Goal: Contribute content: Contribute content

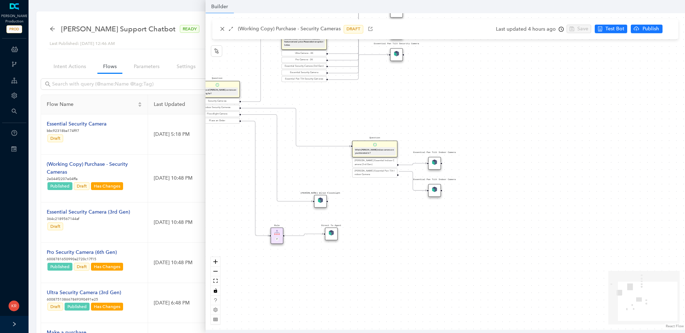
drag, startPoint x: 502, startPoint y: 234, endPoint x: 414, endPoint y: 231, distance: 87.7
click at [414, 231] on div "Rule P Start Question What type of [PERSON_NAME] camera are you looking for? Se…" at bounding box center [444, 171] width 479 height 317
click at [308, 199] on icon "Edge from reactflownode_37d14f51-ef58-4b4d-bea3-3edf26ddd34e to reactflownode_2…" at bounding box center [272, 157] width 71 height 87
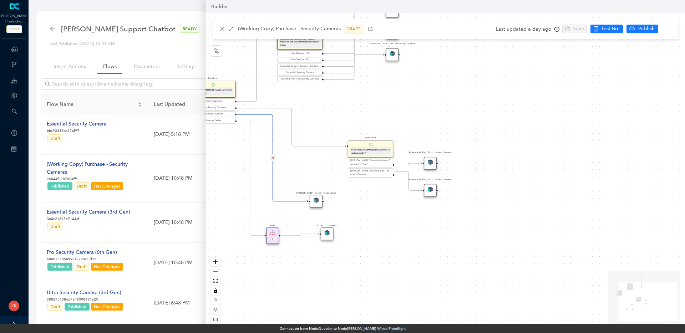
click at [319, 201] on div "[PERSON_NAME] Wired Floodlight" at bounding box center [315, 201] width 13 height 13
click at [393, 55] on img at bounding box center [391, 53] width 5 height 5
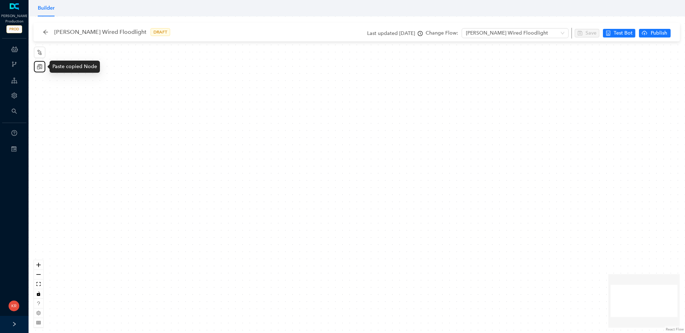
drag, startPoint x: 39, startPoint y: 68, endPoint x: 65, endPoint y: 74, distance: 26.4
click at [40, 68] on icon "reconciliation" at bounding box center [40, 67] width 6 height 6
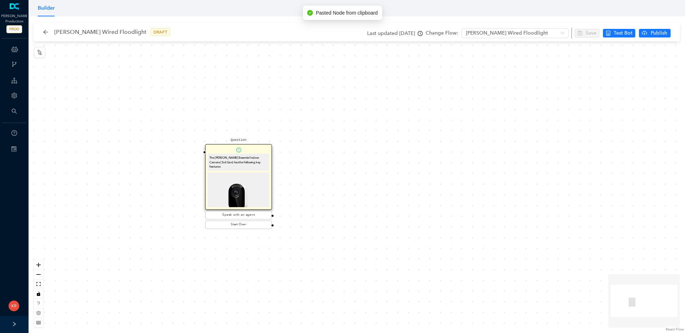
drag, startPoint x: 362, startPoint y: 149, endPoint x: 239, endPoint y: 166, distance: 124.5
click at [239, 166] on div "The Arlo Essential Indoor Camera (3rd Gen) has the following key features:" at bounding box center [238, 162] width 58 height 14
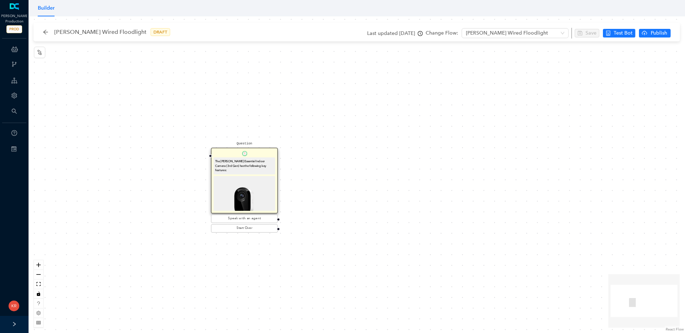
click at [550, 109] on div "Question The Arlo Essential Indoor Camera (3rd Gen) has the following key featu…" at bounding box center [357, 174] width 656 height 317
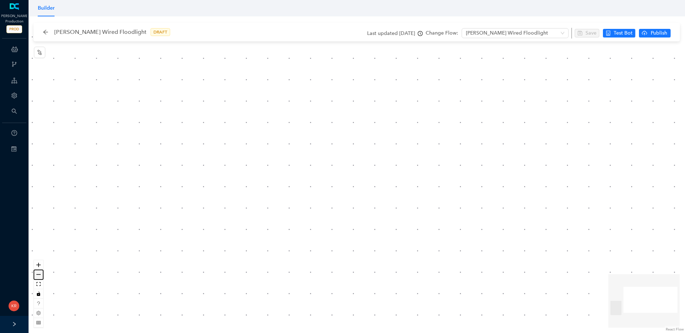
click at [41, 272] on button "zoom out" at bounding box center [38, 275] width 9 height 10
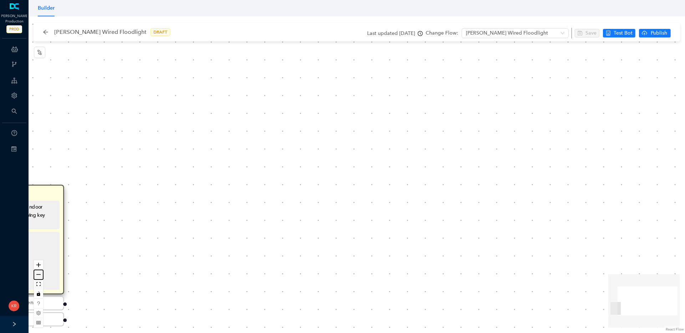
click at [41, 272] on button "zoom out" at bounding box center [38, 275] width 9 height 10
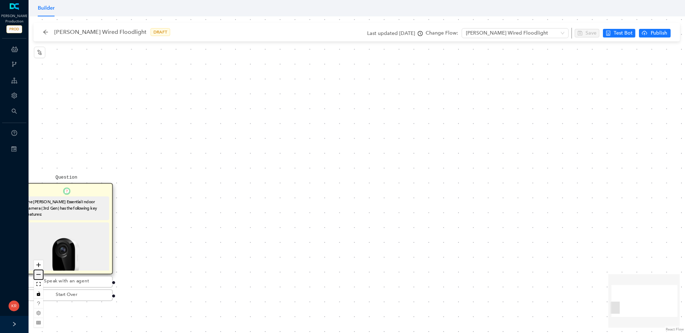
click at [41, 272] on button "zoom out" at bounding box center [38, 275] width 9 height 10
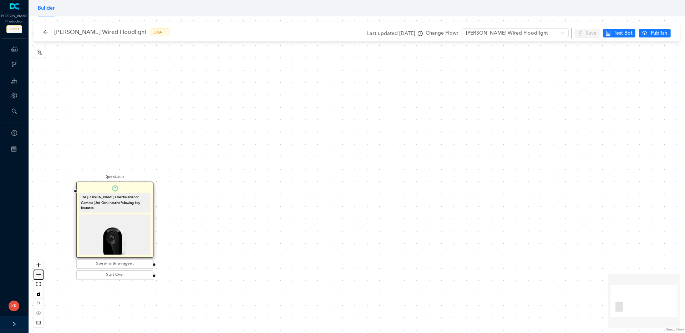
click at [41, 272] on button "zoom out" at bounding box center [38, 275] width 9 height 10
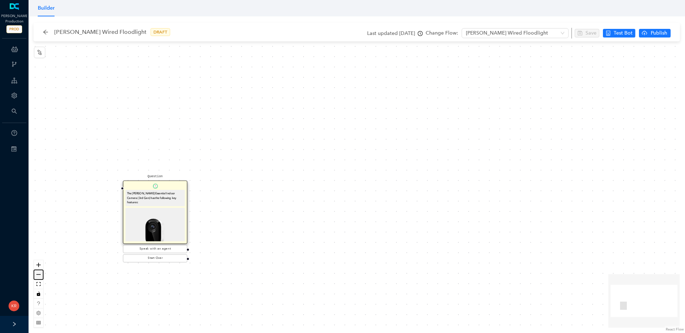
click at [41, 272] on button "zoom out" at bounding box center [38, 275] width 9 height 10
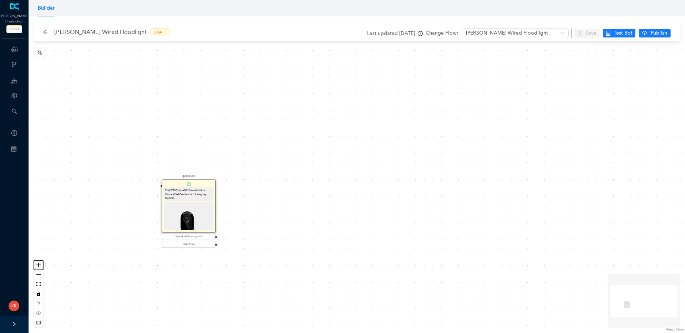
click at [37, 265] on icon "zoom in" at bounding box center [38, 265] width 4 height 4
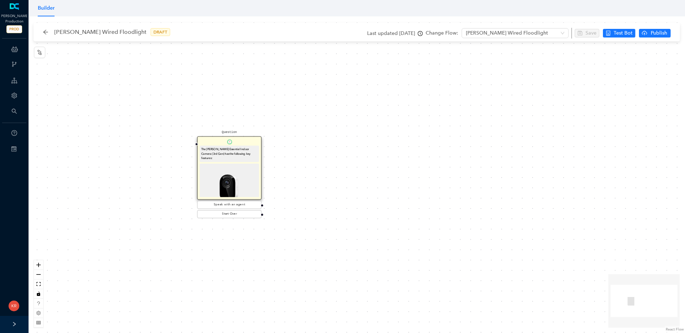
drag, startPoint x: 245, startPoint y: 211, endPoint x: 298, endPoint y: 169, distance: 68.0
click at [298, 169] on div "Question The Arlo Essential Indoor Camera (3rd Gen) has the following key featu…" at bounding box center [357, 174] width 656 height 317
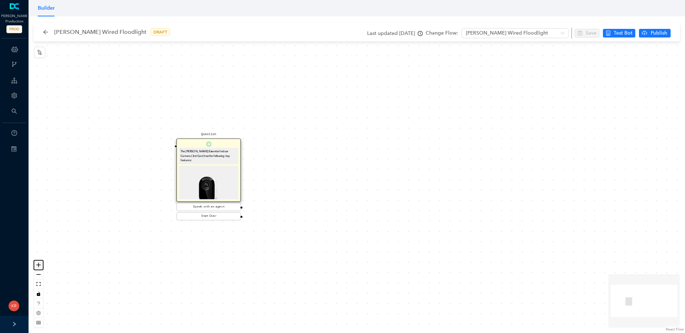
click at [34, 267] on button "zoom in" at bounding box center [38, 265] width 9 height 10
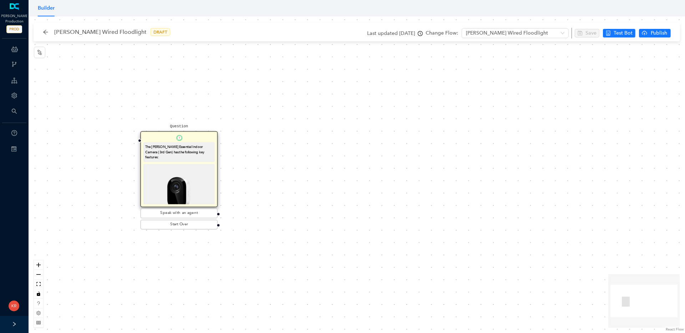
click at [321, 173] on div "Question The Arlo Essential Indoor Camera (3rd Gen) has the following key featu…" at bounding box center [357, 174] width 656 height 317
click at [177, 148] on div "The Arlo Essential Indoor Camera (3rd Gen) has the following key features:" at bounding box center [179, 152] width 68 height 16
click at [177, 147] on div "The Arlo Essential Indoor Camera (3rd Gen) has the following key features:" at bounding box center [179, 152] width 68 height 16
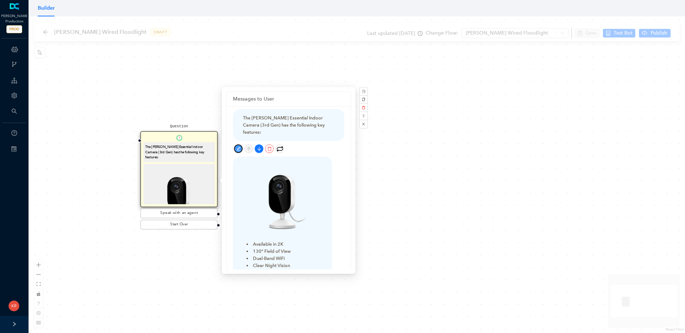
click at [237, 147] on icon "edit" at bounding box center [238, 149] width 5 height 5
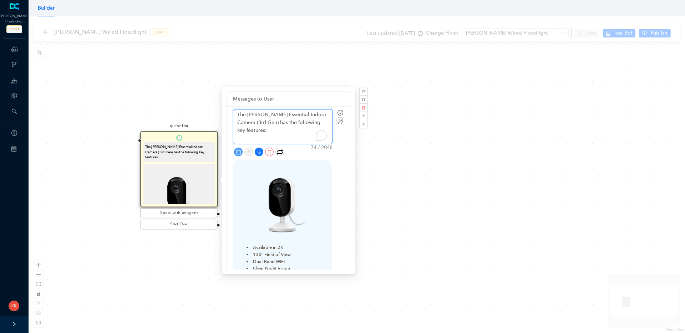
drag, startPoint x: 266, startPoint y: 116, endPoint x: 246, endPoint y: 124, distance: 21.8
click at [246, 124] on textarea "The Arlo Essential Indoor Camera (3rd Gen) has the following key features:" at bounding box center [282, 126] width 99 height 34
click at [246, 123] on textarea "The Arlo Essential Indoor Camera (3rd Gen) has the following key features:" at bounding box center [282, 126] width 99 height 34
drag, startPoint x: 249, startPoint y: 123, endPoint x: 256, endPoint y: 113, distance: 12.3
click at [256, 113] on textarea "The Arlo Essential Indoor Camera (3rd Gen) has the following key features:" at bounding box center [282, 126] width 99 height 34
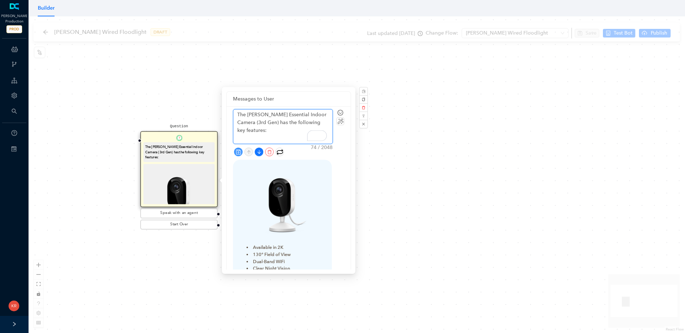
click at [258, 112] on textarea "The Arlo Essential Indoor Camera (3rd Gen) has the following key features:" at bounding box center [282, 126] width 99 height 34
type textarea "The Arlo Indoor Camera (3rd Gen) has the following key features:"
drag, startPoint x: 315, startPoint y: 114, endPoint x: 258, endPoint y: 113, distance: 57.1
click at [258, 113] on textarea "The Arlo Indoor Camera (3rd Gen) has the following key features:" at bounding box center [282, 126] width 99 height 34
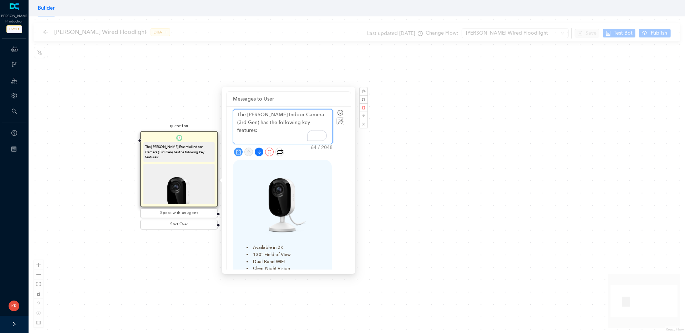
type textarea "The Arlo W has the following key features:"
type textarea "The Arlo We has the following key features:"
type textarea "The Arlo Wei has the following key features:"
type textarea "The Arlo Weir has the following key features:"
type textarea "The Arlo Weire has the following key features:"
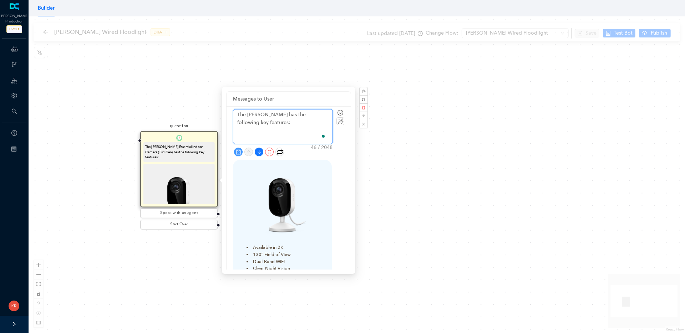
type textarea "The Arlo Weired has the following key features:"
type textarea "The Arlo Weired F has the following key features:"
type textarea "The Arlo Weired has the following key features:"
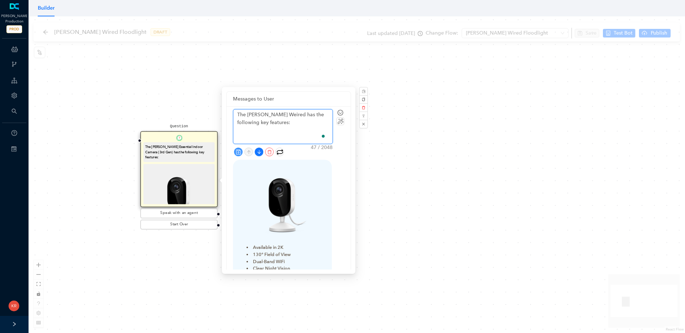
type textarea "The Arlo Weire has the following key features:"
type textarea "The Arlo Weir has the following key features:"
type textarea "The Arlo Wei has the following key features:"
type textarea "The Arlo We has the following key features:"
type textarea "The Arlo W has the following key features:"
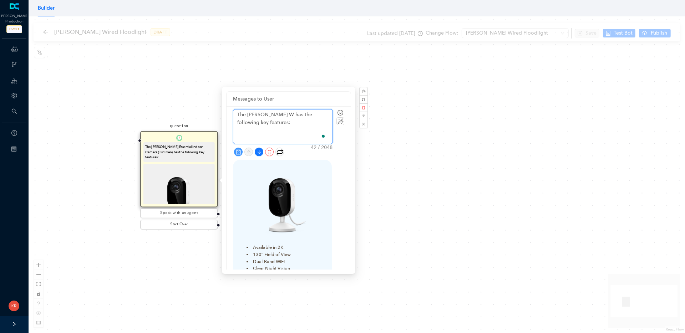
type textarea "The Arlo Wi has the following key features:"
type textarea "The Arlo Wir has the following key features:"
type textarea "The Arlo Wire has the following key features:"
type textarea "The Arlo Wired has the following key features:"
type textarea "The Arlo Wired Fl has the following key features:"
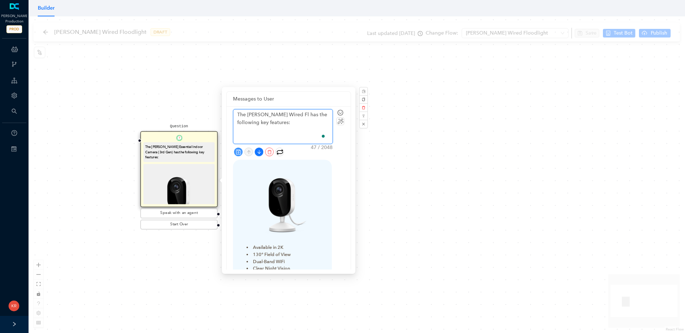
type textarea "The Arlo Wired Flo has the following key features:"
type textarea "The Arlo Wired Floo has the following key features:"
type textarea "The Arlo Wired Flood has the following key features:"
type textarea "The Arlo Wired Floodl has the following key features:"
type textarea "The Arlo Wired Floodli has the following key features:"
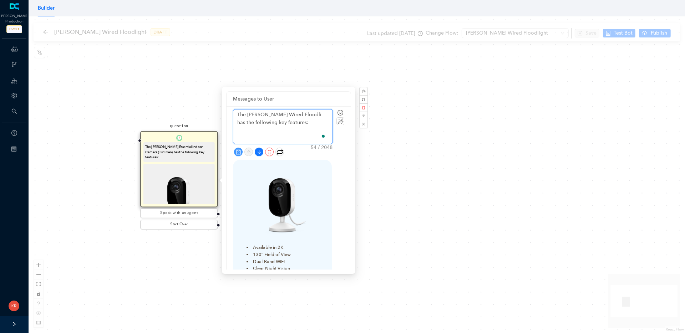
type textarea "The Arlo Wired Floodlig has the following key features:"
type textarea "The Arlo Wired Floodligh has the following key features:"
type textarea "The Arlo Wired Floodlight has the following key features:"
click at [344, 155] on div "The Arlo Wired Floodlight has the following key features: 57 / 2048 Search Sear…" at bounding box center [288, 272] width 124 height 332
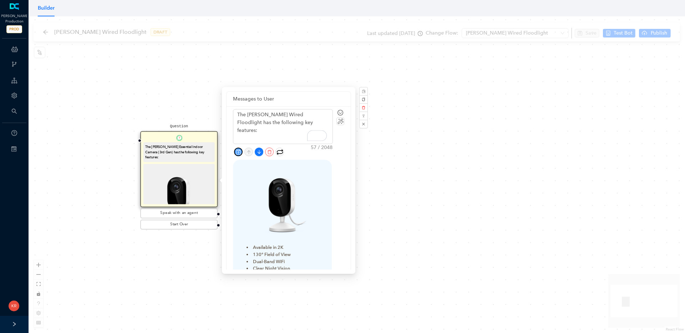
click at [240, 151] on icon "save" at bounding box center [238, 151] width 5 height 5
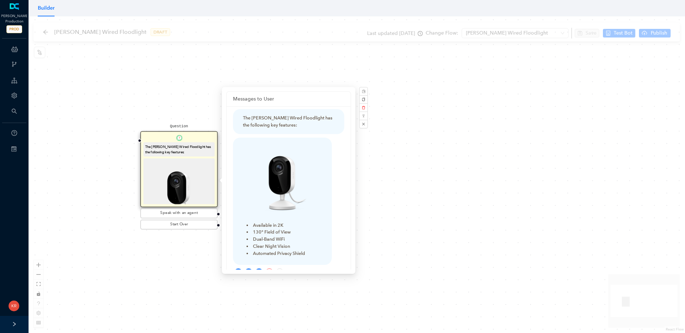
click at [284, 174] on img at bounding box center [282, 182] width 79 height 79
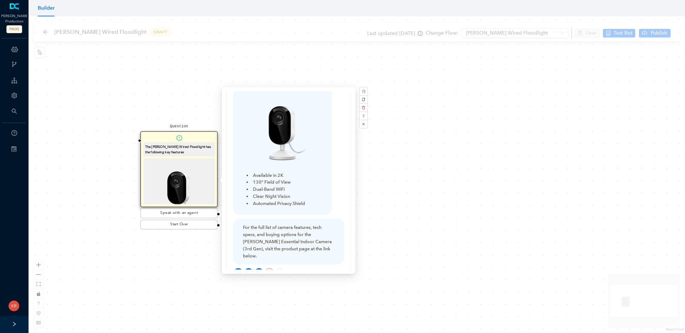
scroll to position [79, 0]
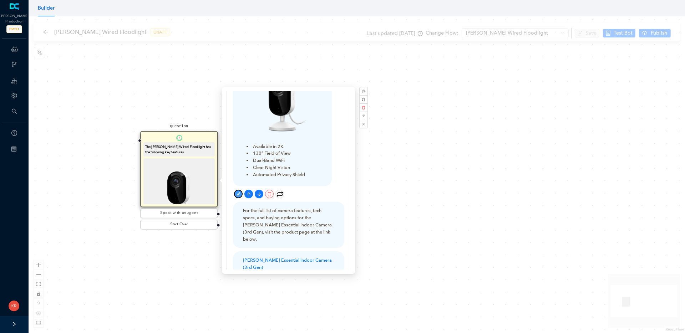
click at [240, 194] on icon "edit" at bounding box center [238, 194] width 5 height 5
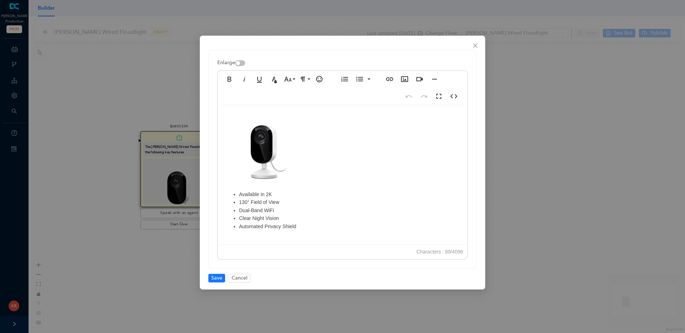
click at [263, 148] on img at bounding box center [264, 151] width 79 height 78
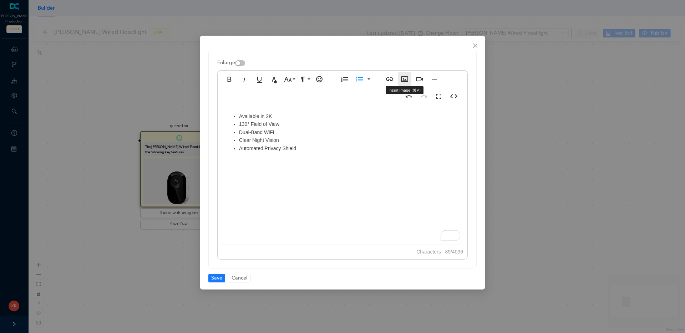
click at [402, 81] on icon "button" at bounding box center [404, 79] width 7 height 6
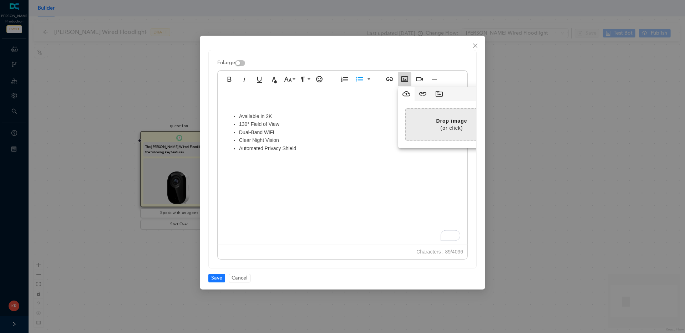
click at [440, 125] on input "file" at bounding box center [269, 125] width 456 height 32
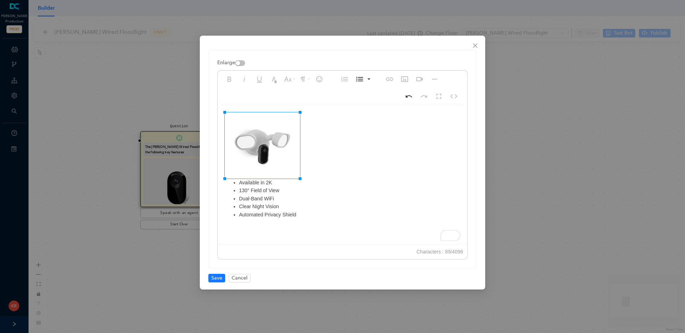
drag, startPoint x: 324, startPoint y: 114, endPoint x: 298, endPoint y: 118, distance: 26.4
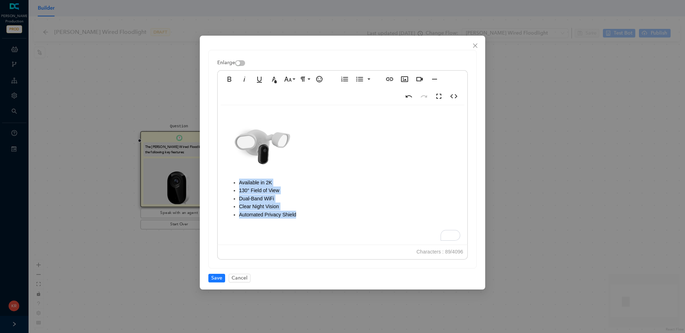
drag, startPoint x: 296, startPoint y: 216, endPoint x: 240, endPoint y: 185, distance: 63.7
click at [240, 185] on ul "Available in 2K 130° Field of View Dual-Band WiFi Clear Night Vision Automated …" at bounding box center [342, 199] width 235 height 40
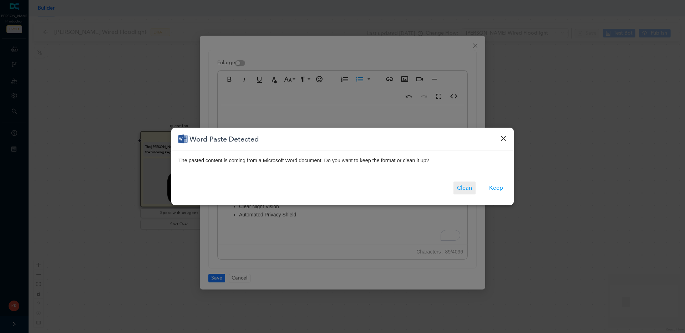
click at [462, 188] on button "Clean" at bounding box center [464, 188] width 22 height 13
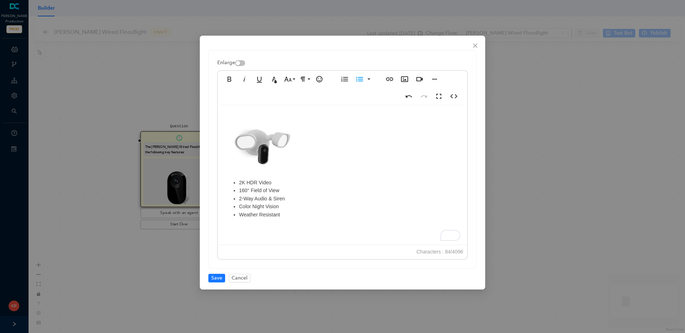
click at [282, 186] on li "160° Field of View" at bounding box center [349, 190] width 221 height 8
click at [302, 225] on li "Weather Resistant" at bounding box center [349, 223] width 221 height 8
click at [269, 198] on li "2000 Lumen floodlight" at bounding box center [349, 199] width 221 height 8
click at [220, 278] on span "Save" at bounding box center [216, 278] width 11 height 8
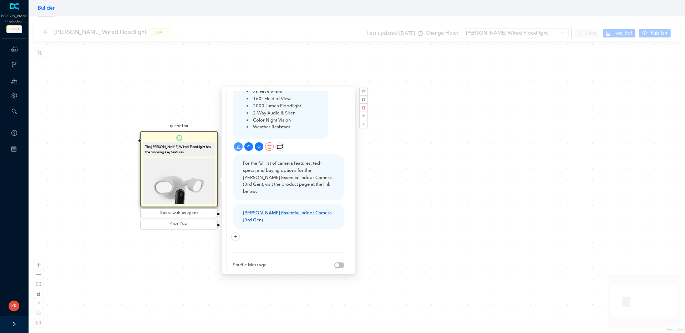
scroll to position [135, 0]
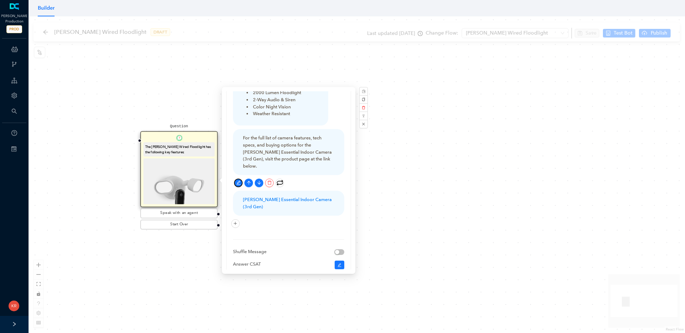
click at [236, 180] on icon "edit" at bounding box center [238, 182] width 5 height 5
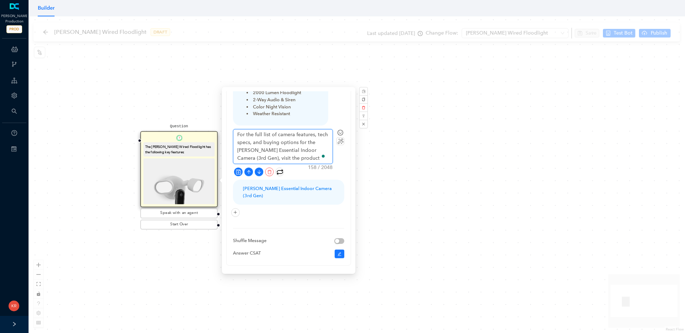
drag, startPoint x: 316, startPoint y: 150, endPoint x: 235, endPoint y: 151, distance: 80.2
click at [235, 151] on textarea "For the full list of camera features, tech specs, and buying options for the Ar…" at bounding box center [282, 146] width 99 height 34
type textarea "For the full list of camera features, tech specs, and buying options for the Ar…"
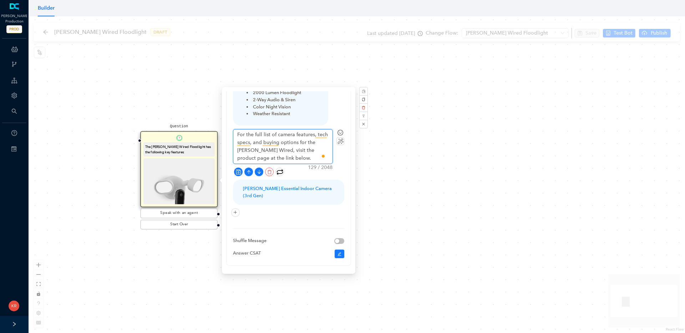
type textarea "For the full list of camera features, tech specs, and buying options for the Ar…"
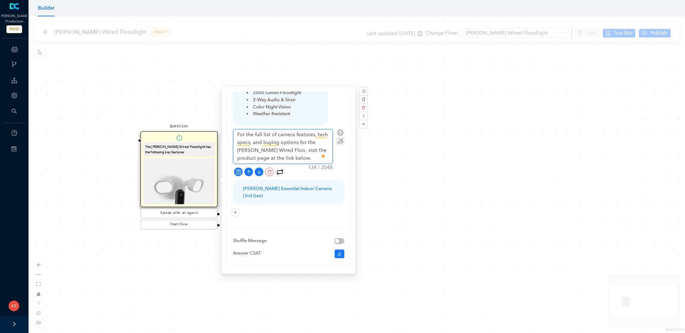
type textarea "For the full list of camera features, tech specs, and buying options for the Ar…"
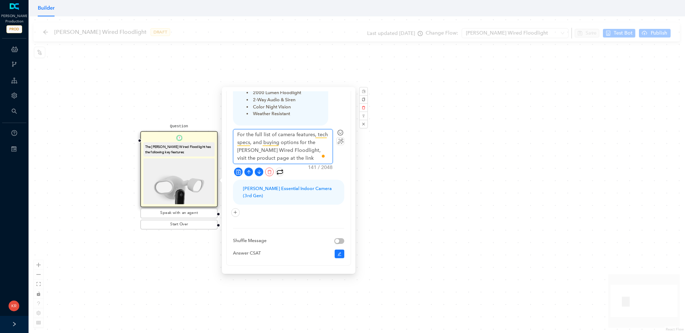
type textarea "For the full list of camera features, tech specs, and buying options for the Ar…"
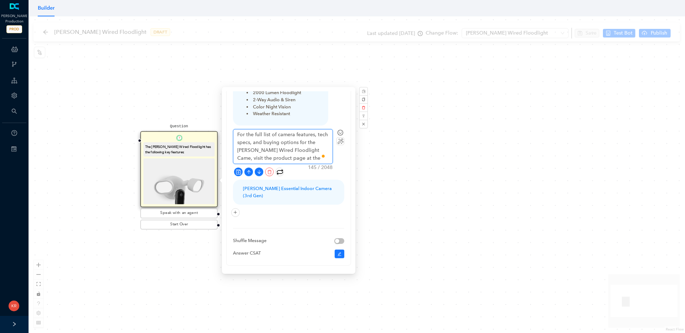
type textarea "For the full list of camera features, tech specs, and buying options for the Ar…"
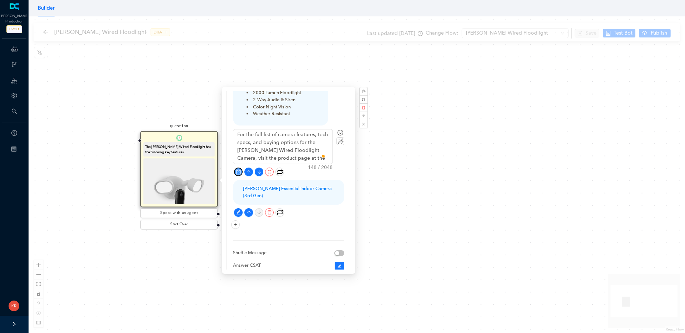
click at [240, 169] on icon "save" at bounding box center [238, 171] width 5 height 5
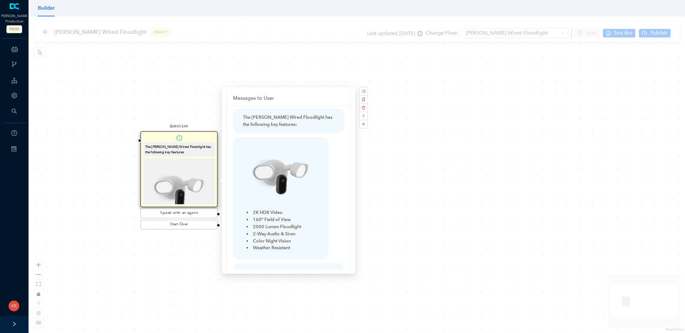
scroll to position [0, 0]
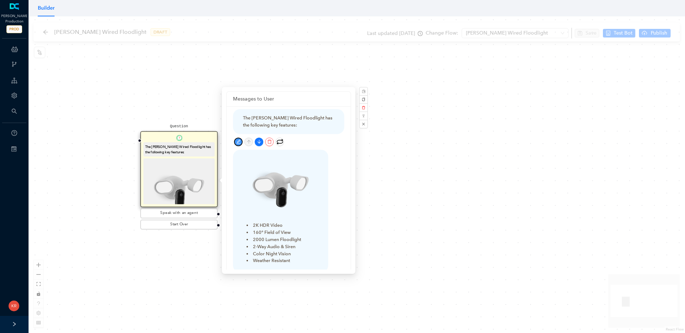
click at [239, 140] on icon "edit" at bounding box center [238, 141] width 5 height 5
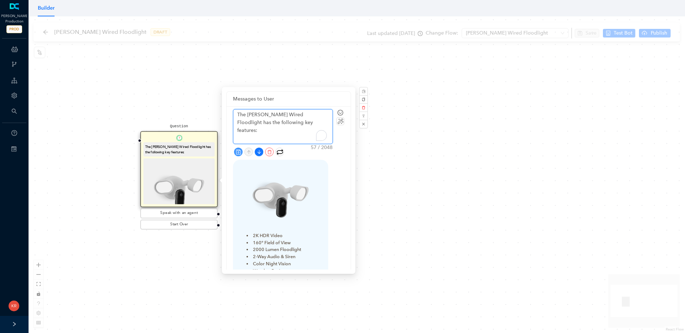
click at [297, 113] on textarea "The Arlo Wired Floodlight has the following key features:" at bounding box center [282, 126] width 99 height 34
type textarea "The Arlo Wired Floodlight Cahas the following key features:"
type textarea "The Arlo Wired Floodlight Camhas the following key features:"
type textarea "The Arlo Wired Floodlight Camehas the following key features:"
type textarea "The Arlo Wired Floodlight Camerhas the following key features:"
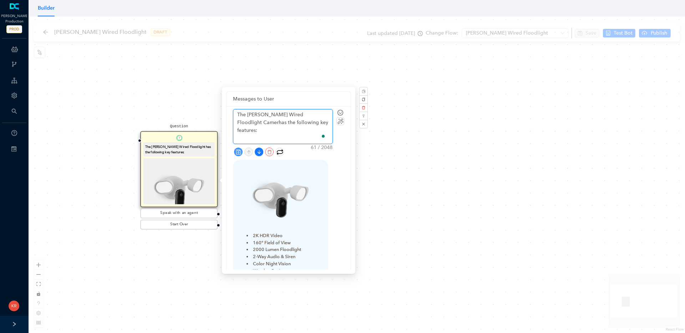
type textarea "The Arlo Wired Floodlight Camerahas the following key features:"
type textarea "The [PERSON_NAME] Wired Floodlight Camera has the following key features:"
click at [237, 150] on icon "save" at bounding box center [238, 151] width 5 height 5
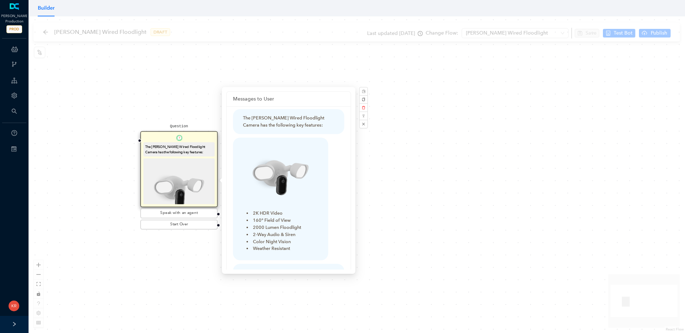
click at [438, 125] on div "Question The Arlo Wired Floodlight Camera has the following key features: 2K HD…" at bounding box center [357, 174] width 656 height 317
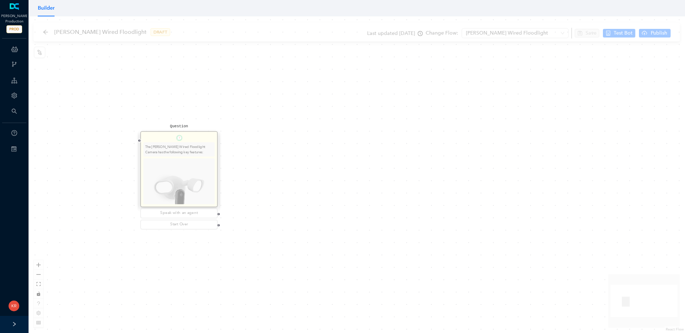
click at [438, 125] on div "Question The Arlo Wired Floodlight Camera has the following key features: 2K HD…" at bounding box center [357, 174] width 656 height 317
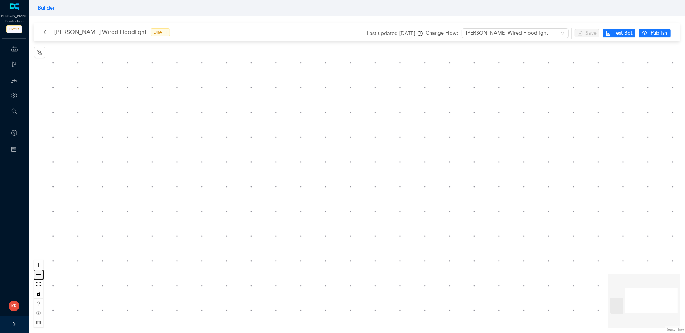
click at [39, 276] on button "zoom out" at bounding box center [38, 275] width 9 height 10
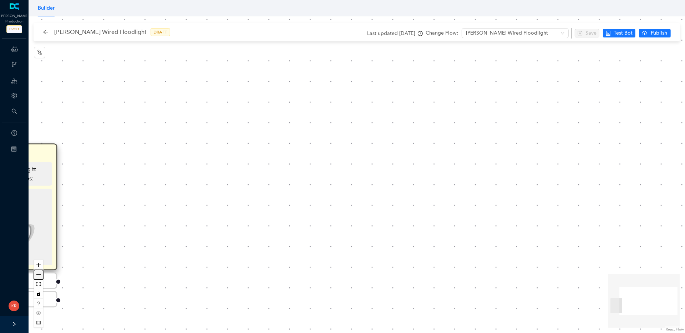
click at [39, 276] on button "zoom out" at bounding box center [38, 275] width 9 height 10
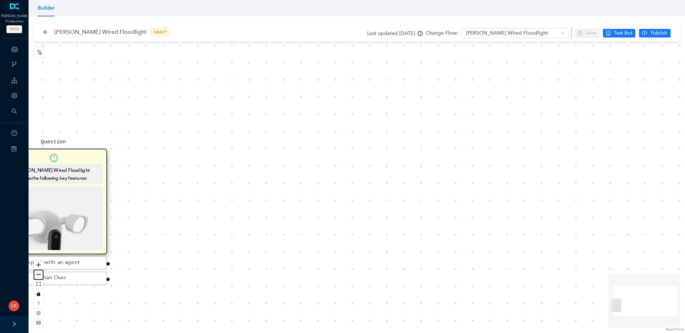
click at [39, 276] on button "zoom out" at bounding box center [38, 275] width 9 height 10
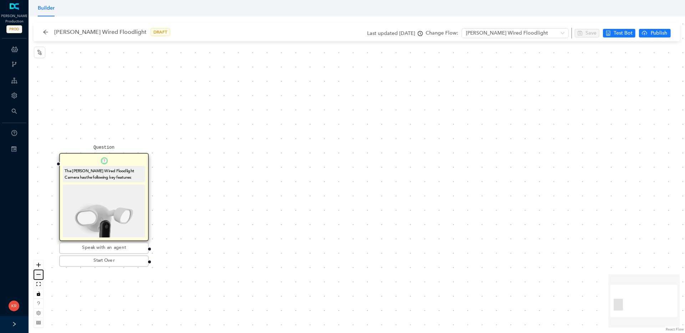
click at [39, 276] on button "zoom out" at bounding box center [38, 275] width 9 height 10
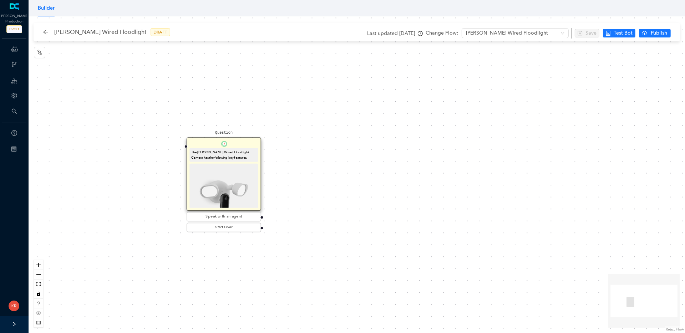
drag, startPoint x: 260, startPoint y: 173, endPoint x: 311, endPoint y: 172, distance: 51.7
click at [311, 172] on div "Question The Arlo Wired Floodlight Camera has the following key features: 2K HD…" at bounding box center [357, 174] width 656 height 317
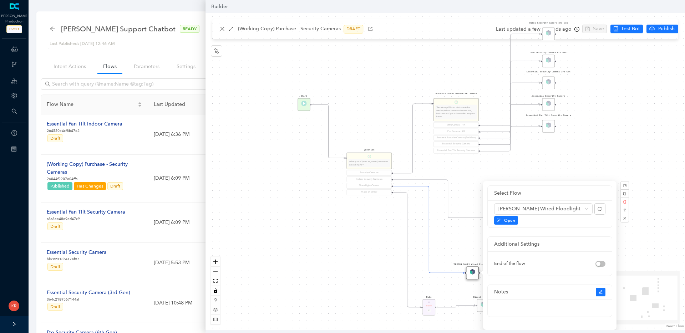
click at [335, 269] on div "Rule P Start Question What type of Arlo camera are you looking for? Security Ca…" at bounding box center [444, 171] width 479 height 317
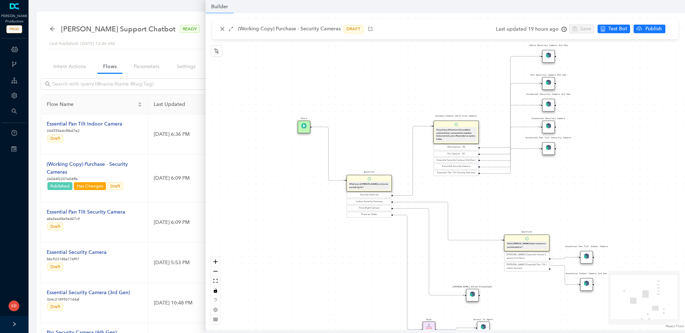
click at [367, 180] on img at bounding box center [369, 179] width 4 height 4
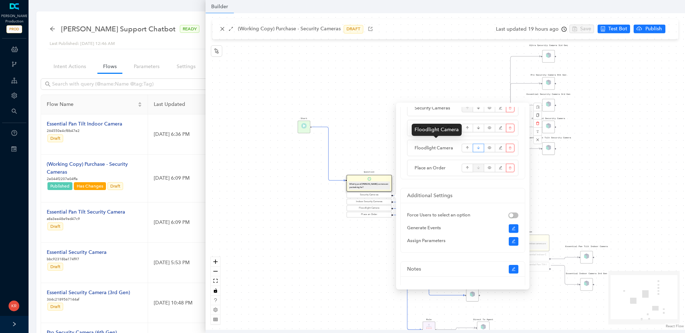
scroll to position [149, 0]
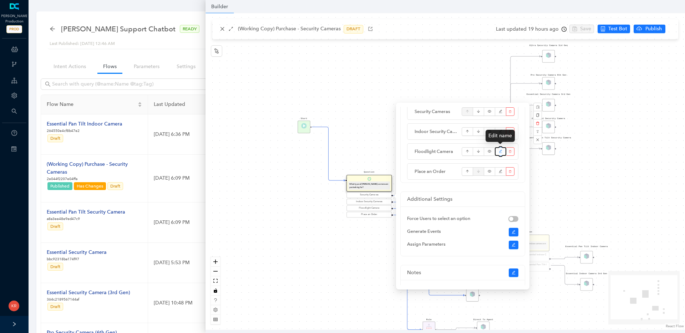
click at [501, 151] on icon "edit" at bounding box center [500, 151] width 4 height 11
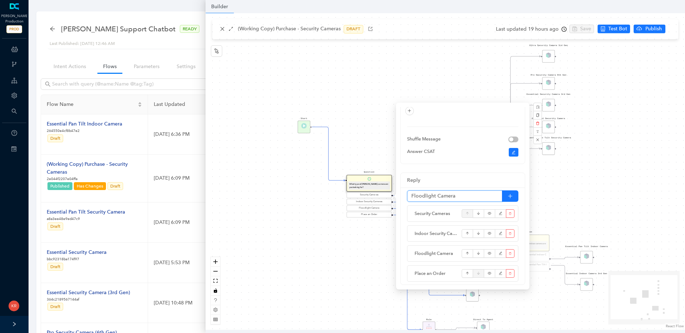
type input "Floodlight Cameras"
click at [357, 238] on div "Rule P Start Question What type of Arlo camera are you looking for? Security Ca…" at bounding box center [444, 171] width 479 height 317
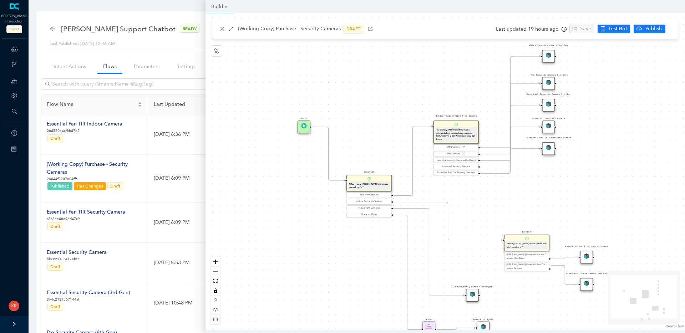
scroll to position [0, 0]
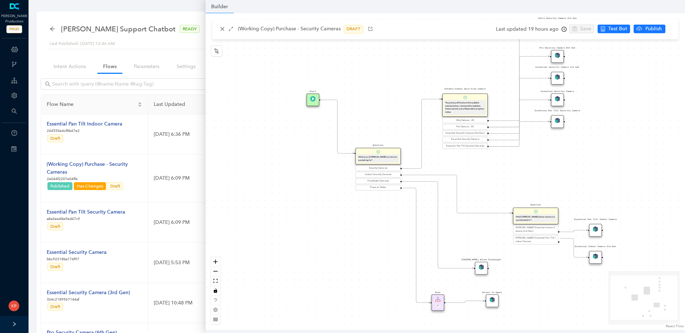
click at [544, 266] on div "Rule P Start Question What type of Arlo camera are you looking for? Security Ca…" at bounding box center [444, 171] width 479 height 317
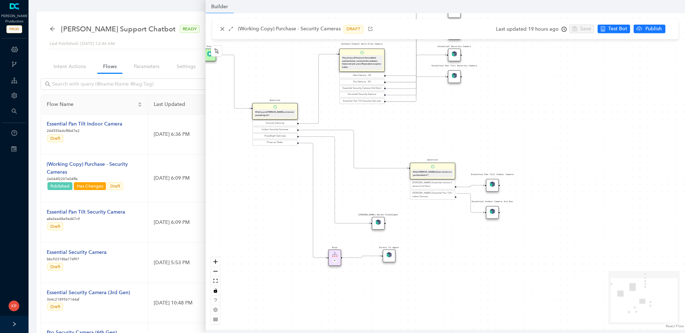
drag, startPoint x: 532, startPoint y: 266, endPoint x: 429, endPoint y: 221, distance: 112.4
click at [429, 221] on div "Rule P Start Question What type of Arlo camera are you looking for? Security Ca…" at bounding box center [444, 171] width 479 height 317
click at [216, 52] on icon "node-index" at bounding box center [216, 50] width 4 height 5
click at [369, 201] on img at bounding box center [366, 200] width 5 height 5
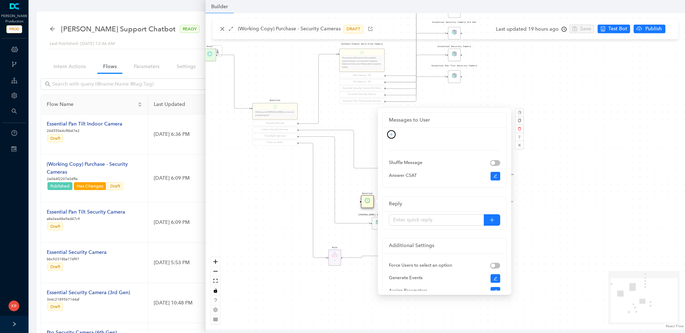
click at [392, 131] on button "button" at bounding box center [391, 134] width 9 height 9
click at [391, 132] on icon "plus" at bounding box center [391, 134] width 4 height 4
click at [393, 156] on link "Rich Text" at bounding box center [385, 159] width 26 height 8
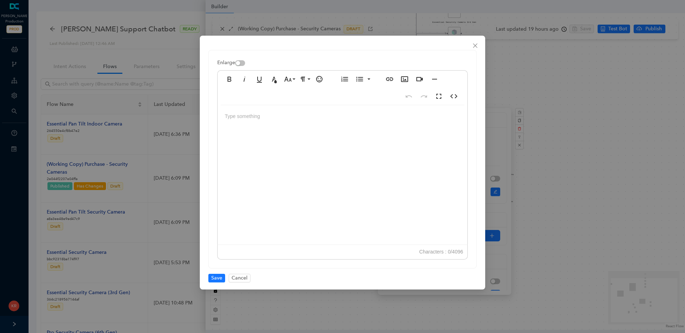
click at [359, 142] on div at bounding box center [342, 176] width 250 height 143
click at [211, 278] on span "Save" at bounding box center [216, 278] width 11 height 8
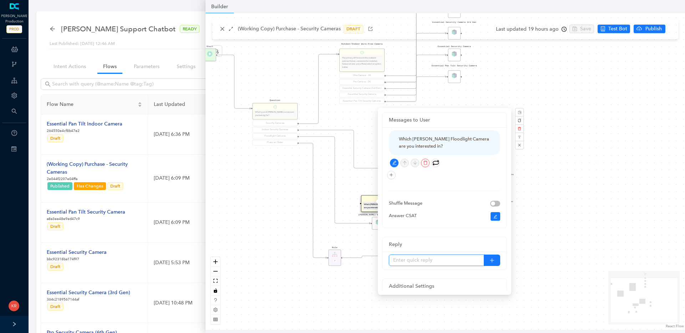
click at [430, 263] on input "text" at bounding box center [436, 260] width 95 height 11
type input "Arlo Wired Floodlight Camera"
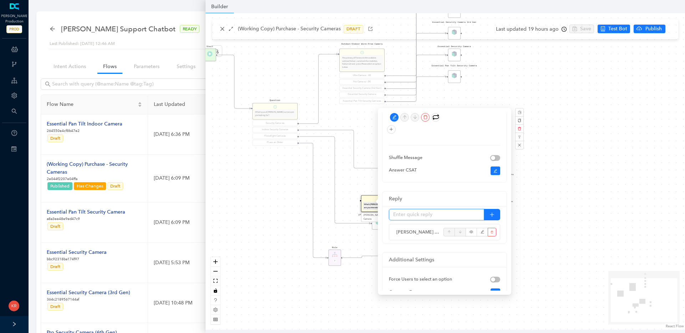
scroll to position [52, 0]
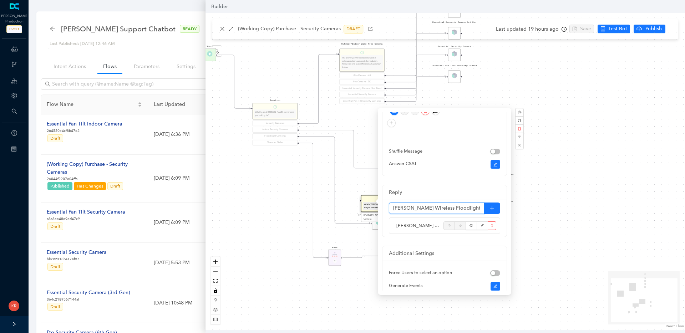
type input "Arlo Wireless Floodlight Camera"
click at [564, 232] on div "Rule P Start Question What type of Arlo camera are you looking for? Security Ca…" at bounding box center [444, 171] width 479 height 317
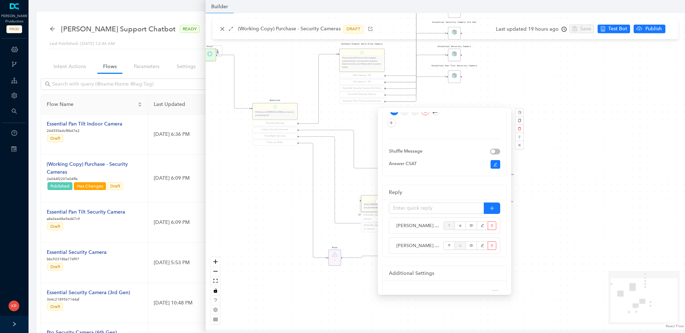
scroll to position [0, 0]
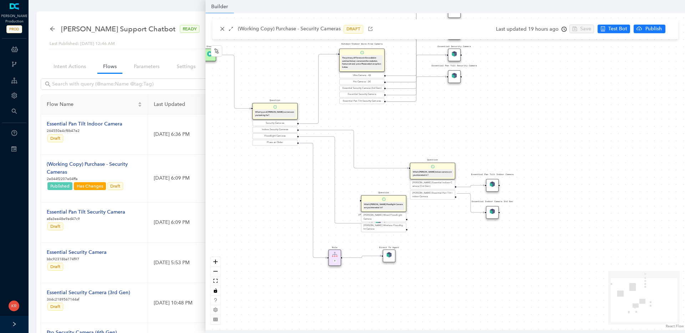
click at [426, 211] on div "Rule P Start Question What type of Arlo camera are you looking for? Security Ca…" at bounding box center [444, 171] width 479 height 317
drag, startPoint x: 426, startPoint y: 211, endPoint x: 395, endPoint y: 205, distance: 32.4
click at [395, 205] on div "Rule P Start Question What type of Arlo camera are you looking for? Security Ca…" at bounding box center [444, 171] width 479 height 317
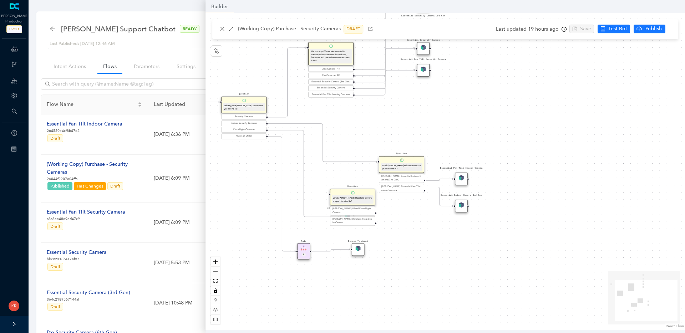
click at [394, 204] on div "Rule P Start Question What type of Arlo camera are you looking for? Security Ca…" at bounding box center [444, 171] width 479 height 317
drag, startPoint x: 356, startPoint y: 199, endPoint x: 348, endPoint y: 183, distance: 17.4
click at [348, 183] on div "Which Arlo Floodlight Camera are you interested in?" at bounding box center [347, 183] width 40 height 6
click at [338, 219] on circle "Edge from reactflownode_37d14f51-ef58-4b4d-bea3-3edf26ddd34e to reactflownode_2…" at bounding box center [335, 216] width 7 height 7
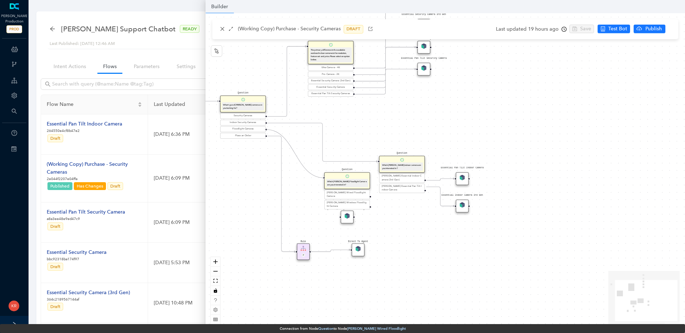
drag, startPoint x: 337, startPoint y: 217, endPoint x: 321, endPoint y: 178, distance: 43.0
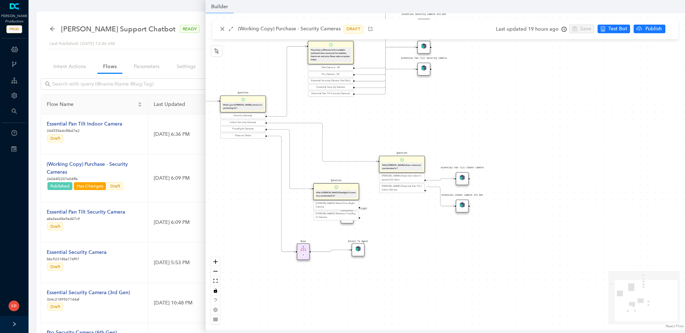
drag, startPoint x: 343, startPoint y: 180, endPoint x: 343, endPoint y: 203, distance: 22.1
click at [333, 193] on div "Which Arlo Floodlight Camera are you interested in?" at bounding box center [336, 194] width 40 height 6
drag, startPoint x: 350, startPoint y: 222, endPoint x: 461, endPoint y: 258, distance: 116.6
click at [461, 258] on div "[PERSON_NAME] Wired Floodlight" at bounding box center [456, 255] width 13 height 13
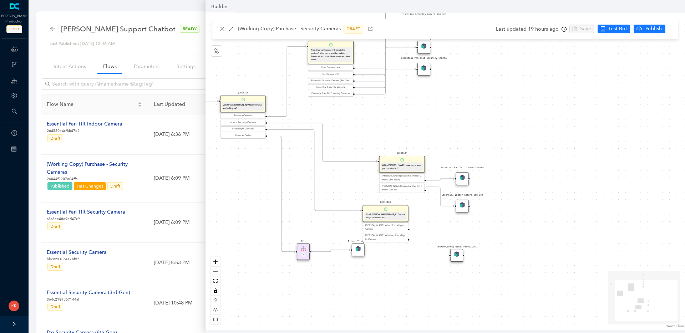
drag, startPoint x: 344, startPoint y: 194, endPoint x: 395, endPoint y: 218, distance: 56.9
click at [395, 218] on div "Which Arlo Floodlight Camera are you interested in?" at bounding box center [385, 216] width 40 height 6
drag, startPoint x: 459, startPoint y: 257, endPoint x: 466, endPoint y: 246, distance: 12.9
click at [466, 246] on div "[PERSON_NAME] Wired Floodlight" at bounding box center [462, 244] width 13 height 13
drag, startPoint x: 408, startPoint y: 226, endPoint x: 452, endPoint y: 242, distance: 47.3
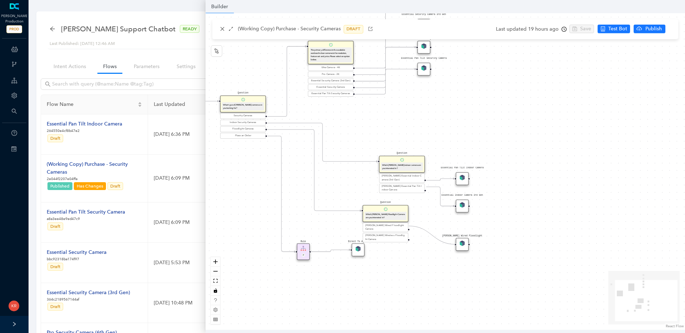
click at [452, 242] on div "Rule P Start Question What type of Arlo camera are you looking for? Security Ca…" at bounding box center [444, 171] width 479 height 317
drag, startPoint x: 408, startPoint y: 232, endPoint x: 416, endPoint y: 280, distance: 48.8
click at [416, 280] on div "Rule P Start Question What type of Arlo camera are you looking for? Security Ca…" at bounding box center [444, 171] width 479 height 317
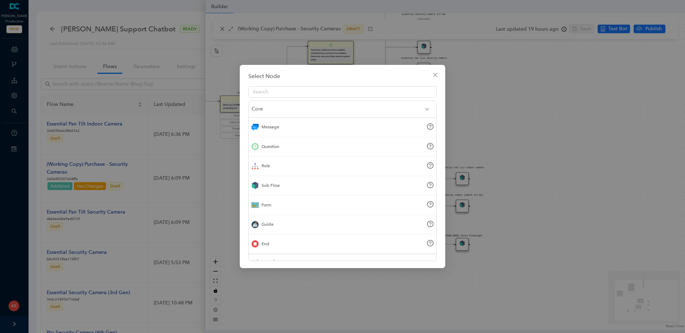
click at [276, 192] on div "Sub Flow" at bounding box center [343, 186] width 188 height 20
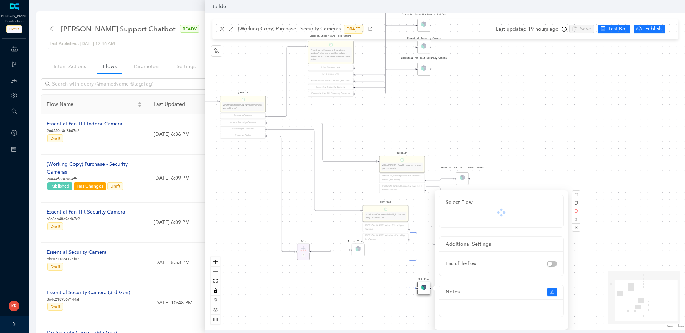
click at [483, 213] on div at bounding box center [501, 219] width 124 height 18
click at [537, 179] on div "Rule P Start Question What type of Arlo camera are you looking for? Security Ca…" at bounding box center [444, 171] width 479 height 317
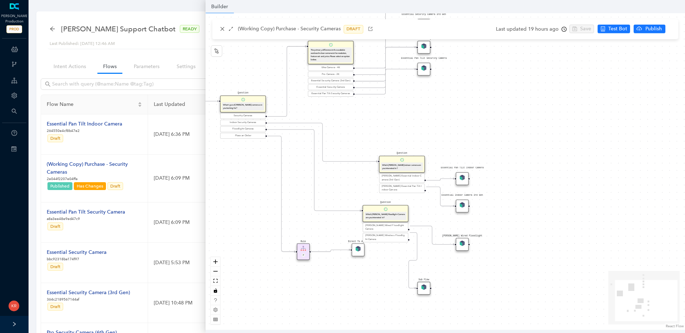
click at [536, 168] on div "Rule P Start Question What type of Arlo camera are you looking for? Security Ca…" at bounding box center [444, 171] width 479 height 317
click at [426, 285] on img at bounding box center [423, 287] width 5 height 5
click at [425, 288] on img at bounding box center [423, 287] width 5 height 5
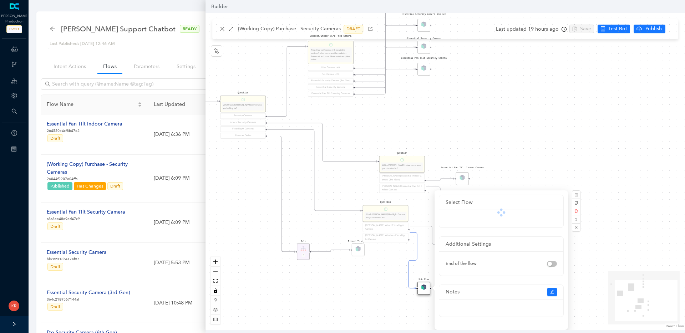
click at [459, 122] on div "Rule P Start Question What type of Arlo camera are you looking for? Security Ca…" at bounding box center [444, 171] width 479 height 317
click at [461, 117] on div "Rule P Start Question What type of Arlo camera are you looking for? Security Ca…" at bounding box center [444, 171] width 479 height 317
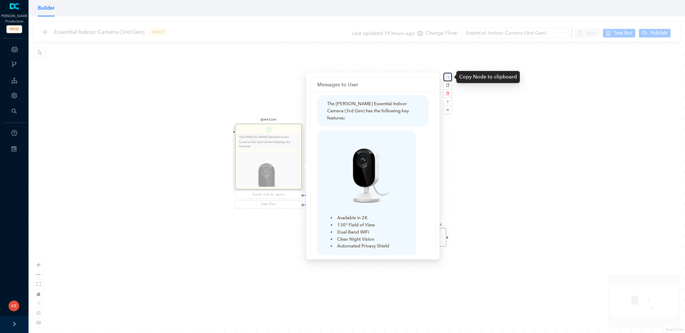
click at [449, 77] on rect "button" at bounding box center [448, 77] width 4 height 4
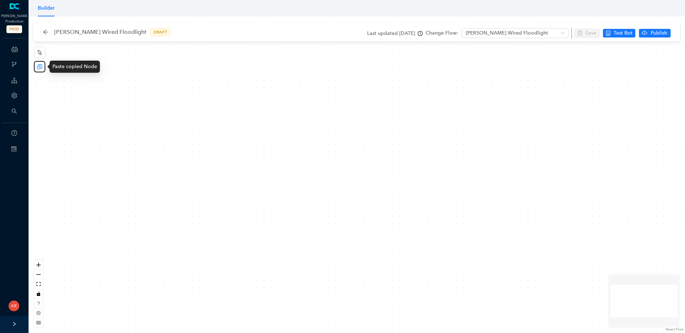
click at [40, 67] on icon "reconciliation" at bounding box center [39, 66] width 5 height 5
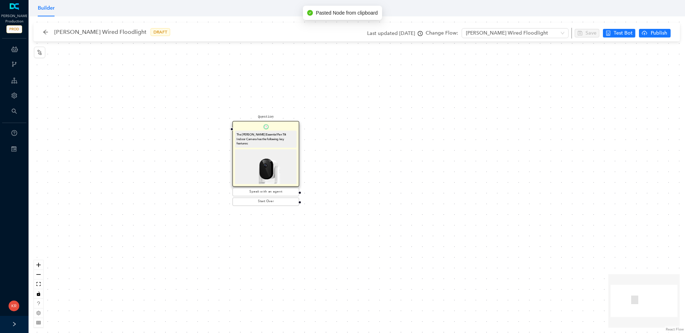
drag, startPoint x: 373, startPoint y: 165, endPoint x: 284, endPoint y: 148, distance: 90.4
click at [284, 151] on img at bounding box center [265, 180] width 58 height 58
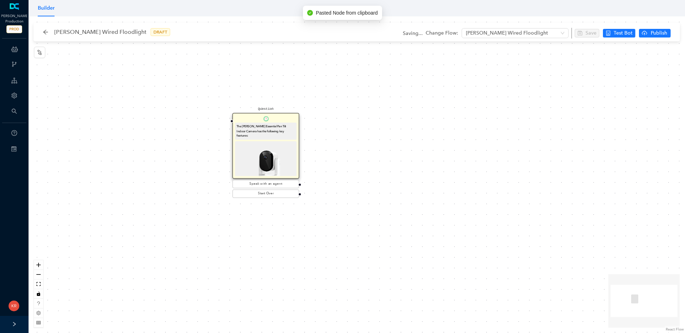
click at [266, 127] on div "The [PERSON_NAME] Essential Pan Tilt Indoor Camera has the following key featur…" at bounding box center [265, 131] width 58 height 14
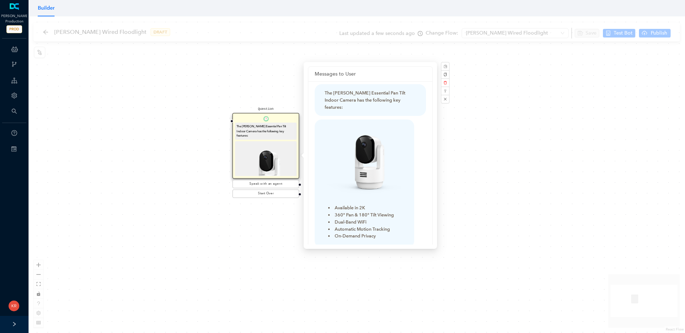
click at [314, 118] on div "The Arlo Essential Pan Tilt Indoor Camera has the following key features: Avail…" at bounding box center [370, 233] width 124 height 305
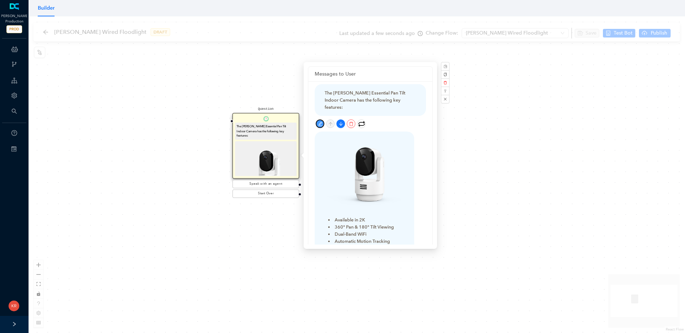
click at [319, 122] on icon "edit" at bounding box center [320, 124] width 5 height 5
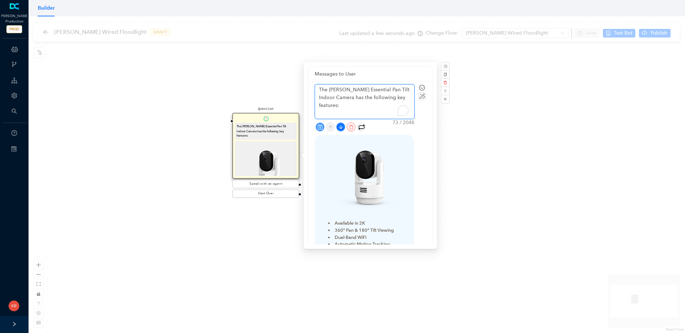
drag, startPoint x: 341, startPoint y: 91, endPoint x: 399, endPoint y: 87, distance: 58.3
click at [399, 87] on textarea "The Arlo Essential Pan Tilt Indoor Camera has the following key features:" at bounding box center [364, 102] width 99 height 34
type textarea "The Arlo WCamera has the following key features:"
type textarea "The Arlo WiCamera has the following key features:"
type textarea "The Arlo WirCamera has the following key features:"
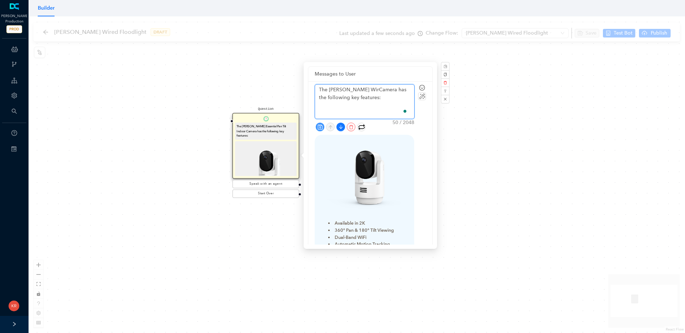
type textarea "The Arlo WireCamera has the following key features:"
type textarea "The Arlo Wired Camera has the following key features:"
type textarea "The Arlo Wired FlCamera has the following key features:"
type textarea "The Arlo Wired FloCamera has the following key features:"
type textarea "The Arlo Wired FlooCamera has the following key features:"
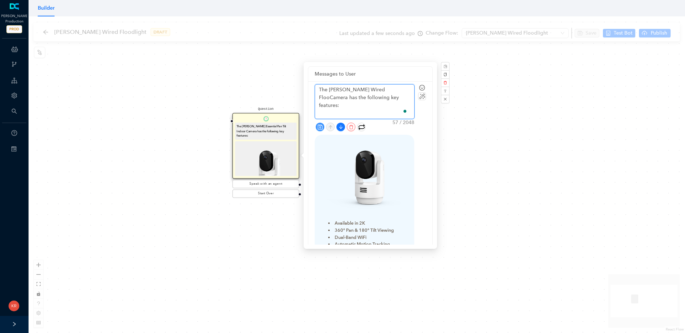
type textarea "The Arlo Wired FloodCamera has the following key features:"
type textarea "The Arlo Wired FloodlCamera has the following key features:"
type textarea "The Arlo Wired FloodliCamera has the following key features:"
type textarea "The Arlo Wired FloodlighCamera has the following key features:"
type textarea "The Arlo Wired FloodlightCamera has the following key features:"
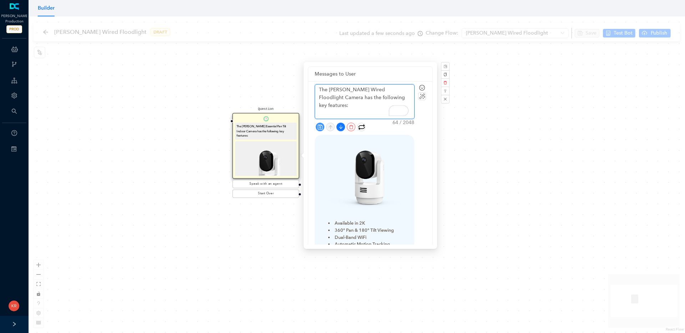
type textarea "The Arlo Wired Floodlight Camera has the following key features:"
click at [320, 127] on icon "save" at bounding box center [319, 126] width 5 height 5
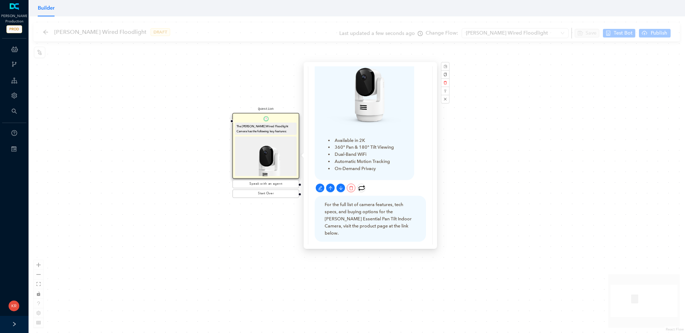
scroll to position [77, 0]
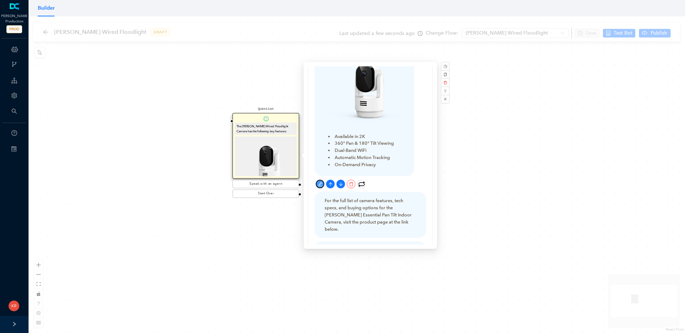
click at [319, 185] on icon "edit" at bounding box center [320, 184] width 4 height 4
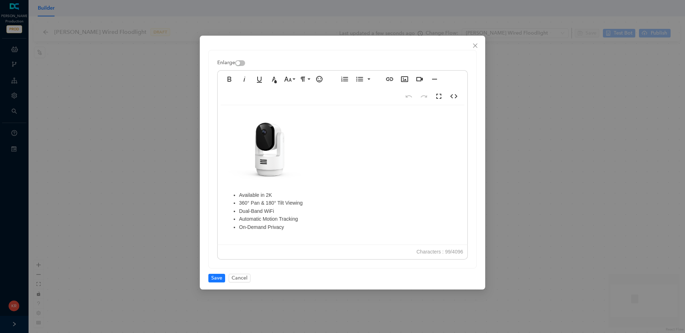
click at [277, 159] on img at bounding box center [265, 151] width 80 height 79
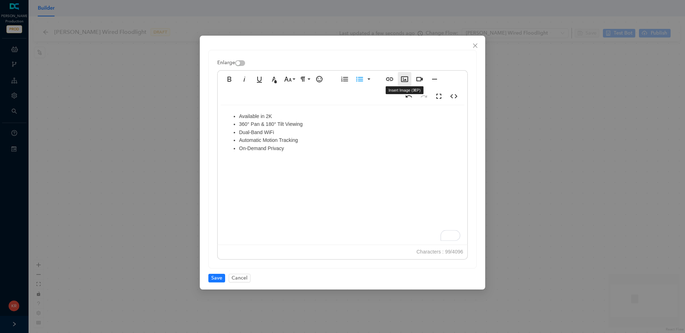
click at [398, 77] on button "Insert Image" at bounding box center [405, 79] width 14 height 14
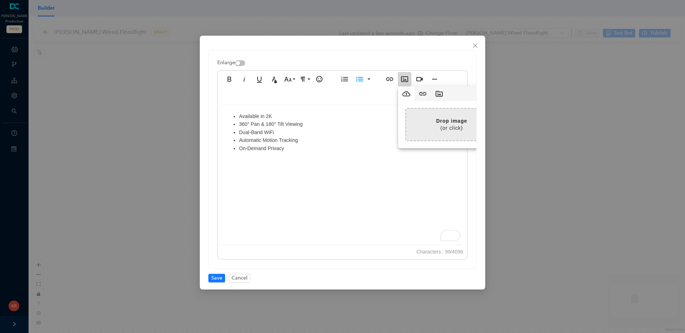
click at [438, 116] on input "file" at bounding box center [269, 125] width 456 height 32
type input "C:\fakepath\2024_Arlo_Floodlight_White_Right (1).png"
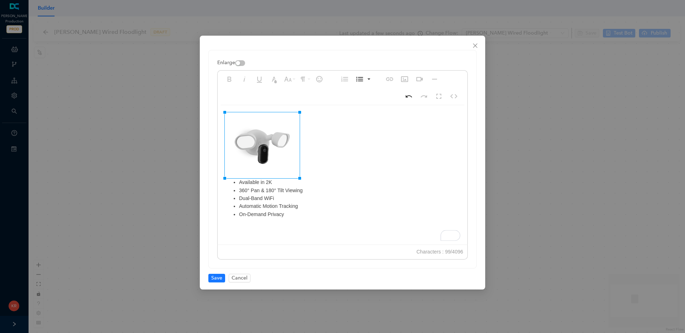
drag, startPoint x: 332, startPoint y: 112, endPoint x: 339, endPoint y: 131, distance: 20.1
click at [358, 161] on div "Available in 2K 360° Pan & 180° Tilt Viewing Dual-Band WiFi Automatic Motion Tr…" at bounding box center [342, 176] width 250 height 143
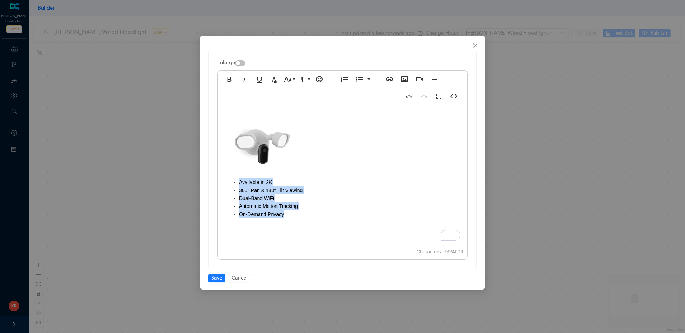
drag, startPoint x: 293, startPoint y: 216, endPoint x: 240, endPoint y: 183, distance: 62.5
click at [240, 183] on ul "Available in 2K 360° Pan & 180° Tilt Viewing Dual-Band WiFi Automatic Motion Tr…" at bounding box center [342, 198] width 235 height 40
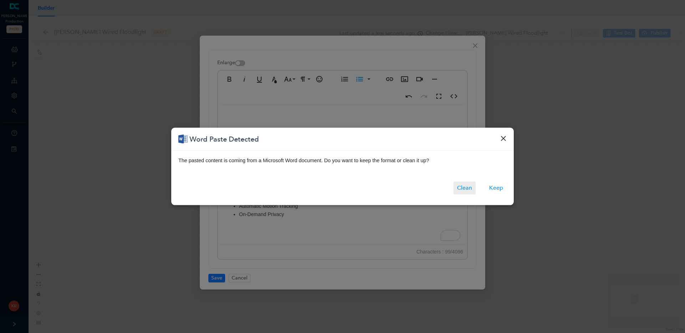
click at [467, 189] on button "Clean" at bounding box center [464, 188] width 22 height 13
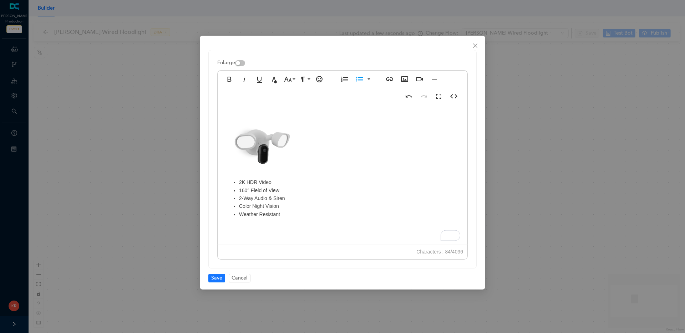
click at [283, 193] on li "160° Field of View" at bounding box center [349, 190] width 221 height 8
click at [214, 280] on span "Save" at bounding box center [216, 278] width 11 height 8
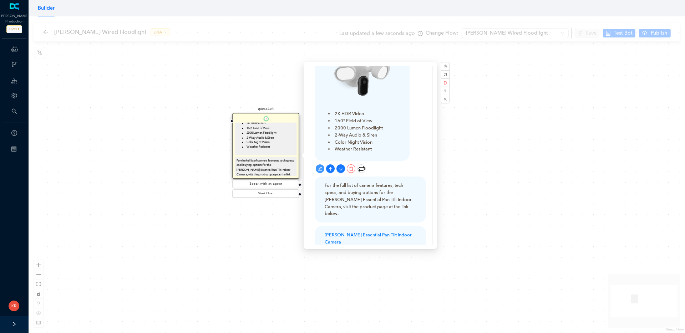
scroll to position [85, 0]
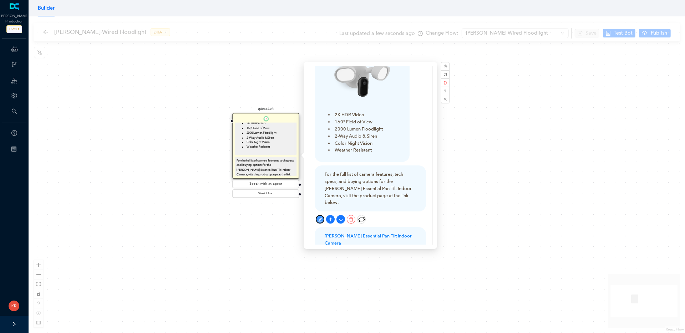
click at [317, 215] on button "button" at bounding box center [320, 219] width 9 height 9
click at [317, 213] on div "The Arlo Wired Floodlight Camera has the following key features: 2K HDR Video 1…" at bounding box center [369, 133] width 111 height 268
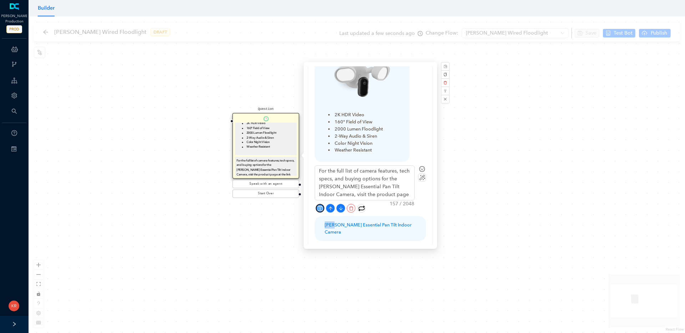
click at [319, 207] on icon "save" at bounding box center [319, 208] width 5 height 5
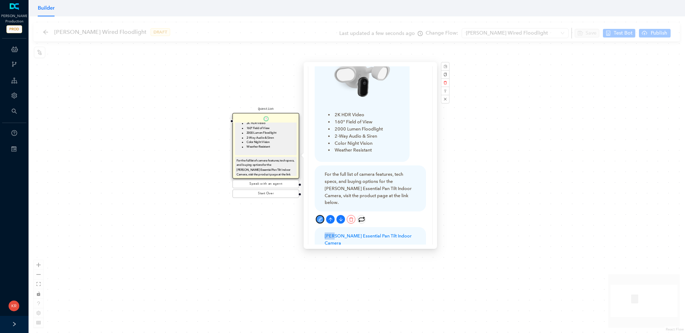
click at [318, 217] on icon "edit" at bounding box center [320, 219] width 5 height 5
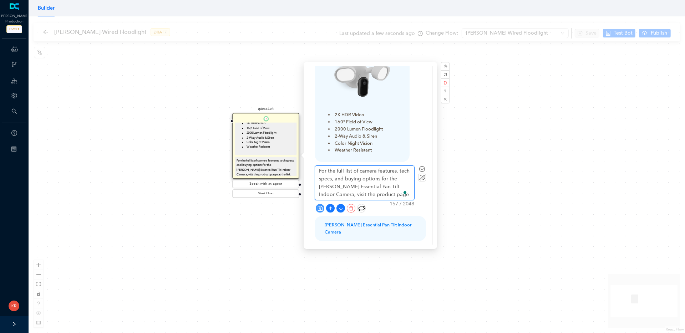
drag, startPoint x: 373, startPoint y: 186, endPoint x: 315, endPoint y: 186, distance: 58.1
click at [315, 186] on textarea "For the full list of camera features, tech specs, and buying options for the Ar…" at bounding box center [364, 183] width 99 height 34
type textarea "For the full list of camera features, tech specs, and buying options for the Ar…"
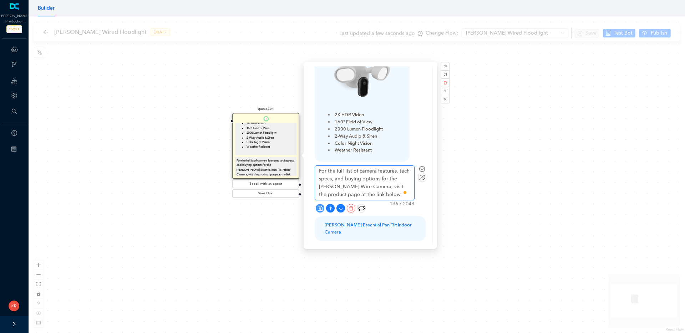
type textarea "For the full list of camera features, tech specs, and buying options for the Ar…"
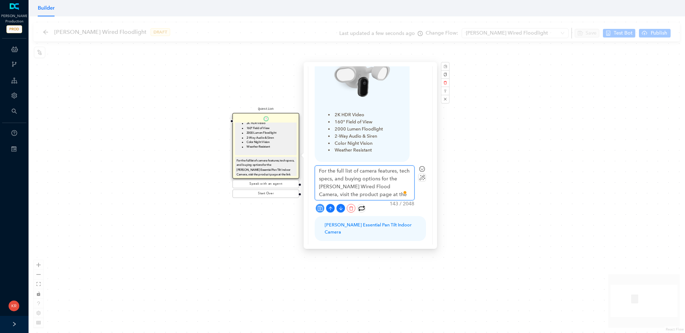
type textarea "For the full list of camera features, tech specs, and buying options for the Ar…"
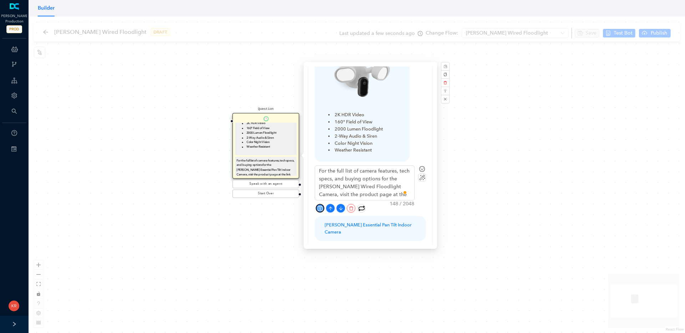
click at [322, 209] on icon "save" at bounding box center [319, 208] width 5 height 5
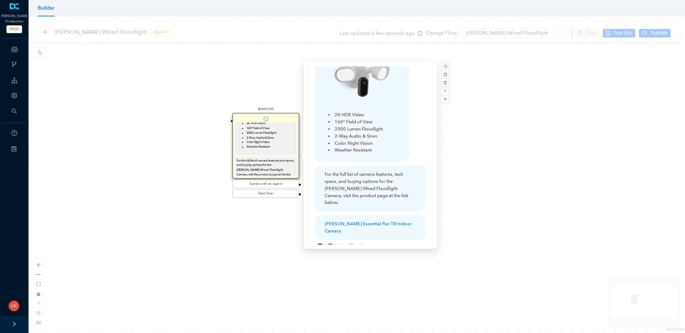
click at [322, 244] on button "button" at bounding box center [320, 248] width 9 height 9
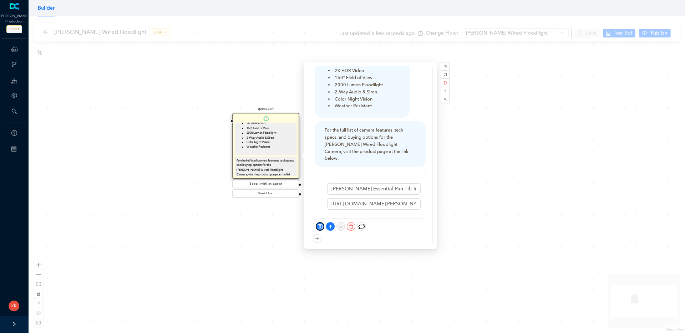
scroll to position [134, 0]
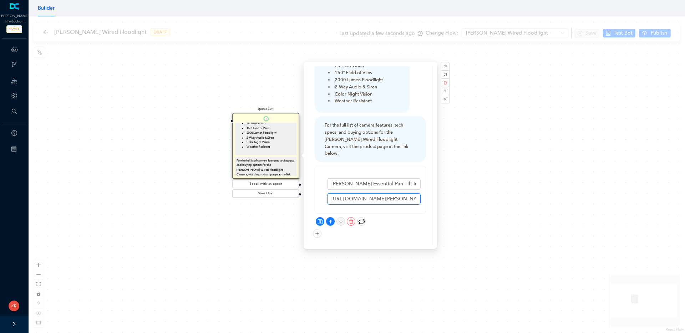
click at [371, 193] on input "https://us.arlo.com/products/arlo-essential-pan-tilt-indoor?variant=51299239330…" at bounding box center [373, 198] width 93 height 11
paste input "collections/floodlights/products/arlo-wired-floodlight?variant=50731205591359"
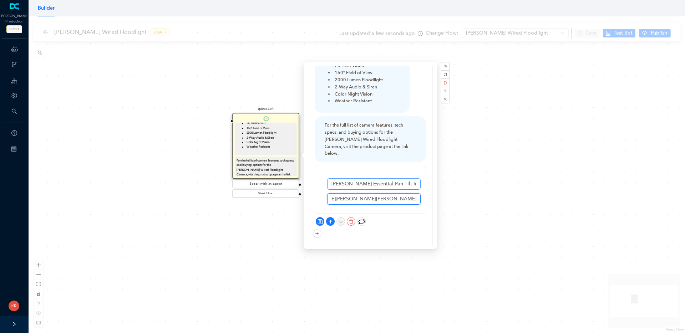
type input "https://us.arlo.com/collections/floodlights/products/arlo-wired-floodlight?vari…"
click at [375, 178] on input "[PERSON_NAME] Essential Pan Tilt Indoor Camera" at bounding box center [373, 183] width 93 height 11
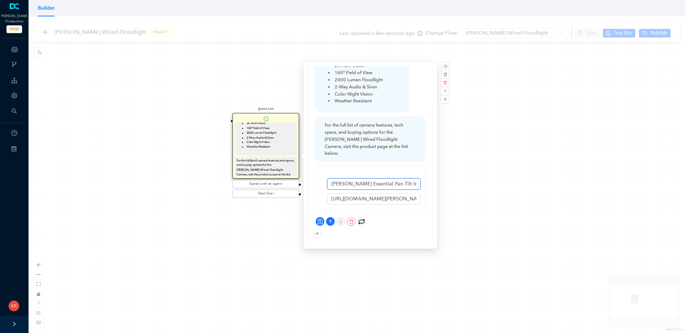
click at [373, 178] on input "[PERSON_NAME] Essential Pan Tilt Indoor Camera" at bounding box center [373, 183] width 93 height 11
click at [342, 178] on input "[PERSON_NAME] Essential Pan Tilt Indoor Camera" at bounding box center [373, 183] width 93 height 11
drag, startPoint x: 343, startPoint y: 175, endPoint x: 397, endPoint y: 174, distance: 54.2
click at [397, 178] on input "[PERSON_NAME] Essential Pan Tilt Indoor Camera" at bounding box center [373, 183] width 93 height 11
type input "[PERSON_NAME] Wired Floodlight Camera"
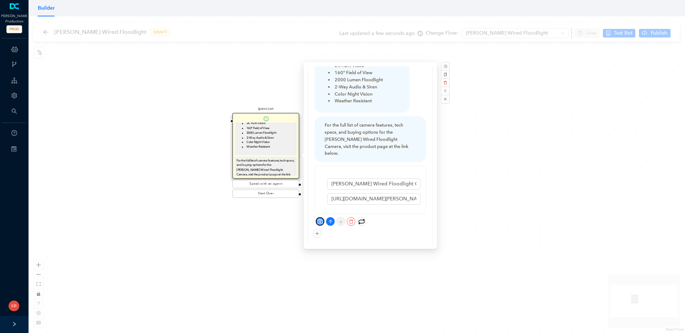
click at [316, 217] on button "button" at bounding box center [320, 221] width 9 height 9
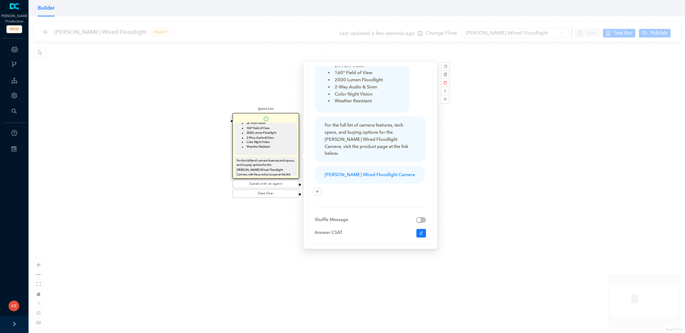
click at [530, 157] on div "Question The Arlo Wired Floodlight Camera has the following key features: 2K HD…" at bounding box center [357, 174] width 656 height 317
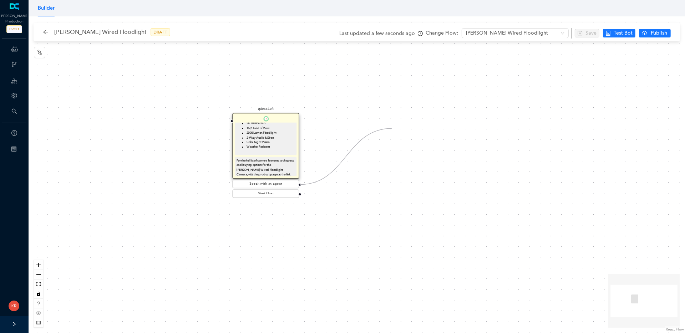
drag, startPoint x: 298, startPoint y: 184, endPoint x: 392, endPoint y: 128, distance: 108.7
click at [392, 128] on div "Question The Arlo Wired Floodlight Camera has the following key features: 2K HD…" at bounding box center [357, 174] width 656 height 317
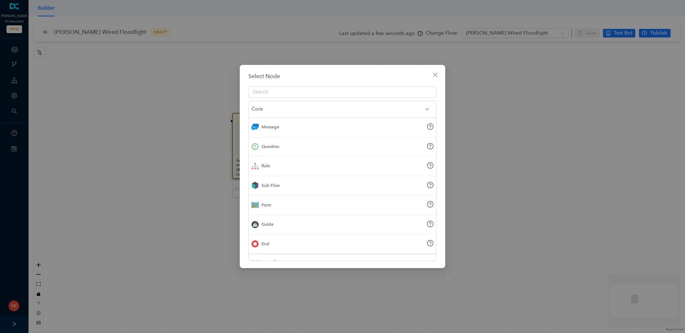
click at [282, 187] on div "Sub Flow" at bounding box center [343, 186] width 188 height 20
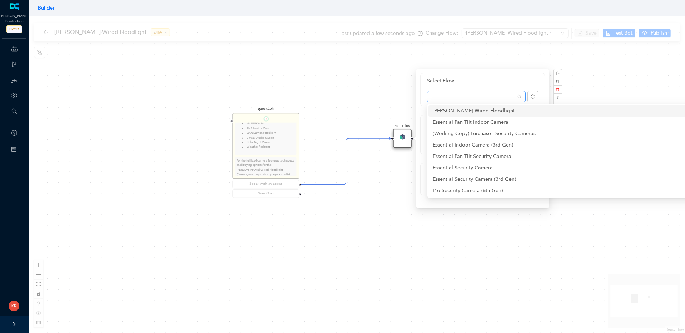
click at [456, 97] on span at bounding box center [476, 96] width 90 height 11
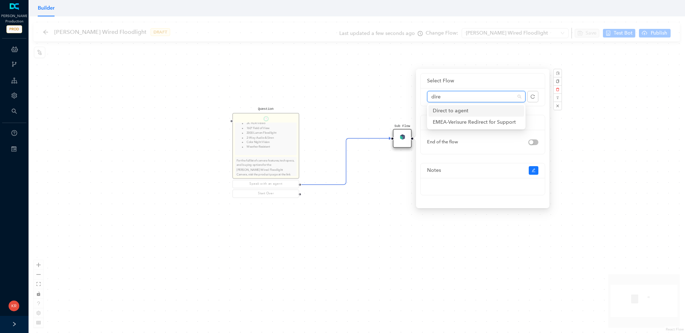
type input "direc"
click at [469, 109] on div "Direct to agent" at bounding box center [476, 111] width 87 height 8
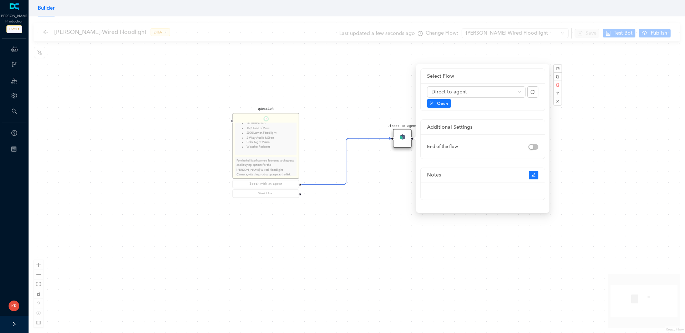
click at [391, 196] on div "Question The Arlo Wired Floodlight Camera has the following key features: 2K HD…" at bounding box center [357, 174] width 656 height 317
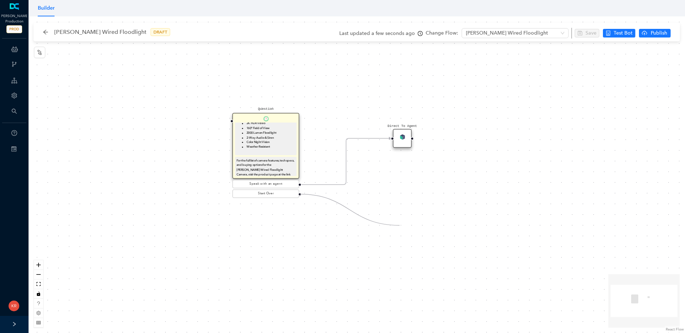
drag, startPoint x: 301, startPoint y: 194, endPoint x: 399, endPoint y: 225, distance: 103.3
click at [399, 225] on div "Question The Arlo Wired Floodlight Camera has the following key features: 2K HD…" at bounding box center [357, 174] width 656 height 317
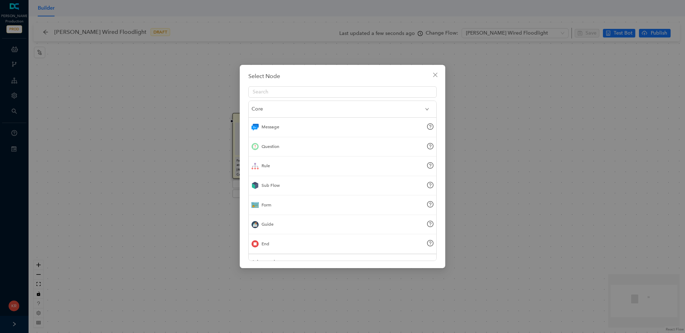
click at [282, 185] on div "Sub Flow" at bounding box center [343, 186] width 188 height 20
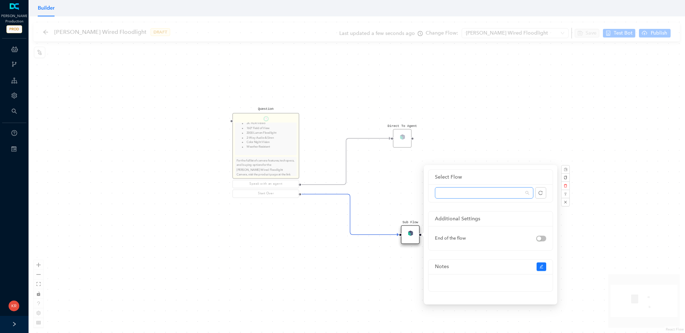
click at [456, 195] on span at bounding box center [484, 193] width 90 height 11
type input "greet"
click at [457, 206] on div "Greet" at bounding box center [483, 207] width 87 height 8
click at [508, 125] on div "Question The Arlo Wired Floodlight Camera has the following key features: 2K HD…" at bounding box center [357, 174] width 656 height 317
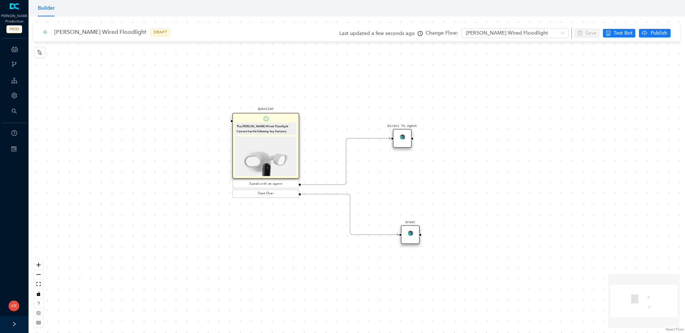
click at [45, 34] on icon "arrow-left" at bounding box center [46, 32] width 6 height 6
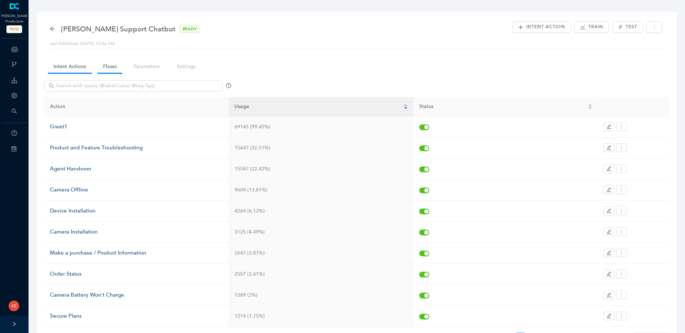
click at [105, 67] on link "Flows" at bounding box center [109, 66] width 25 height 13
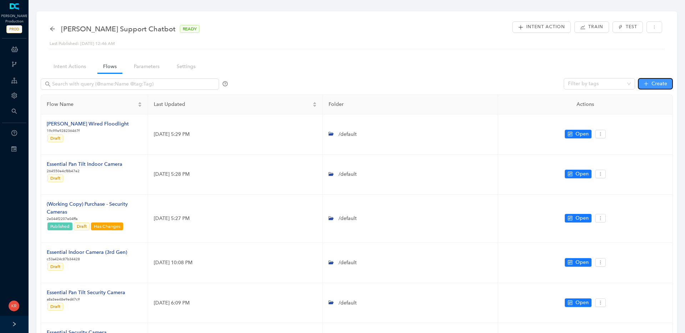
click at [655, 86] on span "Create" at bounding box center [659, 84] width 16 height 8
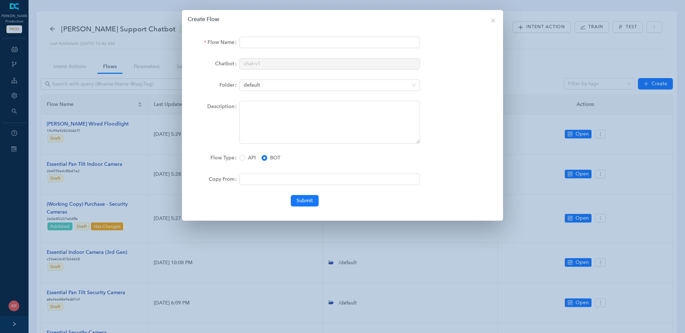
click at [290, 48] on div at bounding box center [329, 43] width 180 height 13
click at [294, 40] on input "Flow Name" at bounding box center [329, 42] width 180 height 11
type input "W"
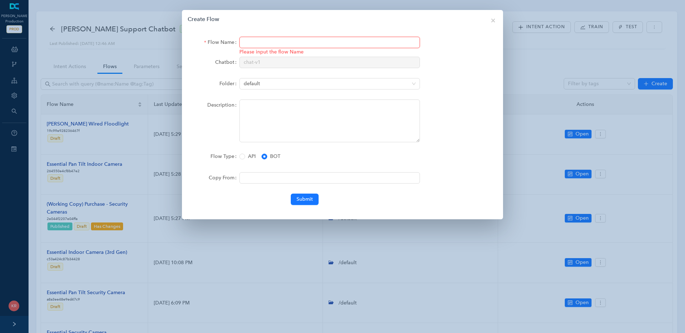
type input "W"
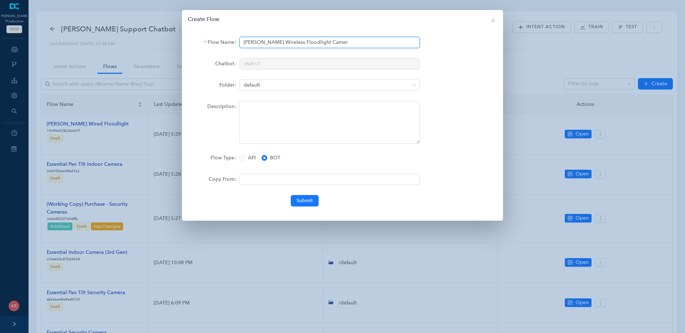
type input "[PERSON_NAME] Wireless Floodlight Camera"
click button "Submit" at bounding box center [305, 200] width 28 height 11
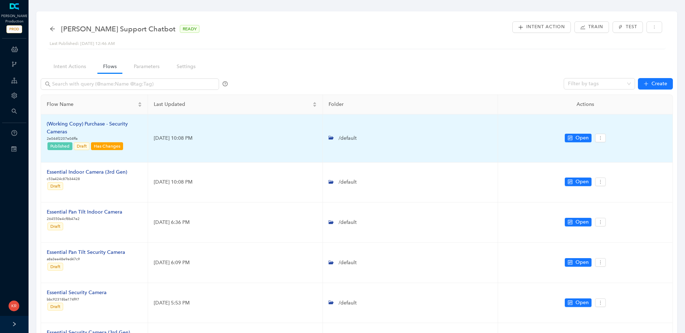
click at [64, 121] on div "(Working Copy) Purchase - Security Cameras" at bounding box center [94, 128] width 95 height 16
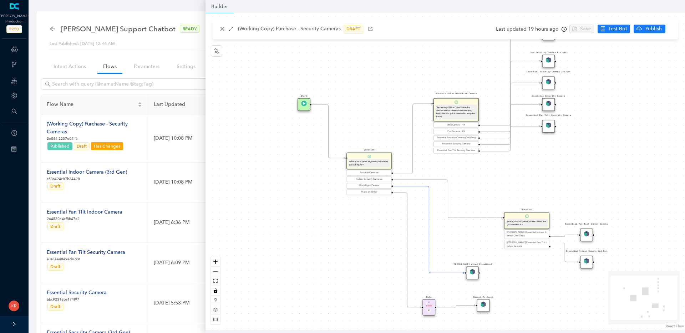
click at [586, 238] on div "Essential Pan Tilt Indoor Camera" at bounding box center [586, 235] width 13 height 13
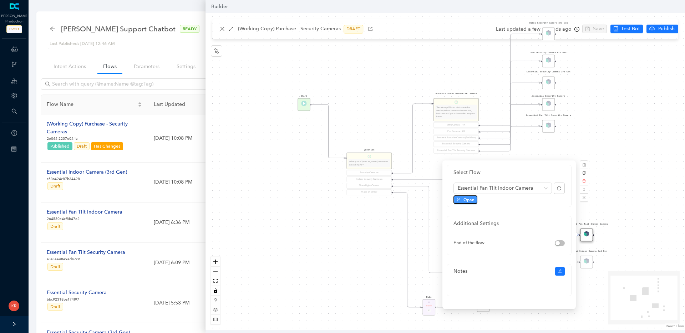
click at [463, 198] on span "Open" at bounding box center [468, 199] width 11 height 6
click at [301, 179] on div "Rule P Start Question What type of [PERSON_NAME] camera are you looking for? Se…" at bounding box center [444, 171] width 479 height 317
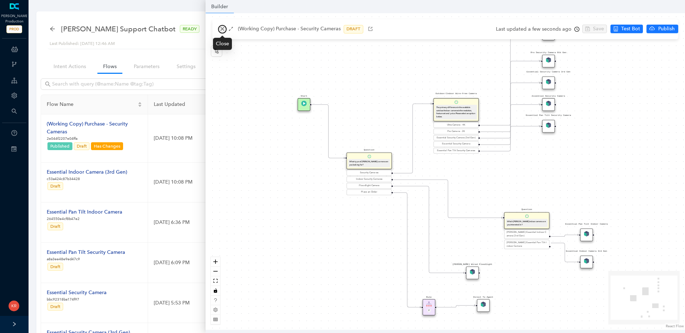
click at [224, 30] on icon "close" at bounding box center [222, 28] width 5 height 5
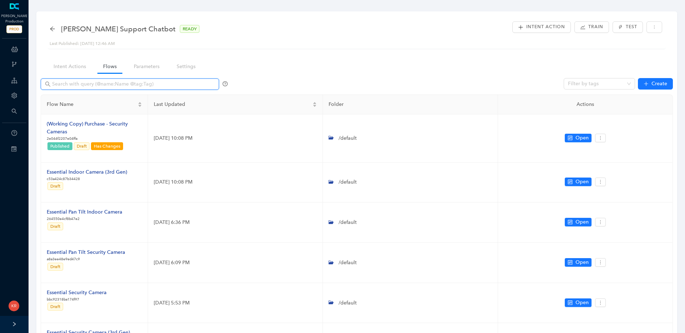
click at [113, 87] on input "text" at bounding box center [130, 84] width 157 height 8
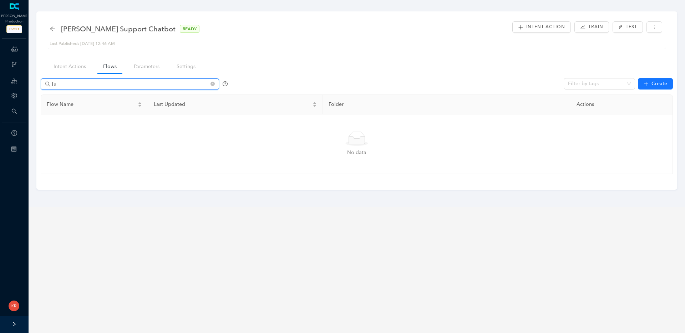
type input "["
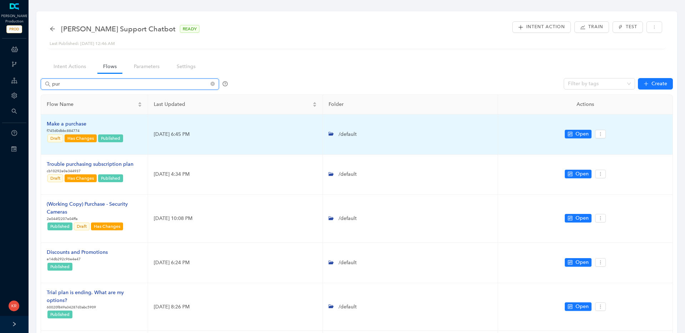
type input "pur"
click at [72, 123] on div "Make a purchase" at bounding box center [85, 124] width 77 height 8
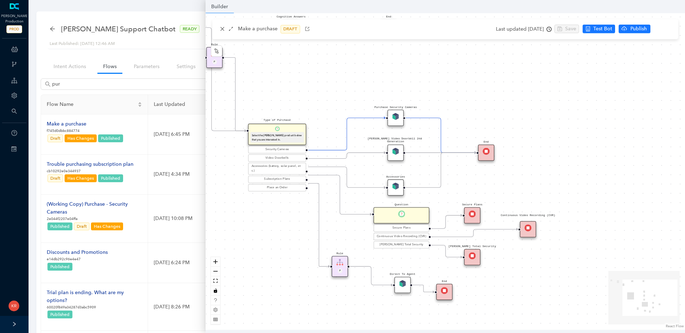
drag, startPoint x: 391, startPoint y: 216, endPoint x: 265, endPoint y: 200, distance: 127.1
click at [265, 200] on div "Rule P Start Type of Purchase Select the [PERSON_NAME] product below that you a…" at bounding box center [444, 171] width 479 height 317
click at [610, 28] on span "Test Bot" at bounding box center [602, 29] width 19 height 8
click at [396, 153] on img at bounding box center [395, 151] width 7 height 7
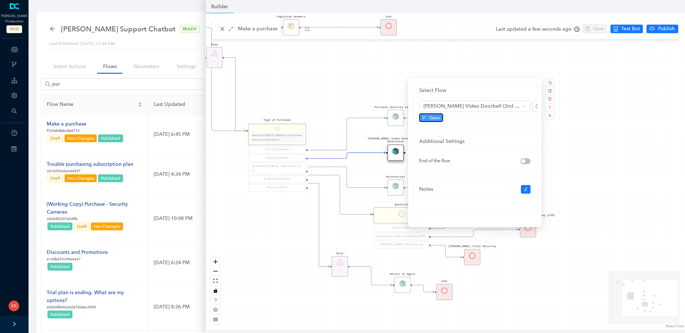
click at [430, 113] on button "Open" at bounding box center [431, 117] width 24 height 9
click at [628, 31] on div "Rule P Start Type of Purchase Select the [PERSON_NAME] product below that you a…" at bounding box center [444, 171] width 479 height 317
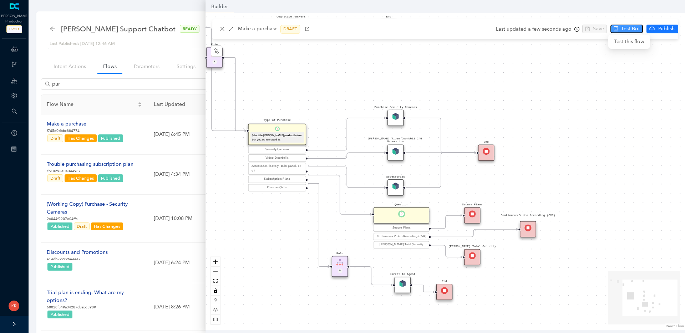
click at [625, 27] on span "Test Bot" at bounding box center [630, 29] width 19 height 8
click at [221, 30] on icon "close" at bounding box center [222, 29] width 4 height 4
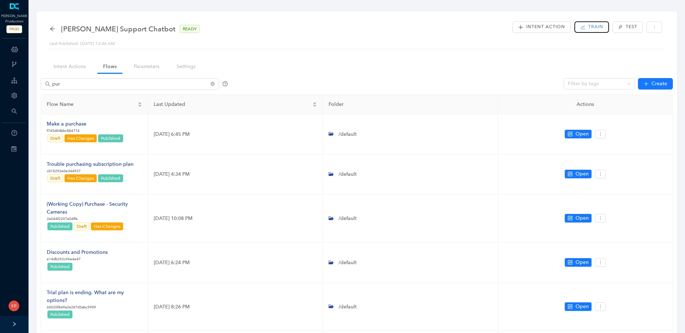
click at [601, 24] on span "Train" at bounding box center [595, 27] width 15 height 7
click at [613, 58] on span "Yes" at bounding box center [613, 56] width 8 height 8
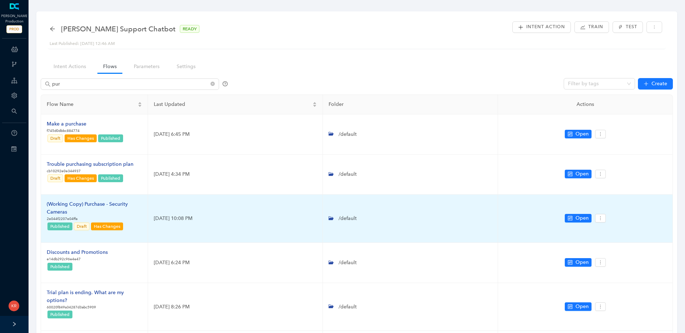
click at [101, 206] on div "(Working Copy) Purchase - Security Cameras" at bounding box center [94, 208] width 95 height 16
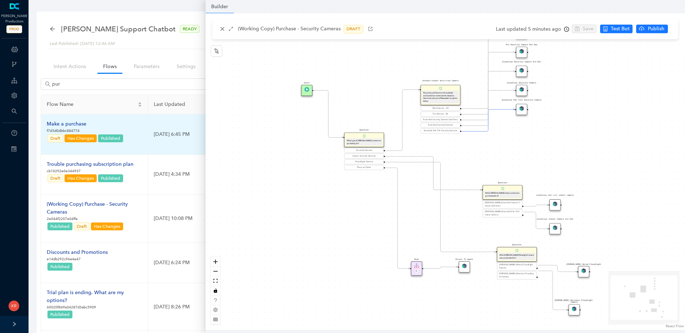
click at [73, 122] on div "Make a purchase" at bounding box center [85, 124] width 77 height 8
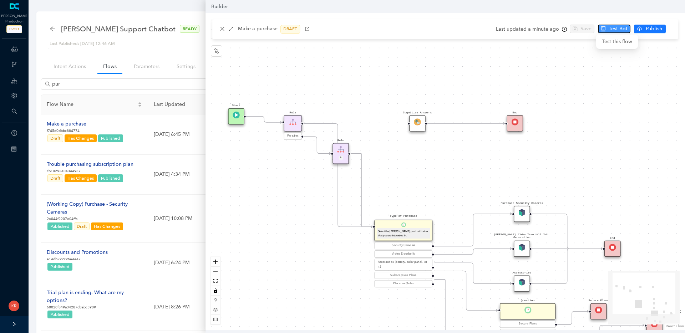
click at [615, 28] on span "Test Bot" at bounding box center [617, 29] width 19 height 8
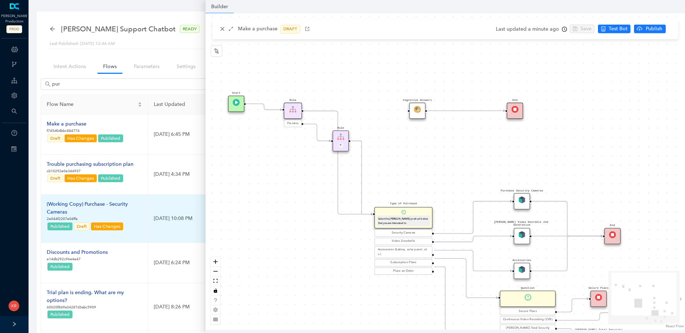
click at [106, 205] on div "(Working Copy) Purchase - Security Cameras" at bounding box center [94, 208] width 95 height 16
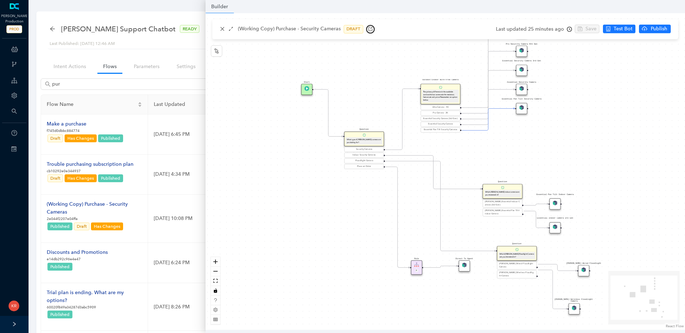
click at [369, 30] on icon "button" at bounding box center [370, 28] width 5 height 5
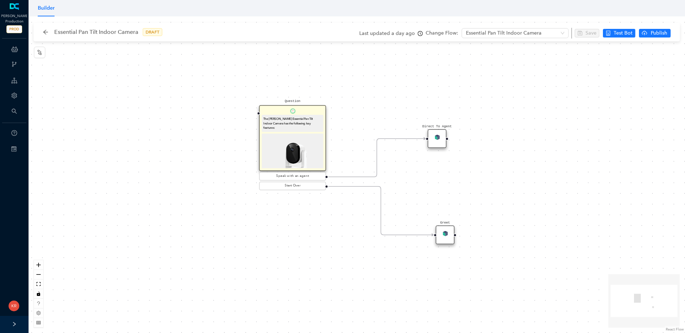
click at [315, 136] on img at bounding box center [292, 164] width 58 height 58
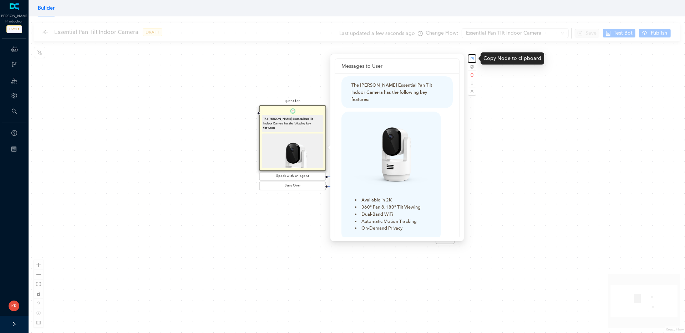
click at [473, 58] on rect "button" at bounding box center [472, 59] width 4 height 4
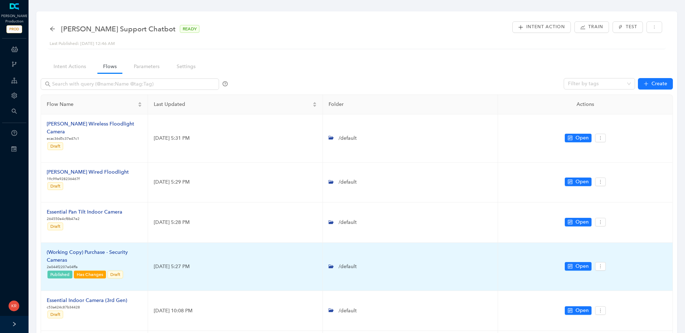
click at [94, 249] on div "(Working Copy) Purchase - Security Cameras" at bounding box center [94, 257] width 95 height 16
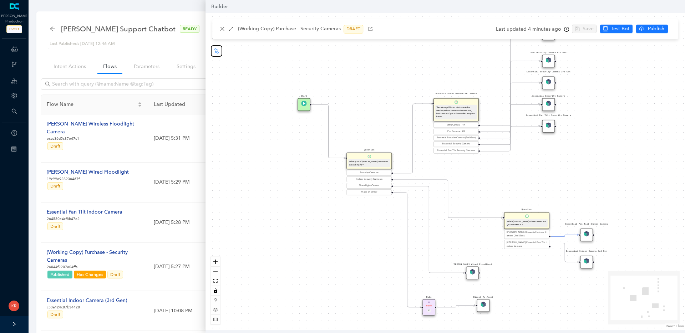
click at [214, 49] on icon "node-index" at bounding box center [216, 50] width 4 height 5
drag, startPoint x: 486, startPoint y: 263, endPoint x: 475, endPoint y: 251, distance: 16.4
click at [475, 251] on div "Question" at bounding box center [472, 251] width 13 height 13
click at [474, 250] on img at bounding box center [472, 249] width 5 height 5
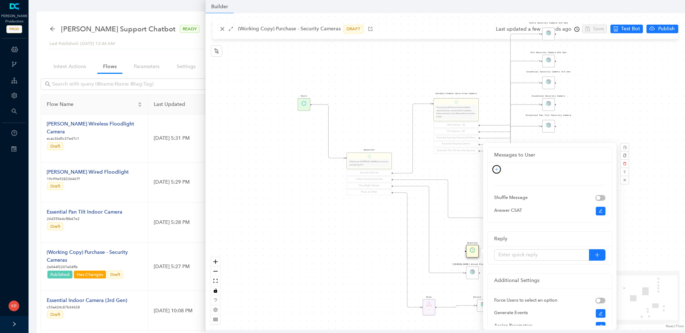
click at [497, 169] on icon "plus" at bounding box center [496, 169] width 4 height 4
click at [499, 191] on link "Rich Text" at bounding box center [490, 194] width 26 height 8
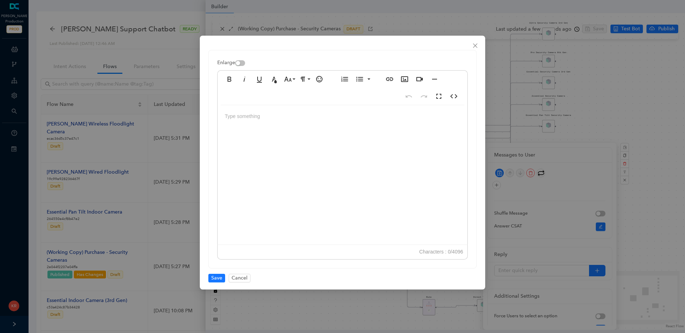
click at [347, 136] on div at bounding box center [342, 176] width 250 height 143
click at [220, 281] on span "Save" at bounding box center [216, 278] width 11 height 8
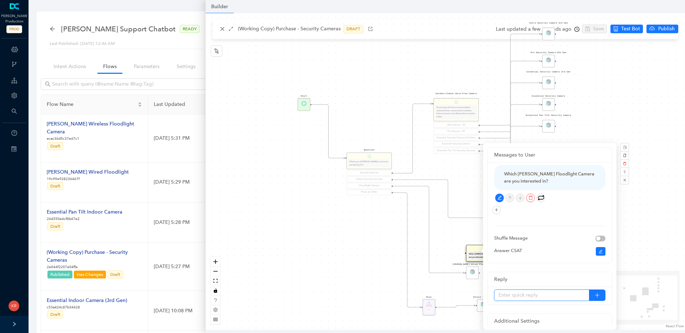
click at [535, 298] on input "text" at bounding box center [541, 295] width 95 height 11
type input "Arlo Wired Floodlight Camera"
type input "Arlo Wireless Floodlight Camera"
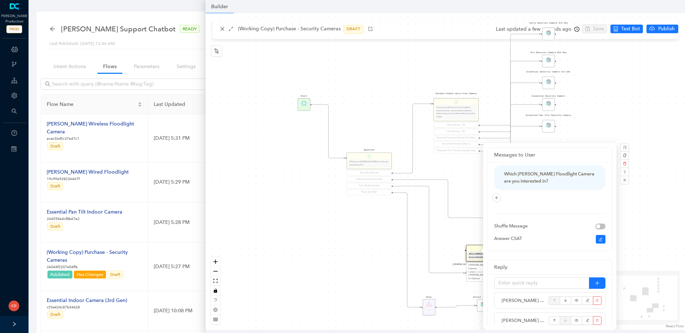
click at [420, 224] on div "Rule P Start Question What type of Arlo camera are you looking for? Security Ca…" at bounding box center [444, 171] width 479 height 317
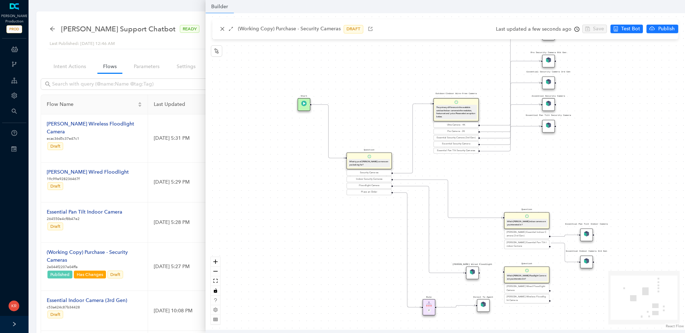
click at [528, 278] on div "Which Arlo Floodlight Camera are you interested in?" at bounding box center [527, 277] width 40 height 6
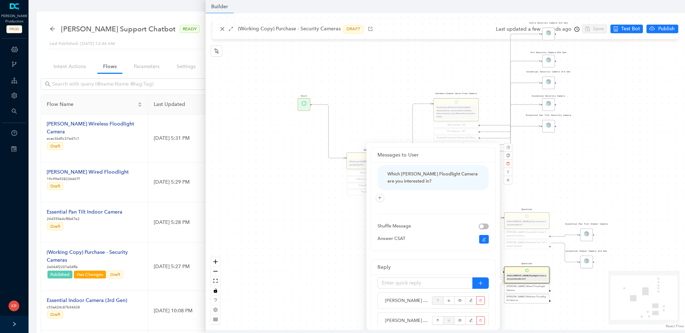
click at [531, 275] on div "Which Arlo Floodlight Camera are you interested in?" at bounding box center [527, 277] width 40 height 6
click at [529, 274] on div "Which Arlo Floodlight Camera are you interested in?" at bounding box center [527, 277] width 40 height 6
click at [631, 230] on div "Rule P Start Question What type of Arlo camera are you looking for? Security Ca…" at bounding box center [444, 171] width 479 height 317
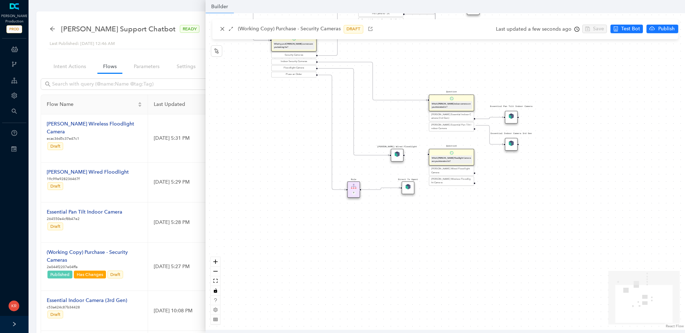
drag, startPoint x: 631, startPoint y: 237, endPoint x: 556, endPoint y: 119, distance: 139.7
click at [555, 118] on div "Rule P Start Question What type of Arlo camera are you looking for? Security Ca…" at bounding box center [444, 171] width 479 height 317
drag, startPoint x: 461, startPoint y: 154, endPoint x: 479, endPoint y: 171, distance: 25.0
click at [479, 171] on div "Question Which Arlo Floodlight Camera are you interested in?" at bounding box center [467, 173] width 45 height 17
click at [370, 154] on icon "Edge from reactflownode_37d14f51-ef58-4b4d-bea3-3edf26ddd34e to reactflownode_2…" at bounding box center [352, 111] width 71 height 87
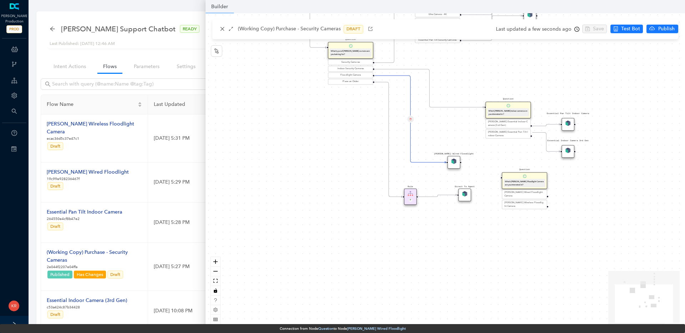
drag, startPoint x: 370, startPoint y: 154, endPoint x: 405, endPoint y: 158, distance: 34.8
click at [405, 158] on div "Rule P Start Question What type of Arlo camera are you looking for? Security Ca…" at bounding box center [444, 171] width 479 height 317
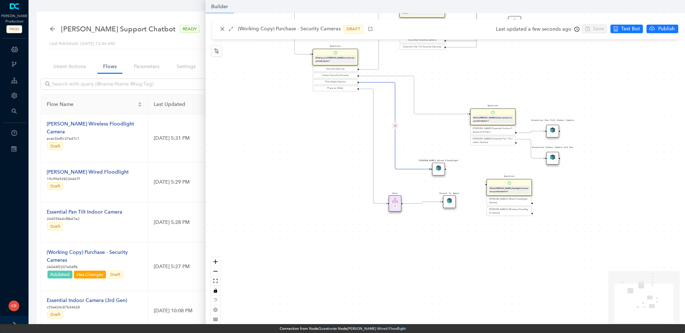
drag, startPoint x: 413, startPoint y: 159, endPoint x: 417, endPoint y: 164, distance: 6.6
click at [417, 164] on div "Rule P Start Question What type of Arlo camera are you looking for? Security Ca…" at bounding box center [444, 171] width 479 height 317
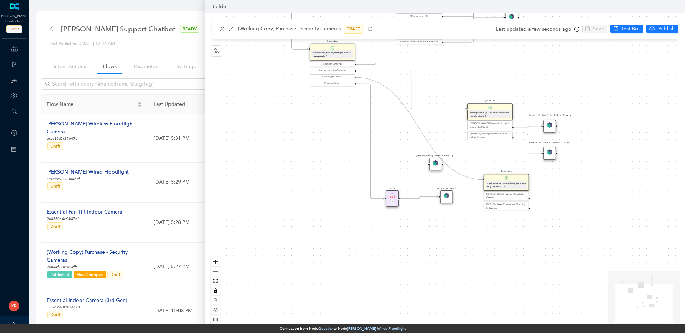
drag, startPoint x: 426, startPoint y: 164, endPoint x: 483, endPoint y: 185, distance: 60.9
drag, startPoint x: 454, startPoint y: 165, endPoint x: 566, endPoint y: 193, distance: 115.8
click at [566, 193] on div "Rule P Start Question What type of Arlo camera are you looking for? Security Ca…" at bounding box center [444, 171] width 479 height 317
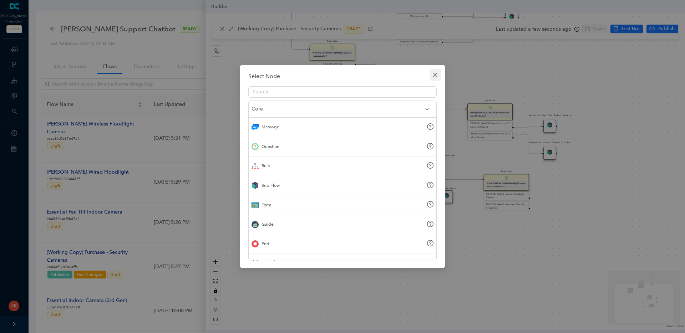
click at [435, 77] on icon "close" at bounding box center [435, 75] width 6 height 6
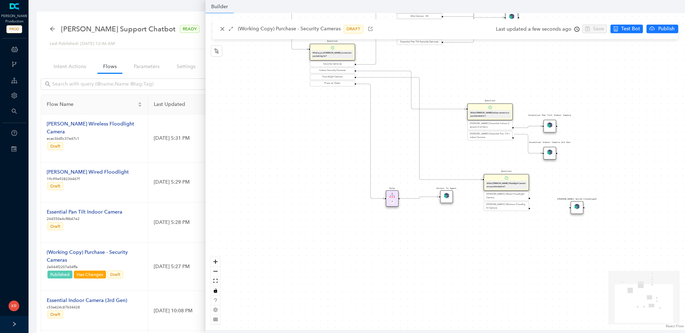
drag, startPoint x: 435, startPoint y: 164, endPoint x: 573, endPoint y: 201, distance: 143.2
click at [574, 204] on img at bounding box center [576, 206] width 5 height 5
drag, startPoint x: 581, startPoint y: 201, endPoint x: 587, endPoint y: 203, distance: 6.1
click at [587, 203] on div "[PERSON_NAME] Wired Floodlight" at bounding box center [582, 202] width 13 height 13
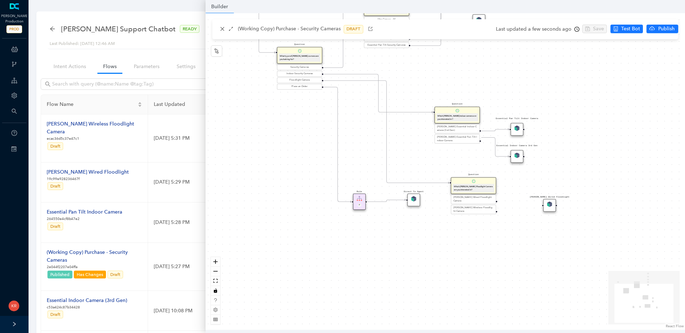
drag, startPoint x: 547, startPoint y: 197, endPoint x: 497, endPoint y: 198, distance: 49.9
click at [498, 198] on div "Rule P Start Question What type of Arlo camera are you looking for? Security Ca…" at bounding box center [444, 171] width 479 height 317
drag, startPoint x: 513, startPoint y: 199, endPoint x: 525, endPoint y: 199, distance: 12.1
click at [527, 200] on div "Rule P Start Question What type of Arlo camera are you looking for? Security Ca…" at bounding box center [444, 171] width 479 height 317
drag, startPoint x: 499, startPoint y: 197, endPoint x: 540, endPoint y: 202, distance: 41.3
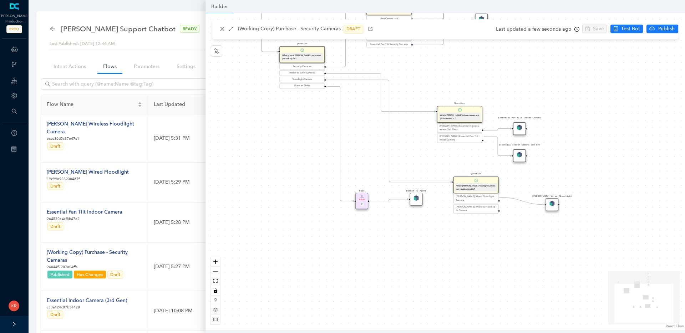
click at [540, 202] on div "Rule P Start Question What type of Arlo camera are you looking for? Security Ca…" at bounding box center [444, 171] width 479 height 317
drag, startPoint x: 499, startPoint y: 204, endPoint x: 535, endPoint y: 239, distance: 50.4
click at [535, 239] on div "Rule P Start Question What type of Arlo camera are you looking for? Security Ca…" at bounding box center [444, 171] width 479 height 317
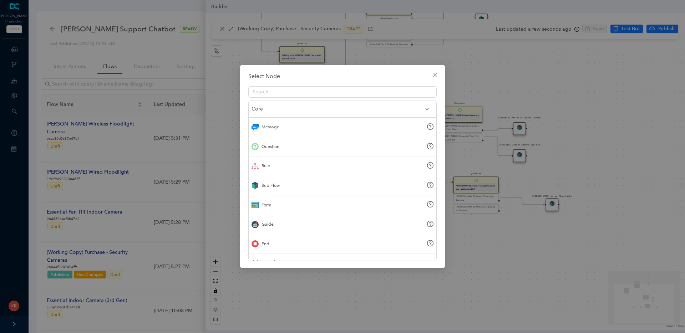
click at [267, 188] on div "Sub Flow" at bounding box center [270, 185] width 18 height 7
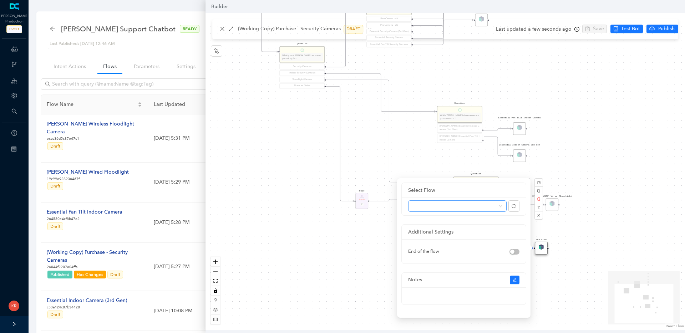
click at [502, 205] on div at bounding box center [457, 205] width 98 height 11
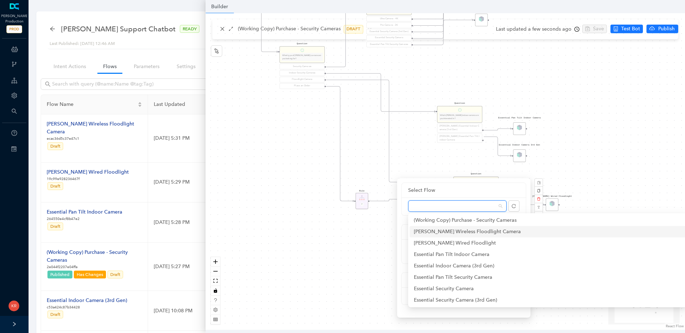
click at [448, 233] on div "[PERSON_NAME] Wireless Floodlight Camera" at bounding box center [547, 232] width 267 height 8
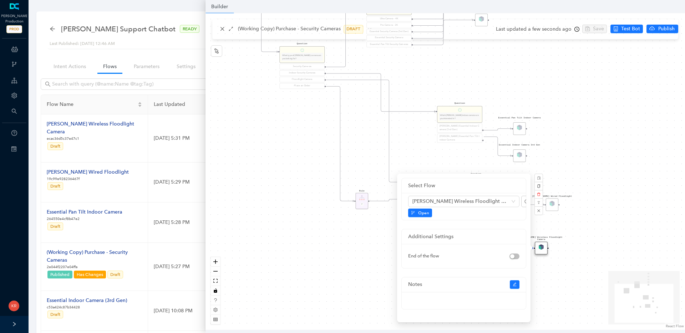
click at [625, 305] on div "Rule P Start Question What type of Arlo camera are you looking for? Security Ca…" at bounding box center [444, 171] width 479 height 317
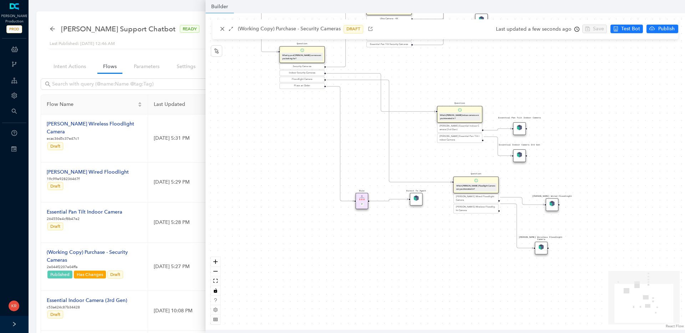
click at [588, 269] on div "Rule P Start Question What type of Arlo camera are you looking for? Security Ca…" at bounding box center [444, 171] width 479 height 317
click at [538, 248] on img at bounding box center [540, 246] width 5 height 5
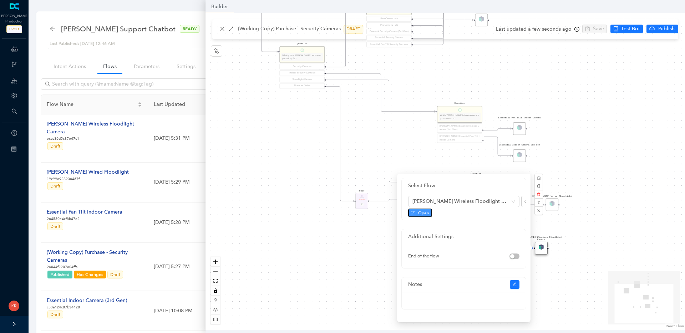
click at [420, 214] on span "Open" at bounding box center [423, 213] width 11 height 6
click at [587, 240] on div "Rule P Start Question What type of Arlo camera are you looking for? Security Ca…" at bounding box center [444, 171] width 479 height 317
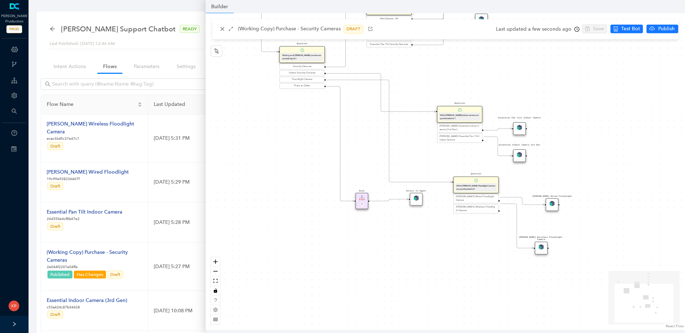
click at [552, 205] on img at bounding box center [551, 203] width 5 height 5
click at [552, 202] on img at bounding box center [551, 203] width 5 height 5
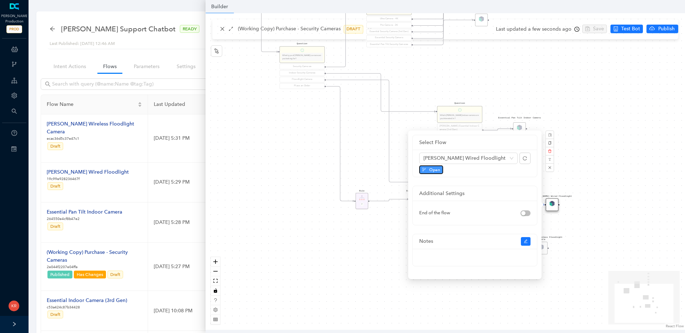
click at [428, 170] on button "Open" at bounding box center [431, 169] width 24 height 9
click at [272, 189] on div "Rule P Start Question What type of Arlo camera are you looking for? Security Ca…" at bounding box center [444, 171] width 479 height 317
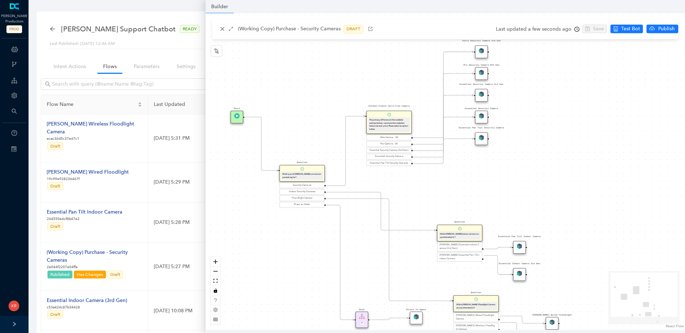
drag, startPoint x: 482, startPoint y: 45, endPoint x: 482, endPoint y: 49, distance: 4.3
click at [482, 49] on img at bounding box center [480, 50] width 5 height 5
click at [482, 140] on img at bounding box center [480, 137] width 5 height 5
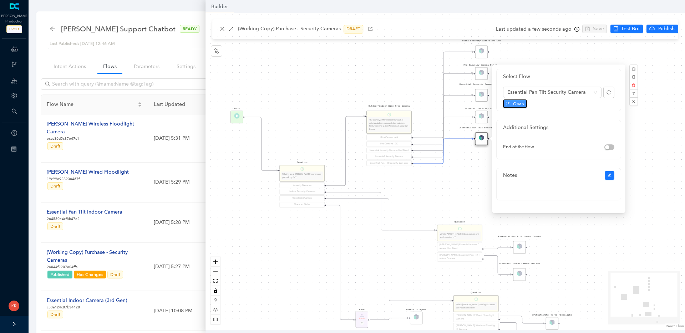
click at [516, 103] on span "Open" at bounding box center [518, 104] width 11 height 6
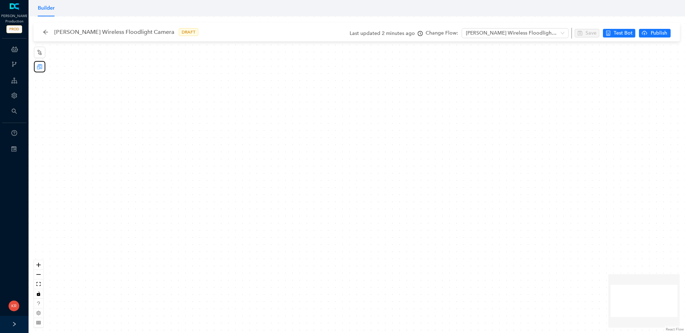
click at [40, 69] on icon "reconciliation" at bounding box center [40, 67] width 6 height 6
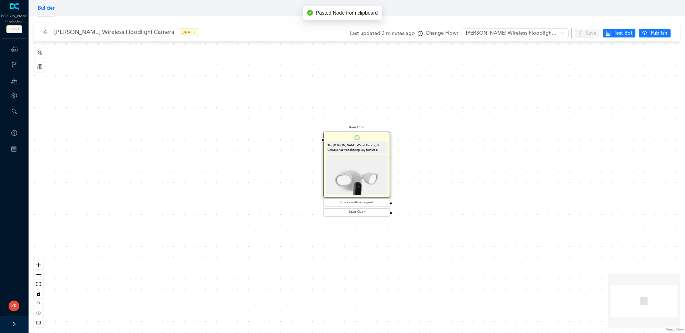
drag, startPoint x: 352, startPoint y: 167, endPoint x: 338, endPoint y: 169, distance: 13.8
click at [343, 168] on img at bounding box center [356, 183] width 58 height 52
drag, startPoint x: 372, startPoint y: 170, endPoint x: 314, endPoint y: 167, distance: 57.9
click at [334, 172] on img at bounding box center [356, 183] width 58 height 52
click at [327, 167] on img at bounding box center [356, 183] width 58 height 52
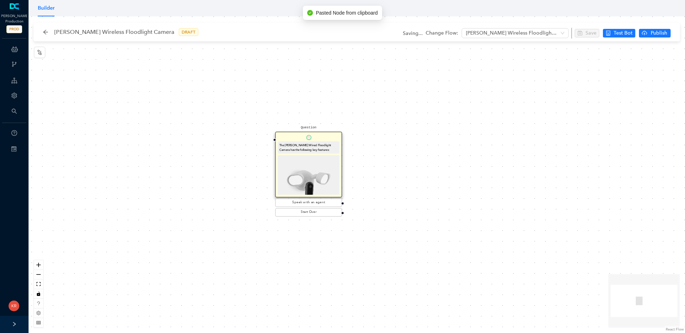
click at [321, 164] on img at bounding box center [308, 183] width 58 height 52
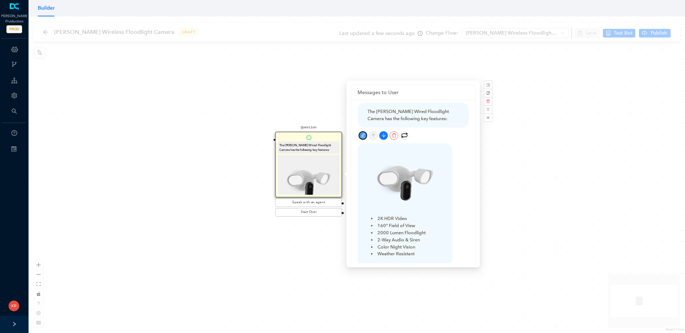
click at [363, 134] on icon "edit" at bounding box center [362, 135] width 5 height 5
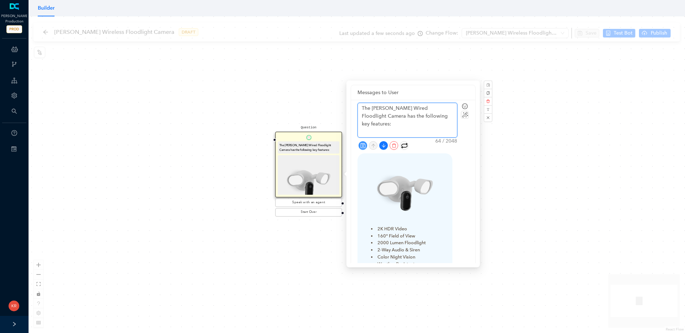
click at [395, 107] on textarea "The [PERSON_NAME] Wired Floodlight Camera has the following key features:" at bounding box center [407, 120] width 99 height 34
type textarea "The Arlo Wire Floodlight Camera has the following key features:"
type textarea "The Arlo Wirel Floodlight Camera has the following key features:"
type textarea "The Arlo Wirele Floodlight Camera has the following key features:"
type textarea "The Arlo Wireles Floodlight Camera has the following key features:"
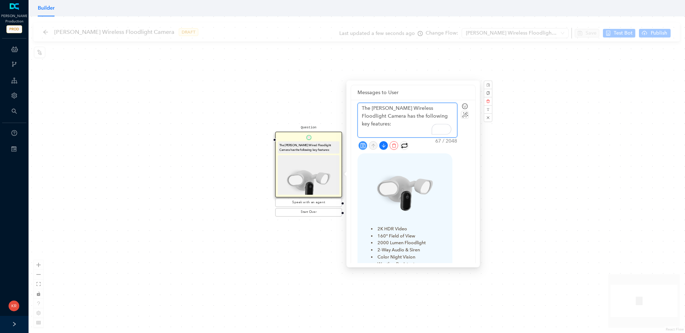
type textarea "The Arlo Wireless Floodlight Camera has the following key features:"
click at [363, 146] on icon "save" at bounding box center [362, 145] width 5 height 5
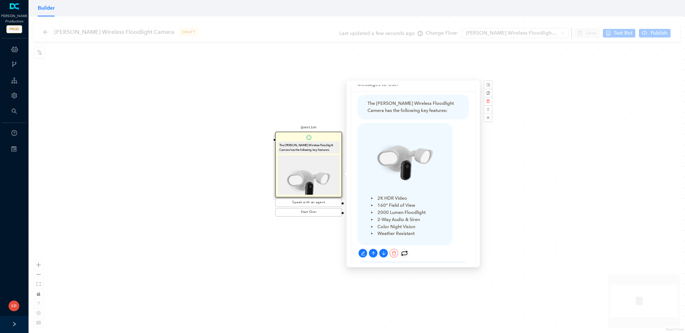
scroll to position [14, 0]
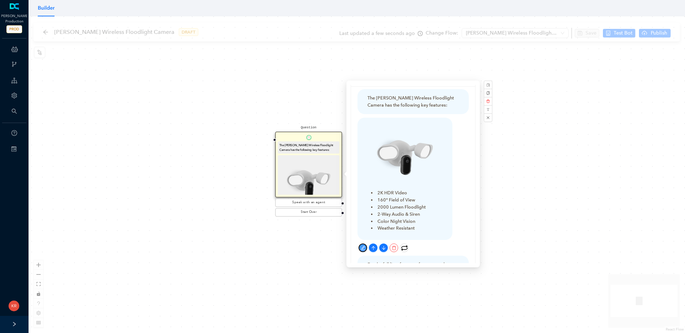
click at [363, 247] on icon "edit" at bounding box center [362, 248] width 4 height 4
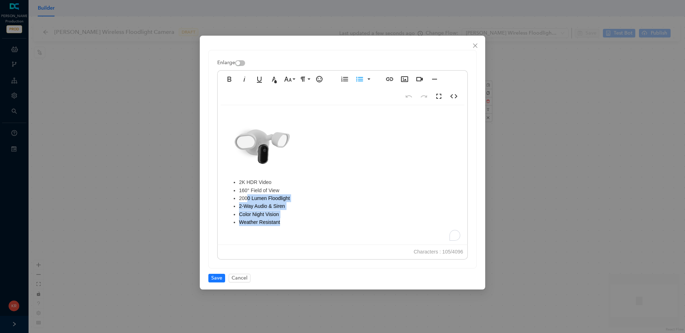
drag, startPoint x: 284, startPoint y: 220, endPoint x: 246, endPoint y: 193, distance: 47.0
click at [246, 194] on ul "2K HDR Video 160° Field of View 2000 Lumen Floodlight 2-Way Audio & Siren Color…" at bounding box center [342, 202] width 235 height 48
drag, startPoint x: 240, startPoint y: 181, endPoint x: 260, endPoint y: 194, distance: 23.6
click at [240, 181] on li "2K HDR Video" at bounding box center [349, 182] width 221 height 8
drag, startPoint x: 282, startPoint y: 221, endPoint x: 235, endPoint y: 185, distance: 59.4
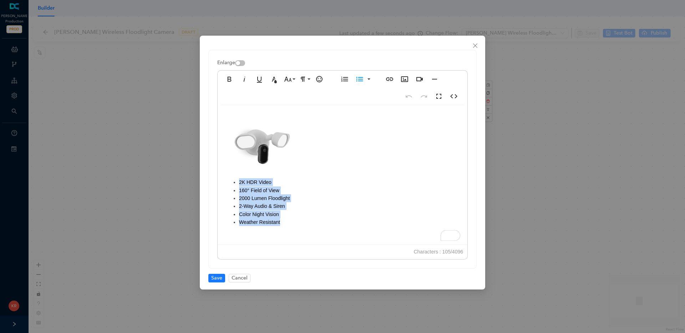
click at [235, 185] on ul "2K HDR Video 160° Field of View 2000 Lumen Floodlight 2-Way Audio & Siren Color…" at bounding box center [342, 202] width 235 height 48
click at [236, 184] on ul "2K HDR Video 160° Field of View 2000 Lumen Floodlight 2-Way Audio & Siren Color…" at bounding box center [342, 202] width 235 height 48
drag, startPoint x: 290, startPoint y: 224, endPoint x: 253, endPoint y: 209, distance: 40.0
click at [255, 210] on ul "2K HDR Video 160° Field of View 2000 Lumen Floodlight 2-Way Audio & Siren Color…" at bounding box center [342, 202] width 235 height 48
drag, startPoint x: 252, startPoint y: 208, endPoint x: 242, endPoint y: 190, distance: 20.9
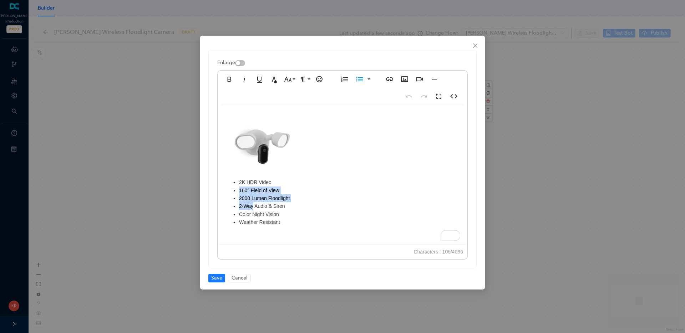
click at [240, 189] on ul "2K HDR Video 160° Field of View 2000 Lumen Floodlight 2-Way Audio & Siren Color…" at bounding box center [342, 202] width 235 height 48
drag, startPoint x: 283, startPoint y: 224, endPoint x: 234, endPoint y: 184, distance: 63.6
click at [234, 184] on ul "2K HDR Video 160° Field of View 2000 Lumen Floodlight 2-Way Audio & Siren Color…" at bounding box center [342, 202] width 235 height 48
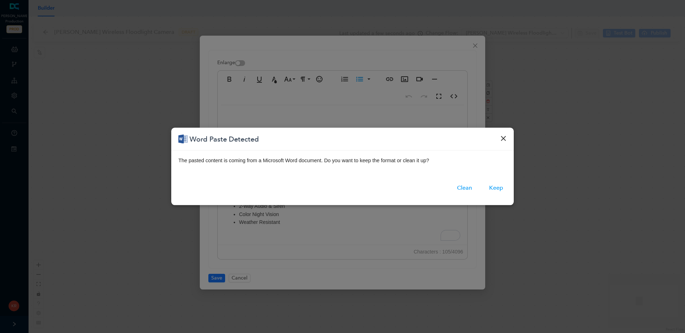
click at [468, 188] on button "Clean" at bounding box center [464, 188] width 22 height 13
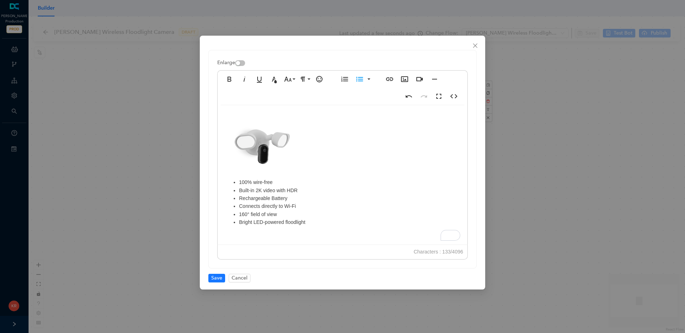
drag, startPoint x: 312, startPoint y: 222, endPoint x: 323, endPoint y: 226, distance: 11.5
click at [323, 226] on li "Bright LED-powered floodlight" at bounding box center [349, 222] width 221 height 8
click at [220, 279] on span "Save" at bounding box center [216, 278] width 11 height 8
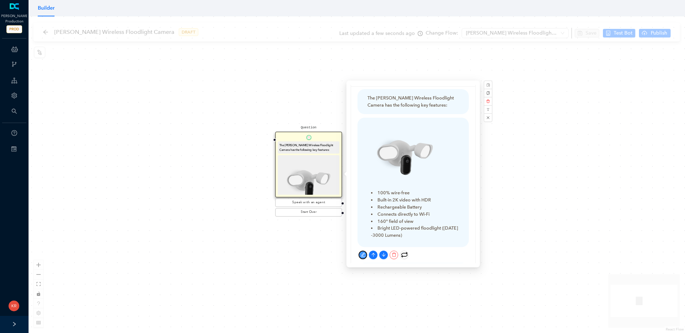
click at [362, 253] on icon "edit" at bounding box center [362, 254] width 5 height 5
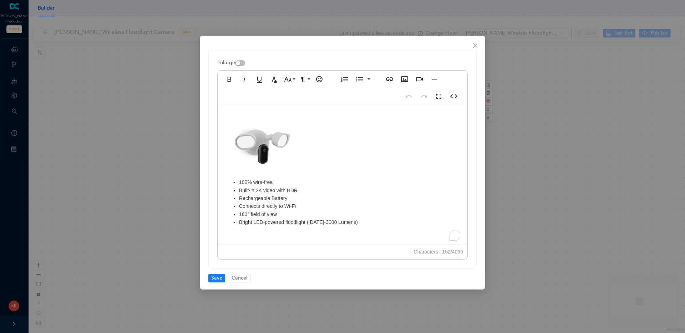
click at [269, 152] on img "To enrich screen reader interactions, please activate Accessibility in Grammarl…" at bounding box center [262, 145] width 75 height 66
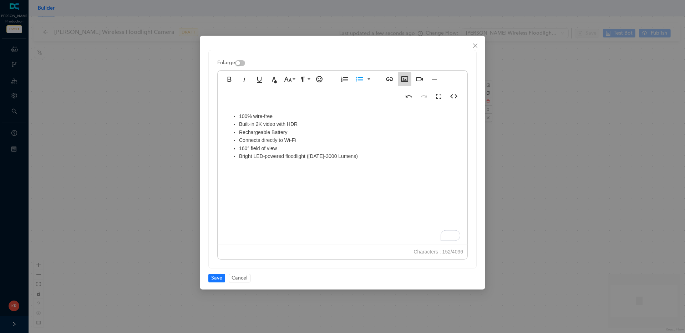
click at [406, 78] on icon "button" at bounding box center [404, 79] width 9 height 9
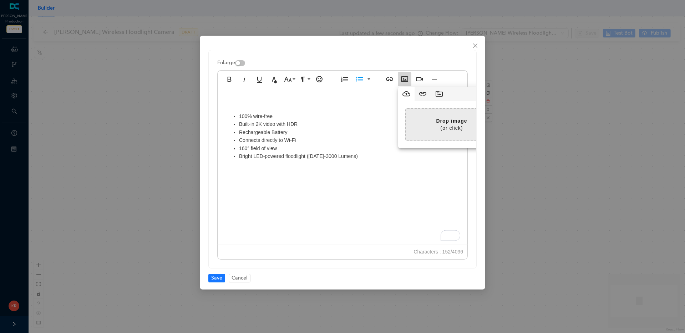
click at [426, 119] on input "file" at bounding box center [269, 125] width 456 height 32
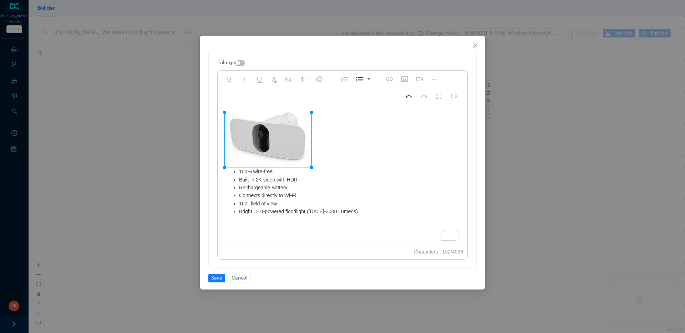
drag, startPoint x: 330, startPoint y: 113, endPoint x: 306, endPoint y: 119, distance: 24.8
click at [306, 119] on img "To enrich screen reader interactions, please activate Accessibility in Grammarl…" at bounding box center [266, 138] width 83 height 53
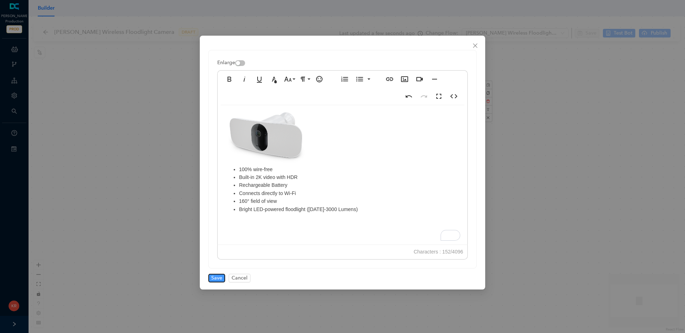
click at [217, 281] on span "Save" at bounding box center [216, 278] width 11 height 8
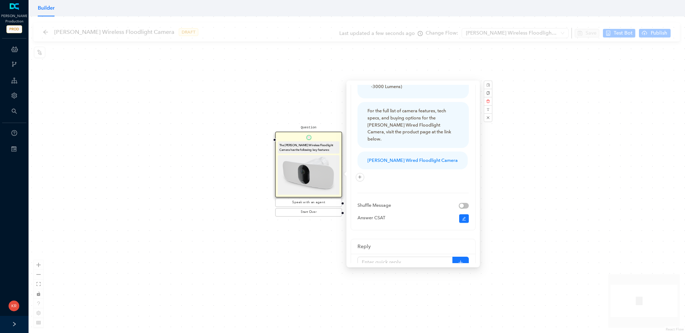
scroll to position [157, 0]
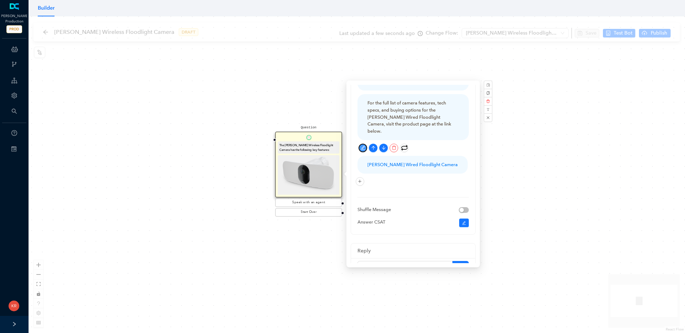
click at [364, 145] on icon "edit" at bounding box center [362, 147] width 5 height 5
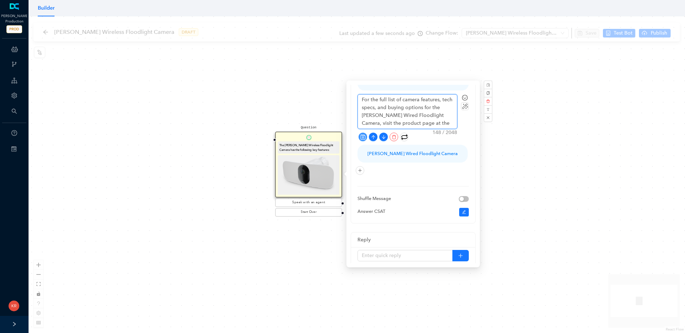
click at [375, 114] on textarea "For the full list of camera features, tech specs, and buying options for the Ar…" at bounding box center [407, 111] width 99 height 34
type textarea "For the full list of camera features, tech specs, and buying options for the Ar…"
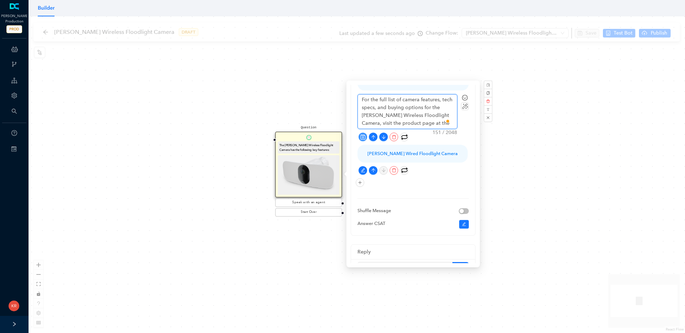
type textarea "For the full list of camera features, tech specs, and buying options for the Ar…"
click at [365, 135] on icon "save" at bounding box center [362, 136] width 5 height 5
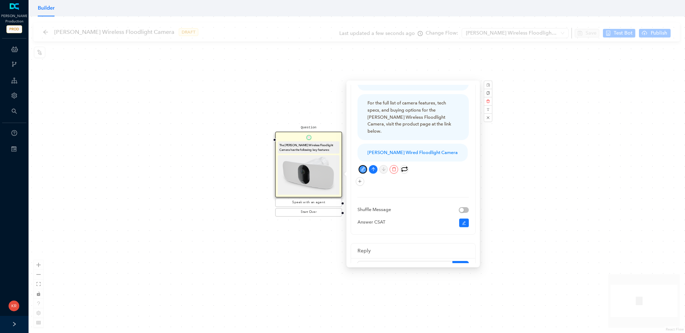
click at [364, 167] on icon "edit" at bounding box center [362, 169] width 5 height 5
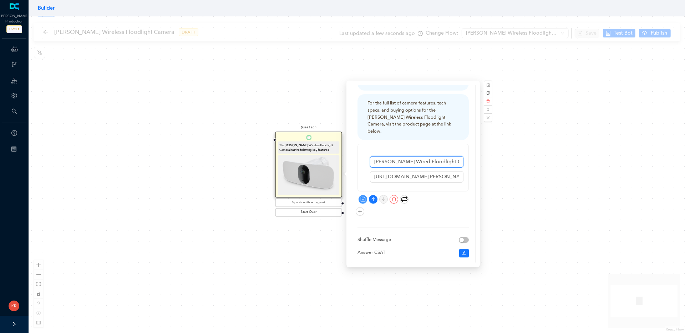
click at [399, 156] on input "Arlo Wired Floodlight Camera" at bounding box center [416, 161] width 93 height 11
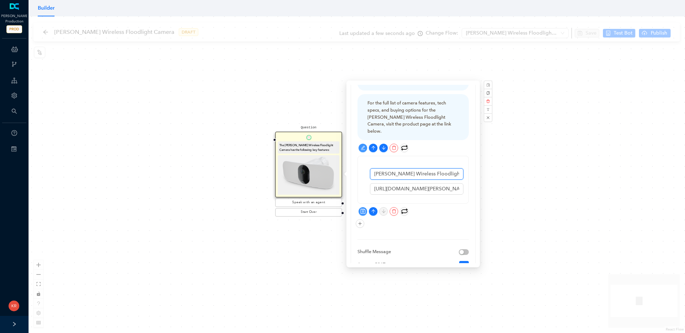
type input "[PERSON_NAME] Wireless Floodlight Camera"
click at [395, 183] on input "https://us.arlo.com/collections/floodlights/products/arlo-wired-floodlight?vari…" at bounding box center [416, 188] width 93 height 11
paste input "pro-3-floodlight-camera?variant=50731203658047"
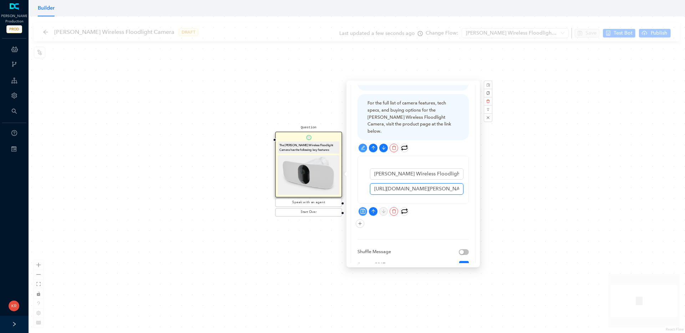
scroll to position [0, 164]
type input "https://us.arlo.com/collections/floodlights/products/arlo-pro-3-floodlight-came…"
click at [360, 209] on icon "save" at bounding box center [362, 211] width 5 height 5
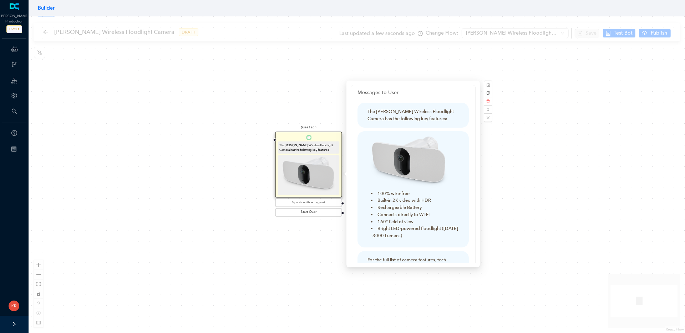
click at [524, 187] on div "Question The Arlo Wireless Floodlight Camera has the following key features: 10…" at bounding box center [357, 174] width 656 height 317
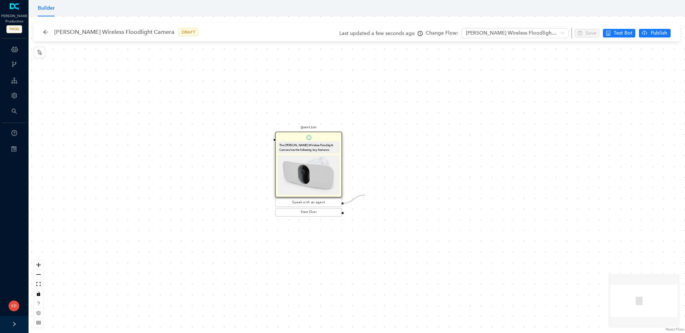
drag, startPoint x: 343, startPoint y: 203, endPoint x: 396, endPoint y: 182, distance: 57.8
click at [391, 184] on div "Question The Arlo Wireless Floodlight Camera has the following key features: 10…" at bounding box center [357, 174] width 656 height 317
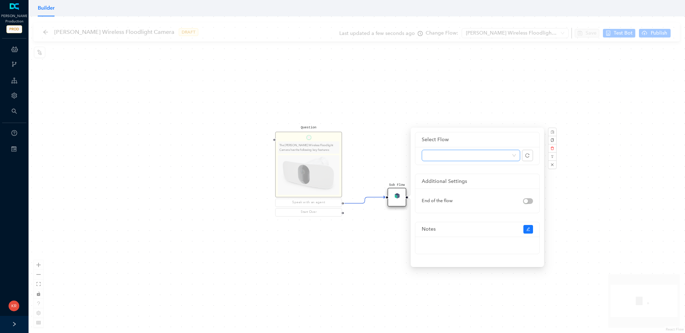
click at [461, 154] on span at bounding box center [471, 155] width 90 height 11
type input "direc"
click at [455, 166] on div "Direct to agent" at bounding box center [470, 170] width 87 height 8
click at [384, 139] on div "Question The Arlo Wireless Floodlight Camera has the following key features: 10…" at bounding box center [357, 174] width 656 height 317
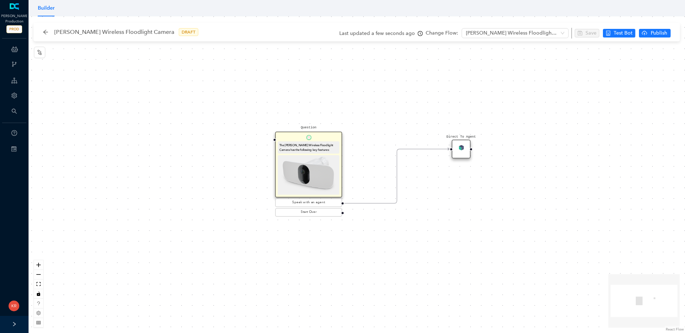
drag, startPoint x: 422, startPoint y: 177, endPoint x: 458, endPoint y: 146, distance: 47.5
click at [458, 146] on img at bounding box center [460, 147] width 5 height 5
drag, startPoint x: 342, startPoint y: 213, endPoint x: 462, endPoint y: 240, distance: 122.5
click at [462, 240] on div "Question The Arlo Wireless Floodlight Camera has the following key features: 10…" at bounding box center [357, 174] width 656 height 317
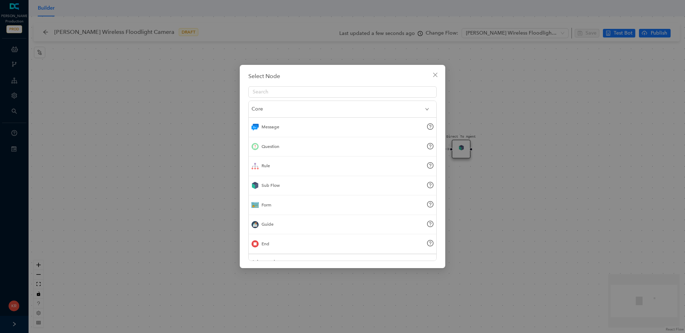
click at [275, 188] on div "Sub Flow" at bounding box center [270, 185] width 18 height 7
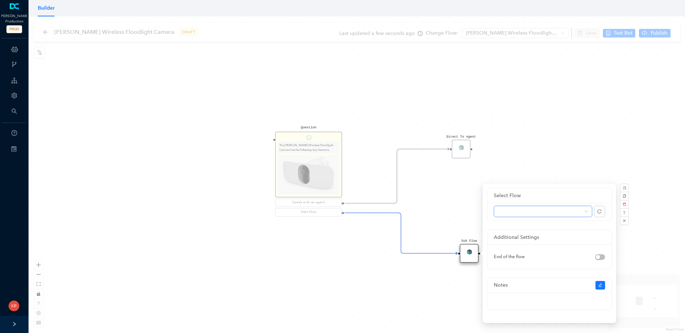
click at [509, 214] on span at bounding box center [543, 211] width 90 height 11
type input "greet"
click at [509, 224] on div "Greet" at bounding box center [542, 226] width 87 height 8
click at [535, 144] on div "Question The Arlo Wireless Floodlight Camera has the following key features: 10…" at bounding box center [357, 174] width 656 height 317
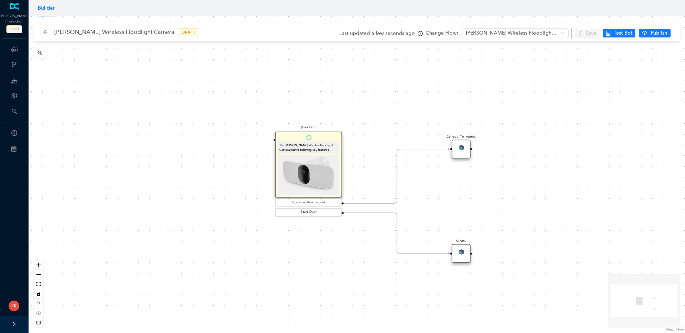
drag, startPoint x: 471, startPoint y: 250, endPoint x: 467, endPoint y: 252, distance: 4.3
click at [467, 252] on div "Greet" at bounding box center [460, 253] width 19 height 19
click at [535, 203] on div "Question The Arlo Wireless Floodlight Camera has the following key features: 10…" at bounding box center [357, 174] width 656 height 317
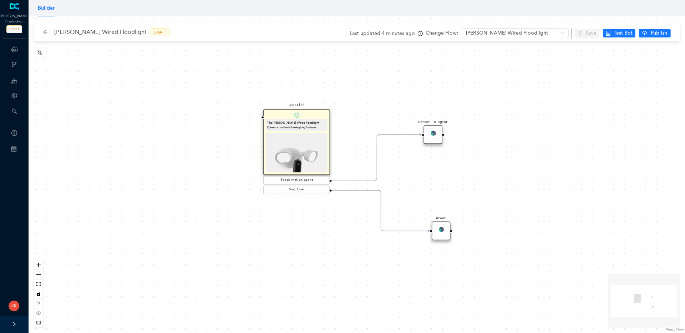
click at [318, 135] on img at bounding box center [296, 160] width 58 height 52
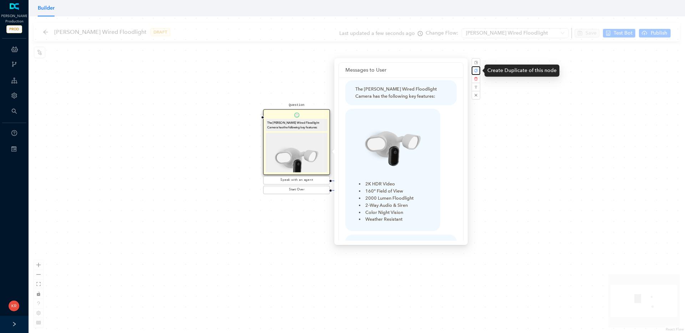
click at [476, 70] on icon "copy" at bounding box center [476, 71] width 4 height 4
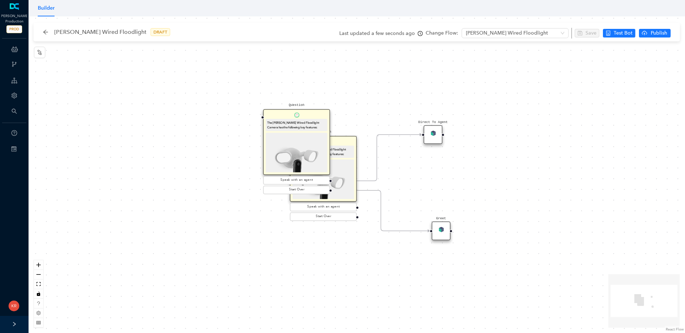
click at [320, 127] on div "The Arlo Wired Floodlight Camera has the following key features:" at bounding box center [296, 124] width 58 height 9
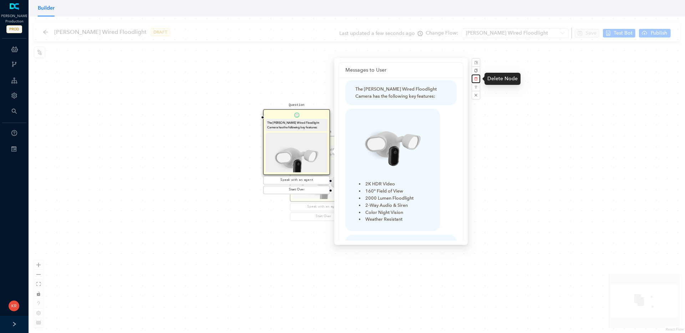
click at [476, 79] on icon "delete" at bounding box center [476, 79] width 4 height 4
click at [513, 63] on span "Yes" at bounding box center [513, 62] width 5 height 6
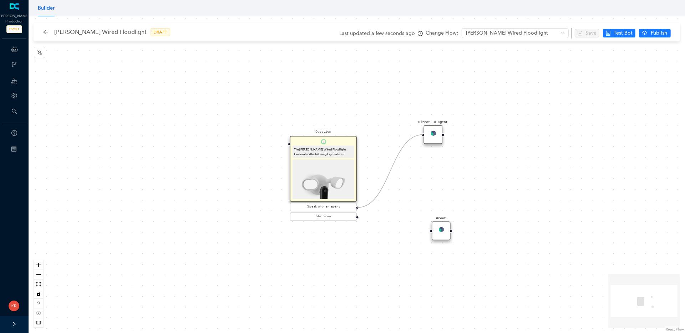
drag, startPoint x: 356, startPoint y: 208, endPoint x: 425, endPoint y: 126, distance: 107.3
drag, startPoint x: 357, startPoint y: 217, endPoint x: 431, endPoint y: 233, distance: 75.7
click at [331, 155] on div "The Arlo Wired Floodlight Camera has the following key features:" at bounding box center [323, 151] width 62 height 12
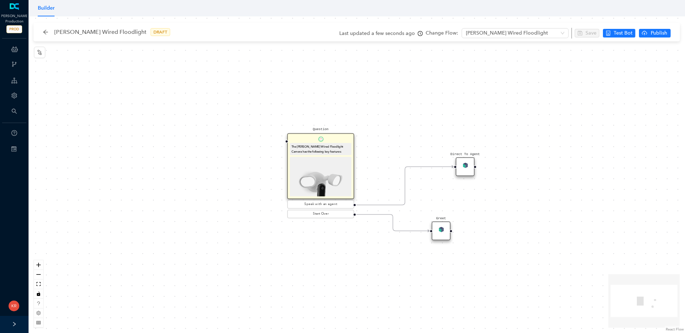
drag, startPoint x: 435, startPoint y: 136, endPoint x: 468, endPoint y: 172, distance: 49.0
click at [468, 172] on div "Direct To Agent" at bounding box center [465, 166] width 19 height 19
drag, startPoint x: 440, startPoint y: 230, endPoint x: 464, endPoint y: 253, distance: 33.3
click at [464, 253] on img at bounding box center [464, 253] width 5 height 5
click at [316, 168] on img at bounding box center [320, 184] width 58 height 52
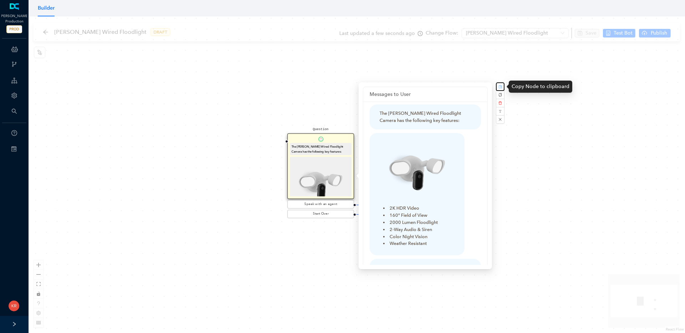
click at [500, 86] on rect "button" at bounding box center [500, 87] width 4 height 4
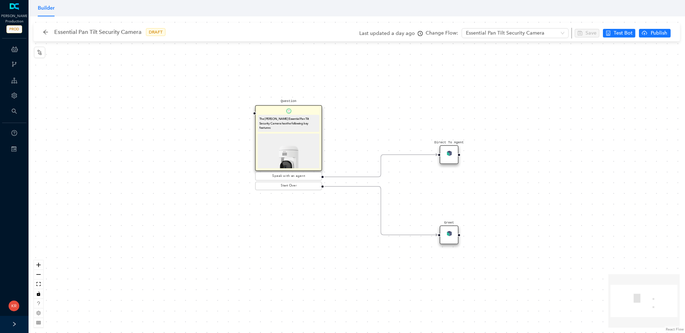
click at [292, 143] on img at bounding box center [288, 164] width 58 height 58
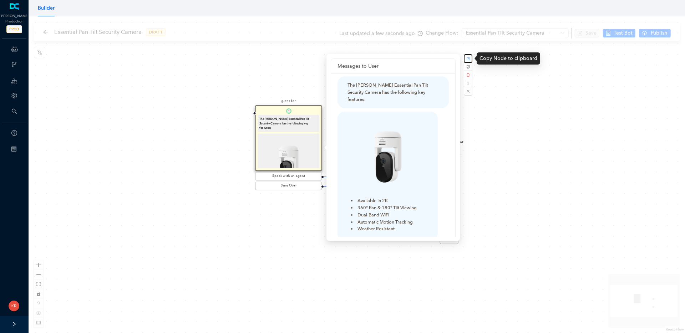
click at [468, 58] on rect "button" at bounding box center [468, 59] width 4 height 4
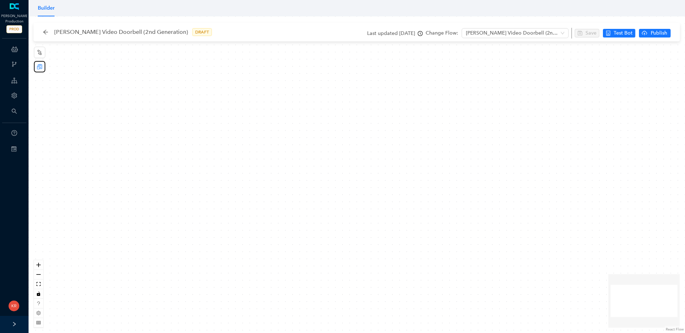
click at [38, 65] on icon "reconciliation" at bounding box center [39, 66] width 5 height 5
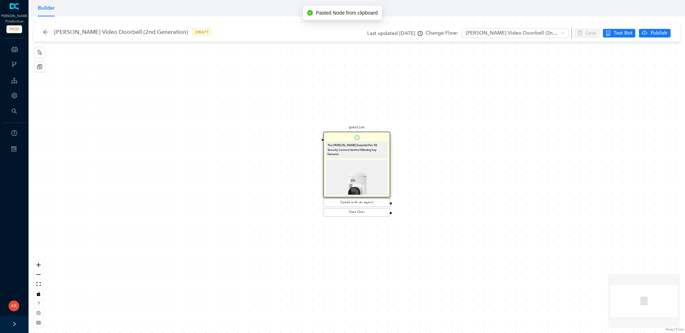
click at [363, 180] on img at bounding box center [356, 191] width 58 height 58
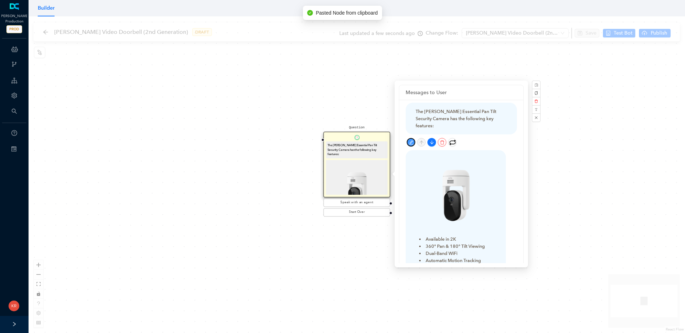
click at [410, 140] on icon "edit" at bounding box center [411, 142] width 4 height 4
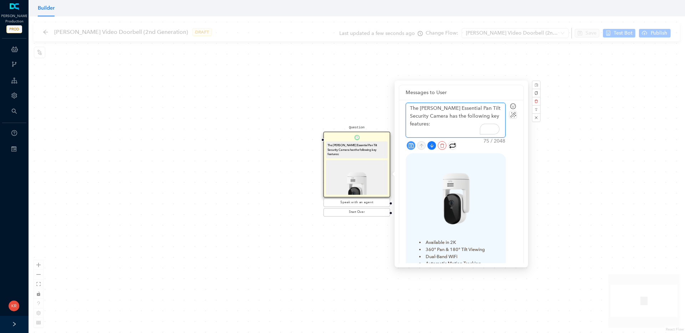
drag, startPoint x: 431, startPoint y: 107, endPoint x: 476, endPoint y: 107, distance: 44.9
click at [476, 107] on textarea "The Arlo Essential Pan Tilt Security Camera has the following key features:" at bounding box center [455, 120] width 99 height 34
drag, startPoint x: 428, startPoint y: 116, endPoint x: 430, endPoint y: 106, distance: 10.3
click at [430, 106] on textarea "The Arlo Essential Pan Tilt Security Camera has the following key features:" at bounding box center [455, 120] width 99 height 34
type textarea "The Arlo Vhas the following key features:"
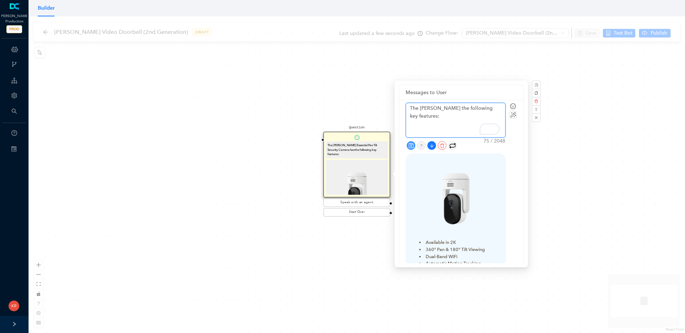
type textarea "The Arlo Vihas the following key features:"
type textarea "The Arlo Vidhas the following key features:"
type textarea "The Arlo Videhas the following key features:"
type textarea "The Arlo Videohas the following key features:"
type textarea "The Arlo Video has the following key features:"
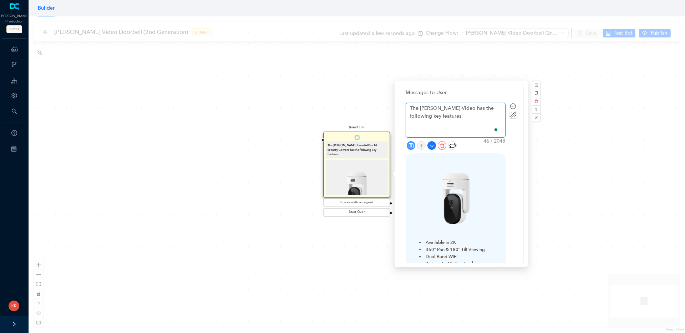
type textarea "The Arlo Video Dhas the following key features:"
type textarea "The Arlo Video Dohas the following key features:"
type textarea "The Arlo Video Doohas the following key features:"
type textarea "The Arlo Video Doorhas the following key features:"
type textarea "The Arlo Video Doorbehas the following key features:"
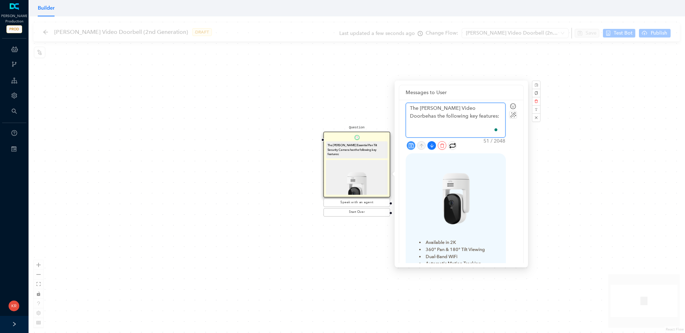
type textarea "The Arlo Video Doorbelhas the following key features:"
type textarea "The Arlo Video Doorbell has the following key features:"
type textarea "The Arlo Video Doorbell (has the following key features:"
type textarea "The Arlo Video Doorbell (2has the following key features:"
type textarea "The Arlo Video Doorbell (2ndhas the following key features:"
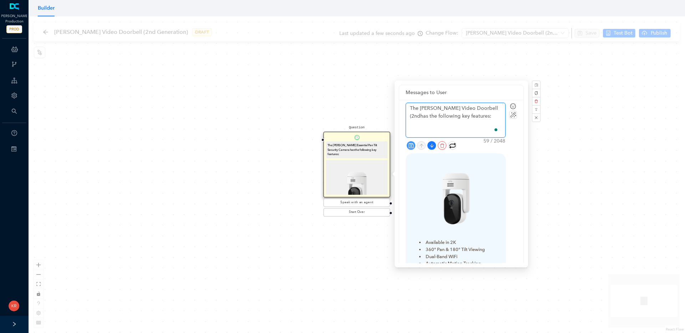
type textarea "The Arlo Video Doorbell (2nd has the following key features:"
type textarea "The Arlo Video Doorbell (2nd Ghas the following key features:"
type textarea "The Arlo Video Doorbell (2nd Gehas the following key features:"
type textarea "The Arlo Video Doorbell (2nd Genhas the following key features:"
type textarea "The Arlo Video Doorbell (2nd Genehas the following key features:"
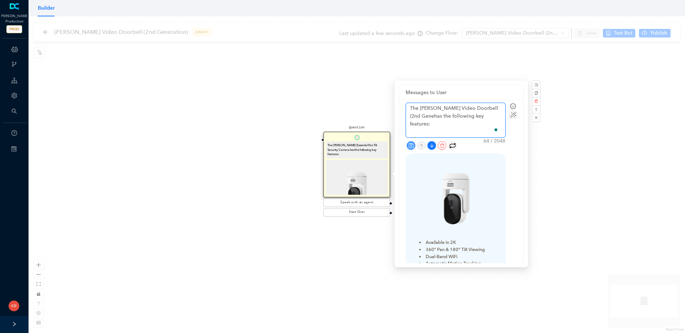
type textarea "The Arlo Video Doorbell (2nd Generhas the following key features:"
type textarea "The Arlo Video Doorbell (2nd Generahas the following key features:"
type textarea "The Arlo Video Doorbell (2nd Generathas the following key features:"
type textarea "The Arlo Video Doorbell (2nd Generatihas the following key features:"
type textarea "The Arlo Video Doorbell (2nd Generatiohas the following key features:"
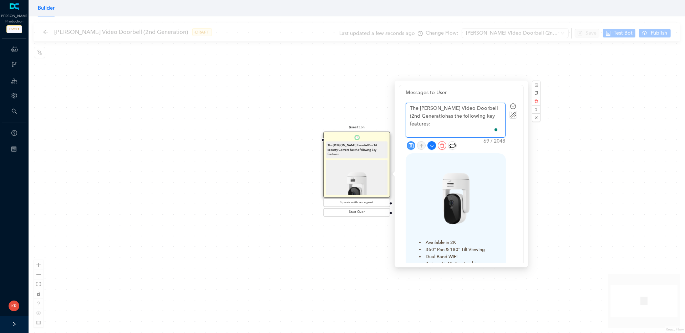
type textarea "The Arlo Video Doorbell (2nd Generationhas the following key features:"
type textarea "The Arlo Video Doorbell (2nd Generation has the following key features:"
type textarea "The Arlo Video Doorbell (2nd Generationhas the following key features:"
type textarea "The Arlo Video Doorbell (2nd Generation) has the following key features:"
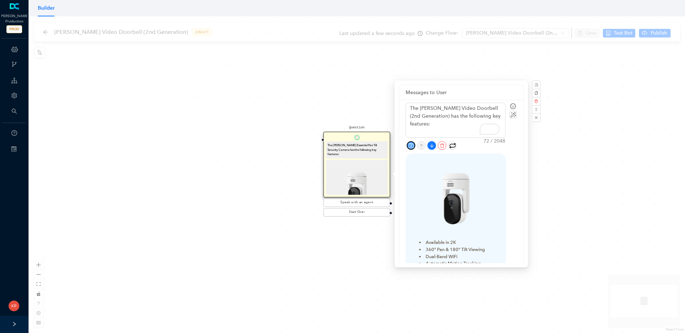
click at [412, 146] on icon "save" at bounding box center [410, 145] width 5 height 5
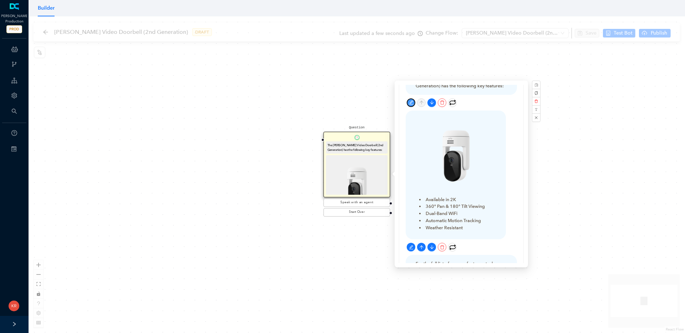
scroll to position [37, 0]
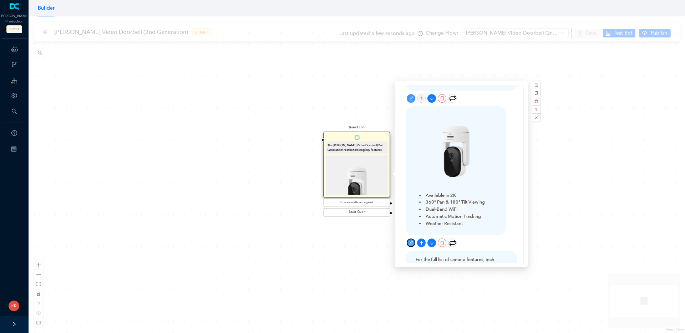
click at [409, 243] on icon "edit" at bounding box center [411, 243] width 5 height 5
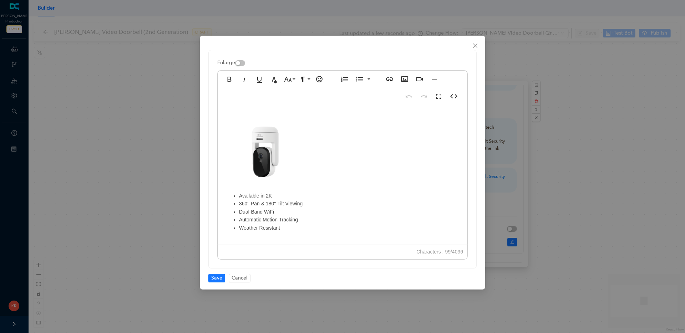
drag, startPoint x: 290, startPoint y: 227, endPoint x: 261, endPoint y: 219, distance: 29.4
click at [281, 226] on li "Weather Resistant" at bounding box center [349, 228] width 221 height 8
drag, startPoint x: 261, startPoint y: 219, endPoint x: 247, endPoint y: 205, distance: 19.9
click at [240, 203] on ul "Available in 2K 360° Pan & 180° Tilt Viewing Dual-Band WiFi Automatic Motion Tr…" at bounding box center [342, 212] width 235 height 40
drag, startPoint x: 283, startPoint y: 230, endPoint x: 238, endPoint y: 194, distance: 57.3
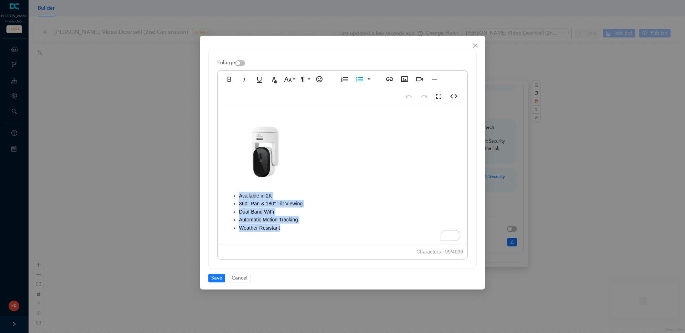
click at [238, 194] on ul "Available in 2K 360° Pan & 180° Tilt Viewing Dual-Band WiFi Automatic Motion Tr…" at bounding box center [342, 212] width 235 height 40
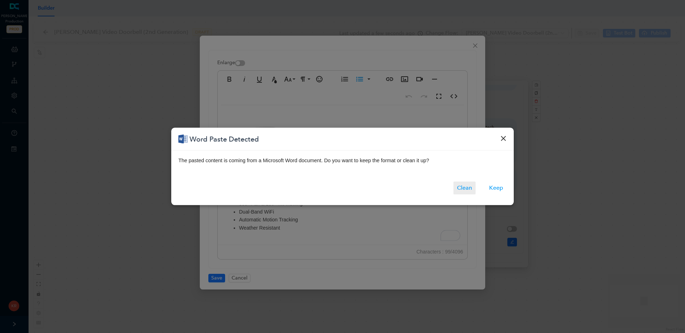
click at [463, 189] on button "Clean" at bounding box center [464, 188] width 22 height 13
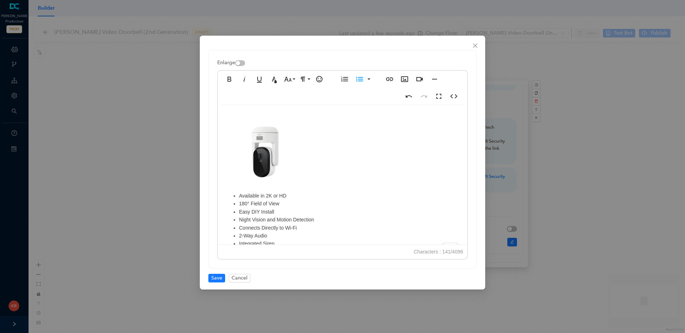
scroll to position [3, 0]
click at [272, 151] on img "To enrich screen reader interactions, please activate Accessibility in Grammarl…" at bounding box center [265, 149] width 80 height 80
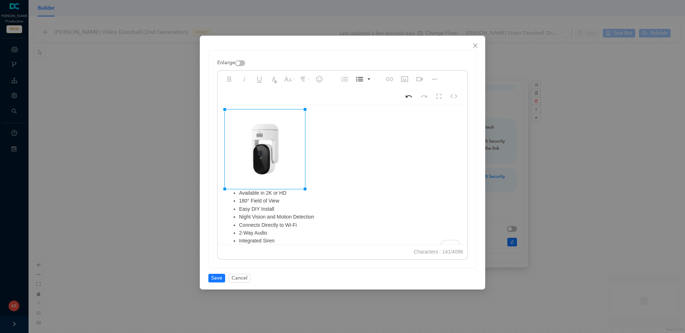
scroll to position [0, 0]
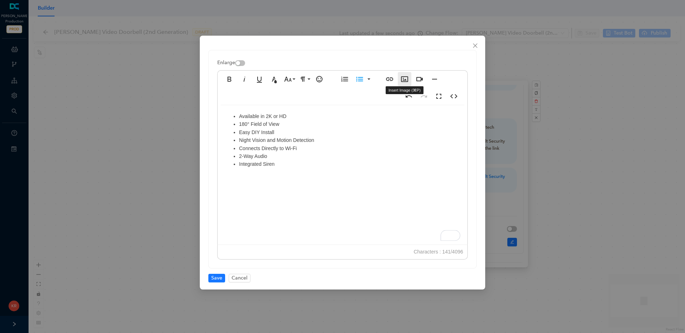
click at [405, 81] on icon "button" at bounding box center [404, 79] width 9 height 9
click at [405, 80] on icon "button" at bounding box center [404, 79] width 7 height 6
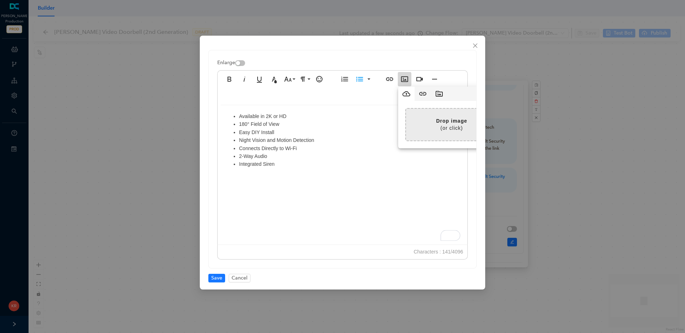
click at [425, 120] on input "file" at bounding box center [269, 125] width 456 height 32
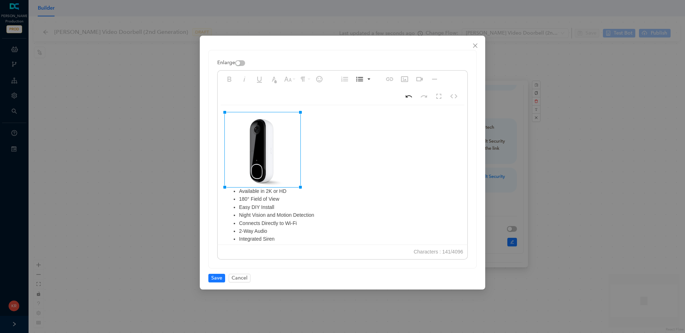
drag, startPoint x: 331, startPoint y: 112, endPoint x: 299, endPoint y: 118, distance: 32.9
click at [218, 277] on span "Save" at bounding box center [216, 278] width 11 height 8
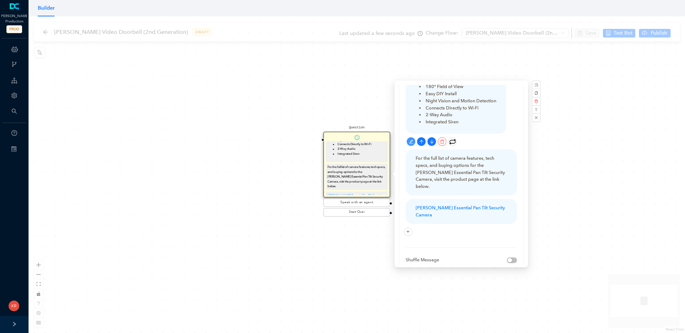
scroll to position [153, 0]
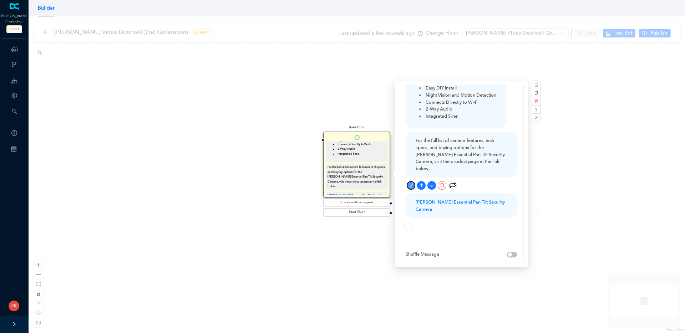
click at [410, 183] on icon "edit" at bounding box center [411, 185] width 4 height 4
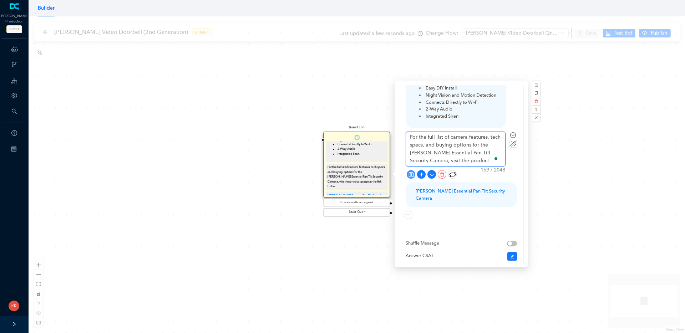
drag, startPoint x: 486, startPoint y: 152, endPoint x: 410, endPoint y: 152, distance: 76.3
click at [410, 152] on textarea "For the full list of camera features, tech specs, and buying options for the Ar…" at bounding box center [455, 149] width 99 height 34
type textarea "For the full list of camera features, tech specs, and buying options for the Ar…"
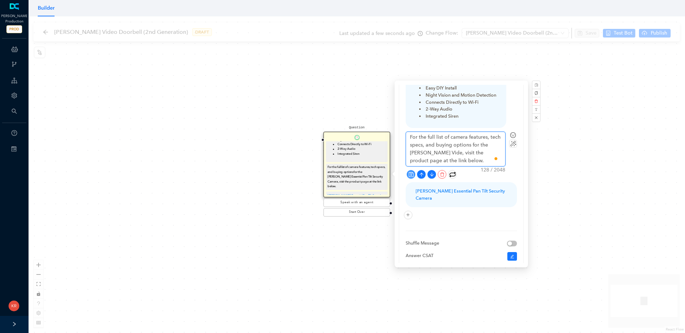
type textarea "For the full list of camera features, tech specs, and buying options for the Ar…"
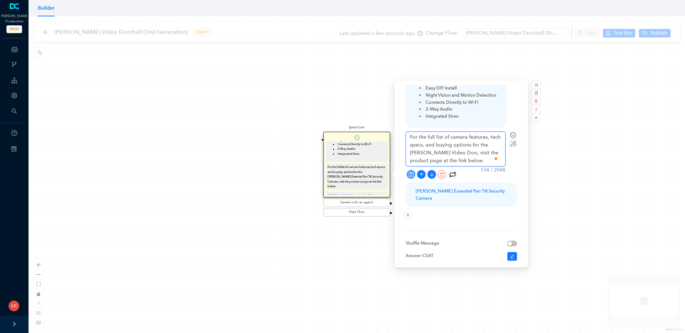
type textarea "For the full list of camera features, tech specs, and buying options for the Ar…"
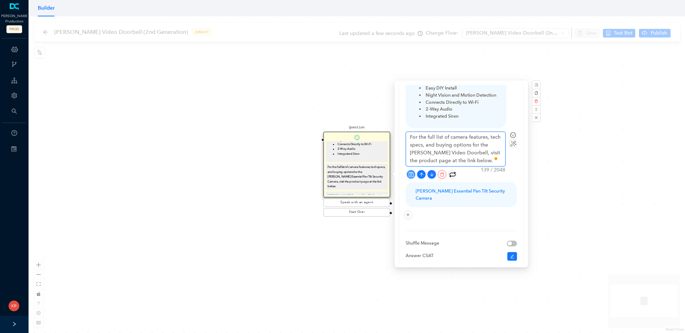
type textarea "For the full list of camera features, tech specs, and buying options for the Ar…"
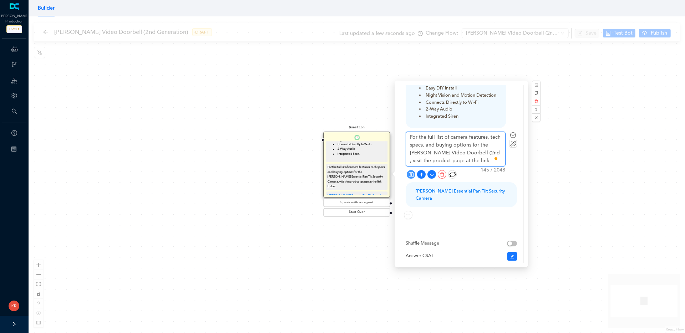
type textarea "For the full list of camera features, tech specs, and buying options for the Ar…"
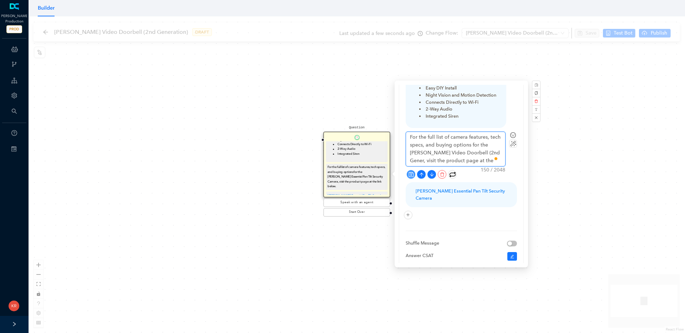
type textarea "For the full list of camera features, tech specs, and buying options for the Ar…"
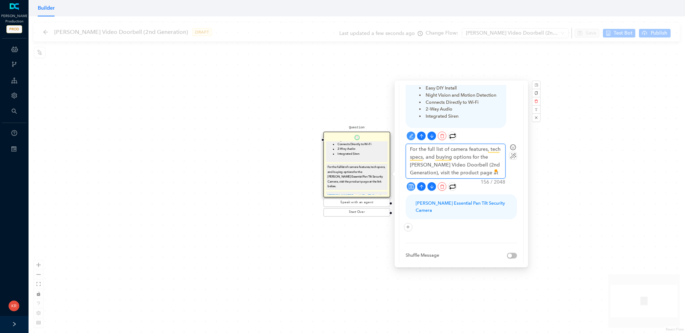
type textarea "For the full list of camera features, tech specs, and buying options for the Ar…"
click at [411, 223] on button "button" at bounding box center [410, 227] width 9 height 9
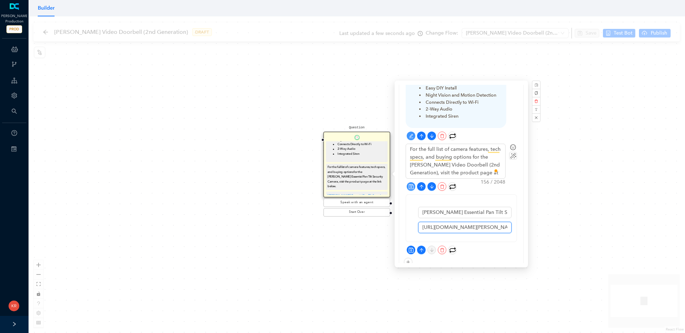
click at [448, 229] on input "https://us.arlo.com/collections/security-cameras/products/arlo-essential-pan-ti…" at bounding box center [464, 227] width 93 height 11
paste input "video-doorbells/products/arlo-doorbell?variant=50731200512319"
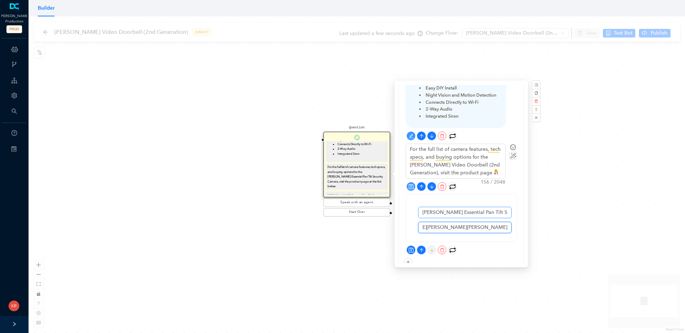
type input "https://us.arlo.com/collections/video-doorbells/products/arlo-doorbell?variant=…"
drag, startPoint x: 501, startPoint y: 215, endPoint x: 508, endPoint y: 214, distance: 6.8
click at [508, 214] on input "Arlo Essential Pan Tilt Security Camera" at bounding box center [464, 212] width 93 height 11
click at [507, 213] on input "Arlo Essential Pan Tilt Security Camera" at bounding box center [464, 212] width 93 height 11
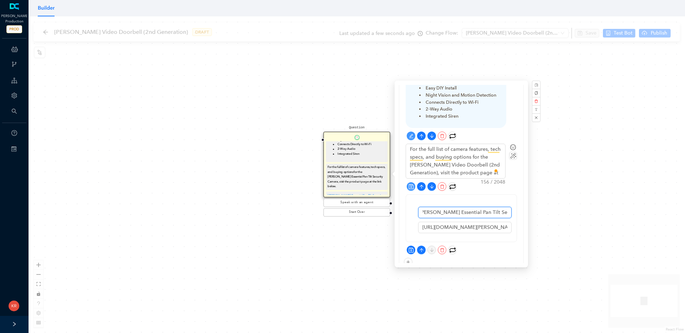
drag, startPoint x: 508, startPoint y: 213, endPoint x: 442, endPoint y: 214, distance: 65.3
click at [442, 214] on input "Arlo Essential Pan Tilt Security Camera" at bounding box center [464, 212] width 93 height 11
type input "Arlo Video Doorbell (2nd Generation)"
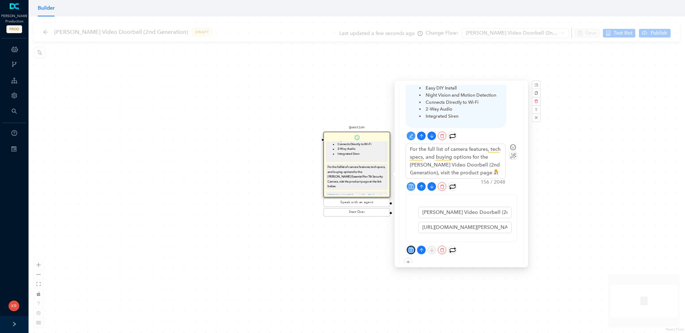
click at [411, 249] on icon "save" at bounding box center [410, 249] width 5 height 5
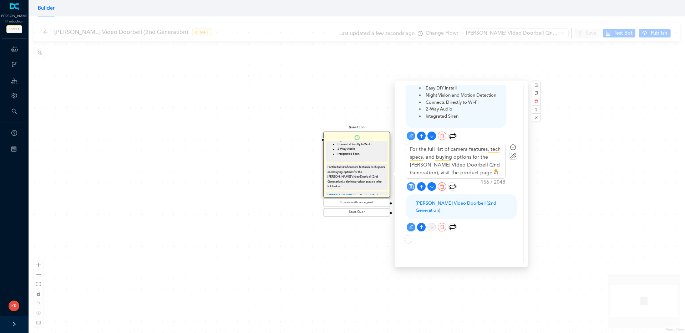
click at [361, 265] on div "Question The Arlo Video Doorbell (2nd Generation) has the following key feature…" at bounding box center [357, 174] width 656 height 317
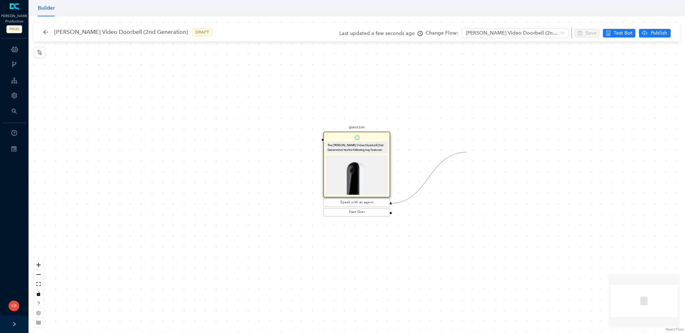
drag, startPoint x: 391, startPoint y: 203, endPoint x: 466, endPoint y: 152, distance: 90.7
click at [466, 152] on div "Question The Arlo Video Doorbell (2nd Generation) has the following key feature…" at bounding box center [357, 174] width 656 height 317
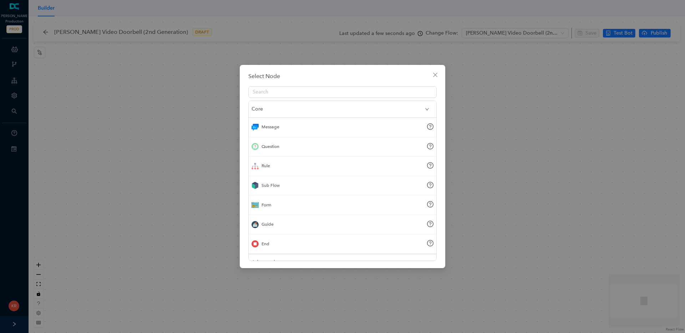
click at [279, 188] on div "Sub Flow" at bounding box center [270, 185] width 18 height 7
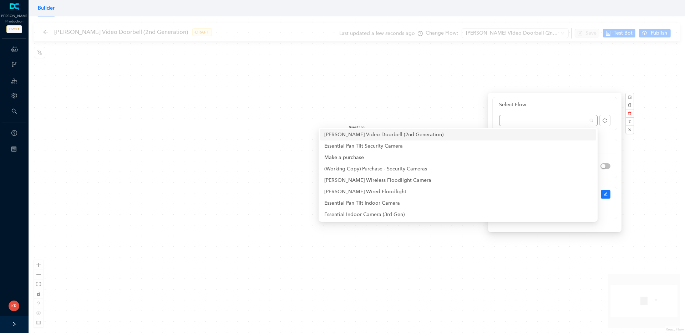
click at [542, 119] on span at bounding box center [548, 120] width 90 height 11
type input "direc"
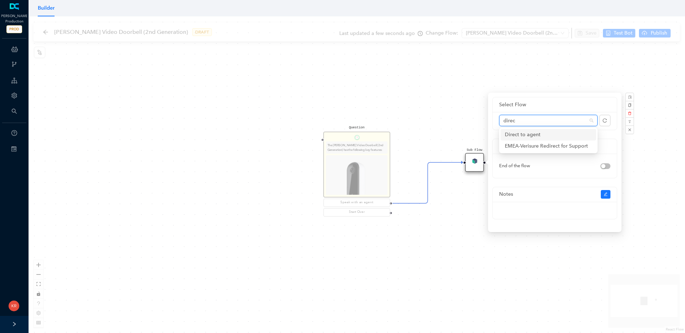
click at [523, 135] on div "Direct to agent" at bounding box center [548, 135] width 87 height 8
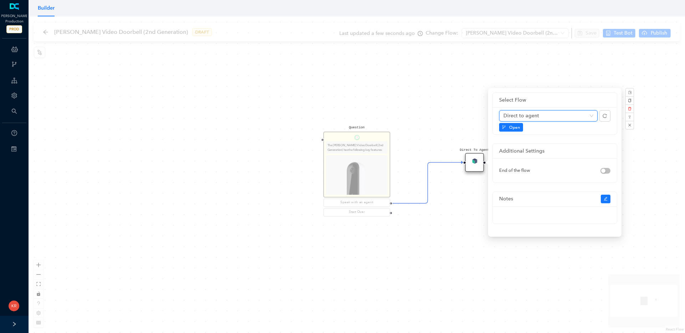
click at [441, 227] on div "Question The Arlo Video Doorbell (2nd Generation) has the following key feature…" at bounding box center [357, 174] width 656 height 317
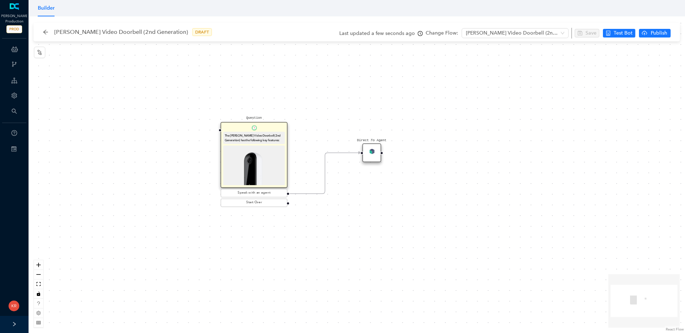
drag, startPoint x: 446, startPoint y: 231, endPoint x: 341, endPoint y: 220, distance: 106.1
click at [341, 220] on div "Question The Arlo Video Doorbell (2nd Generation) has the following key feature…" at bounding box center [357, 174] width 656 height 317
drag, startPoint x: 372, startPoint y: 227, endPoint x: 380, endPoint y: 231, distance: 9.4
click at [381, 231] on div "Question The Arlo Video Doorbell (2nd Generation) has the following key feature…" at bounding box center [357, 174] width 656 height 317
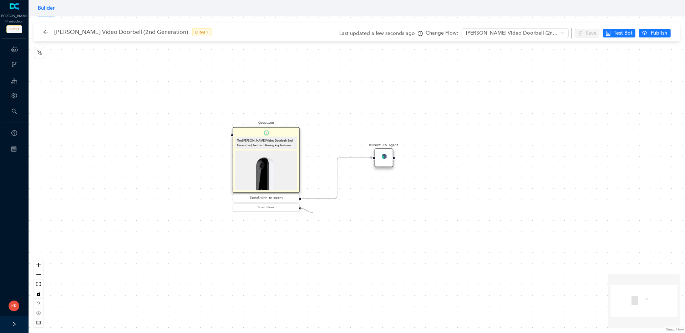
drag, startPoint x: 300, startPoint y: 209, endPoint x: 313, endPoint y: 213, distance: 13.4
click at [313, 213] on div "Question The Arlo Video Doorbell (2nd Generation) has the following key feature…" at bounding box center [357, 174] width 656 height 317
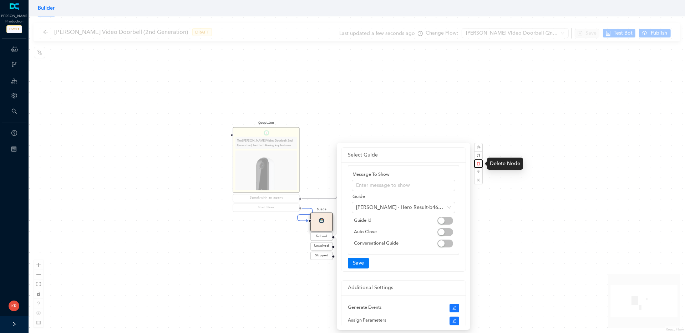
click at [479, 162] on icon "delete" at bounding box center [478, 164] width 4 height 4
click at [514, 146] on span "Yes" at bounding box center [515, 147] width 5 height 6
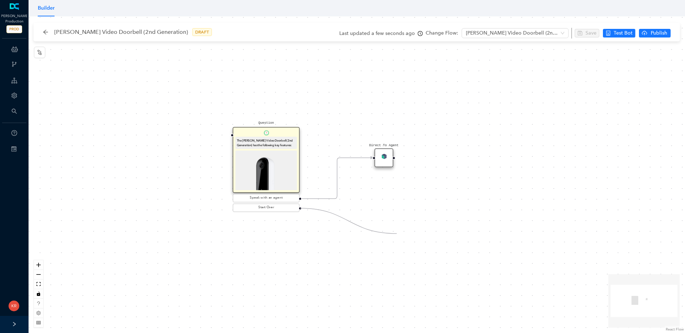
drag, startPoint x: 300, startPoint y: 208, endPoint x: 396, endPoint y: 234, distance: 99.9
click at [396, 234] on div "Question The Arlo Video Doorbell (2nd Generation) has the following key feature…" at bounding box center [357, 174] width 656 height 317
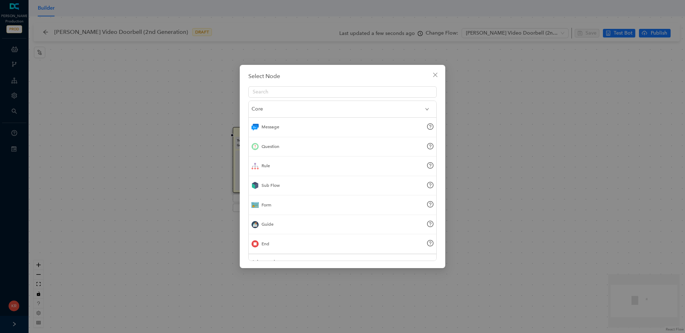
click at [273, 186] on div "Sub Flow" at bounding box center [270, 185] width 18 height 7
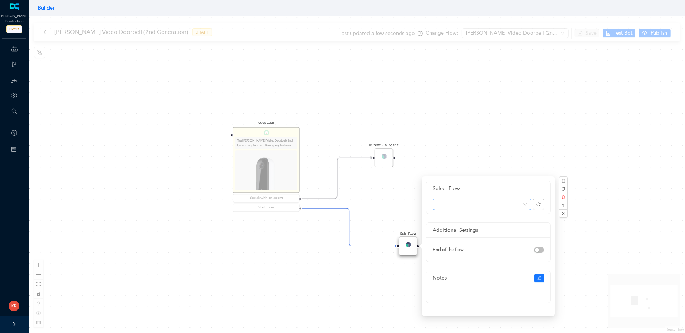
click at [496, 204] on span at bounding box center [482, 204] width 90 height 11
type input "greet"
click at [456, 219] on div "Greet" at bounding box center [481, 219] width 87 height 8
click at [530, 114] on div "Question The Arlo Video Doorbell (2nd Generation) has the following key feature…" at bounding box center [357, 174] width 656 height 317
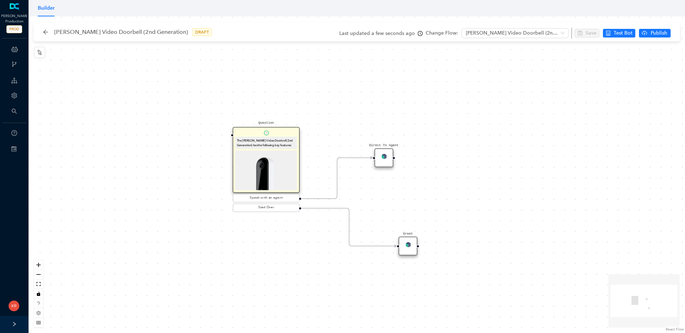
click at [400, 251] on div "Greet" at bounding box center [407, 246] width 19 height 19
drag, startPoint x: 390, startPoint y: 251, endPoint x: 383, endPoint y: 252, distance: 6.8
click at [390, 252] on div "Greet" at bounding box center [399, 246] width 19 height 19
click at [519, 155] on div "Question The Arlo Video Doorbell (2nd Generation) has the following key feature…" at bounding box center [357, 174] width 656 height 317
